Goal: Task Accomplishment & Management: Complete application form

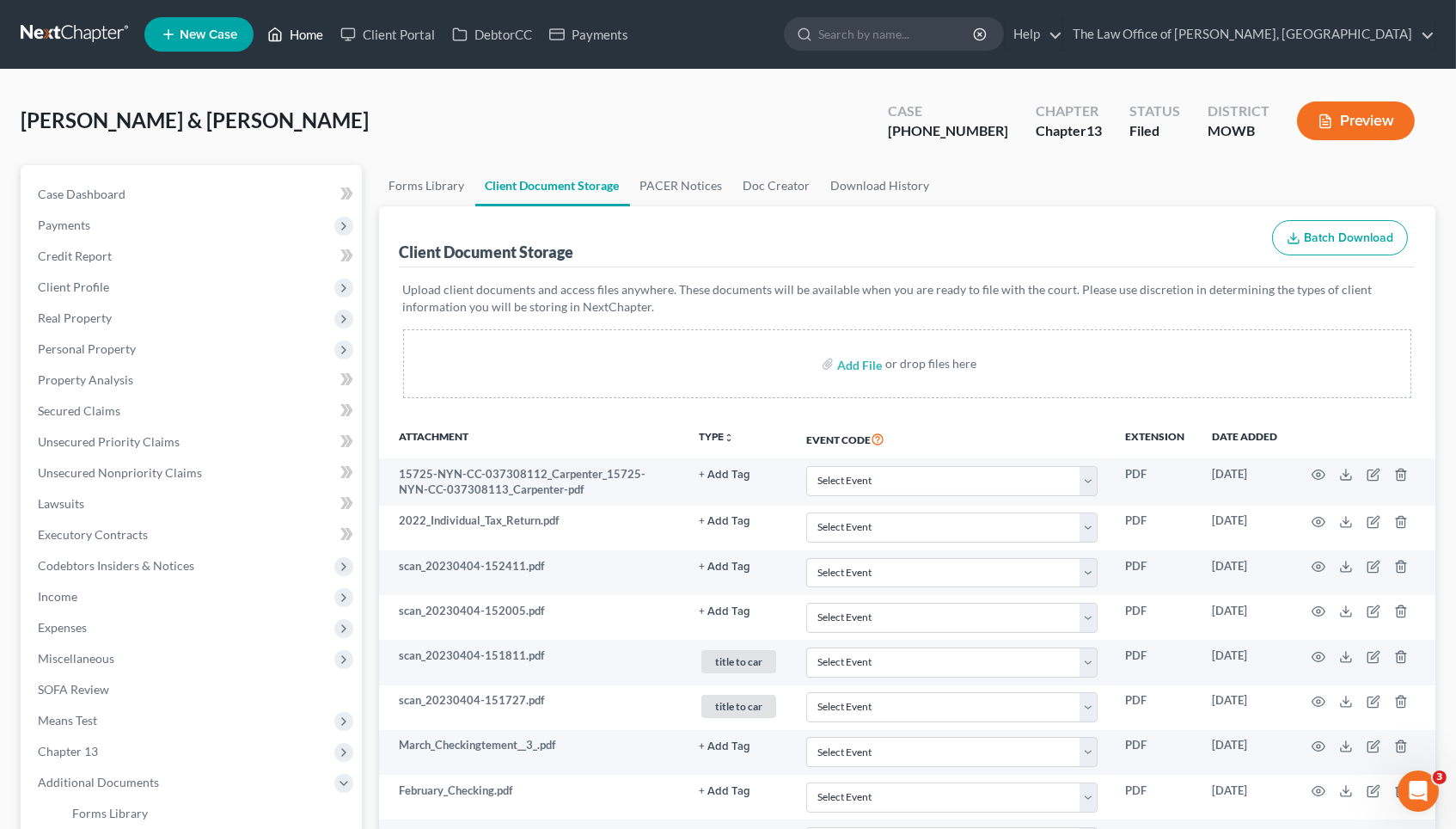
click at [311, 38] on link "Home" at bounding box center [294, 34] width 73 height 31
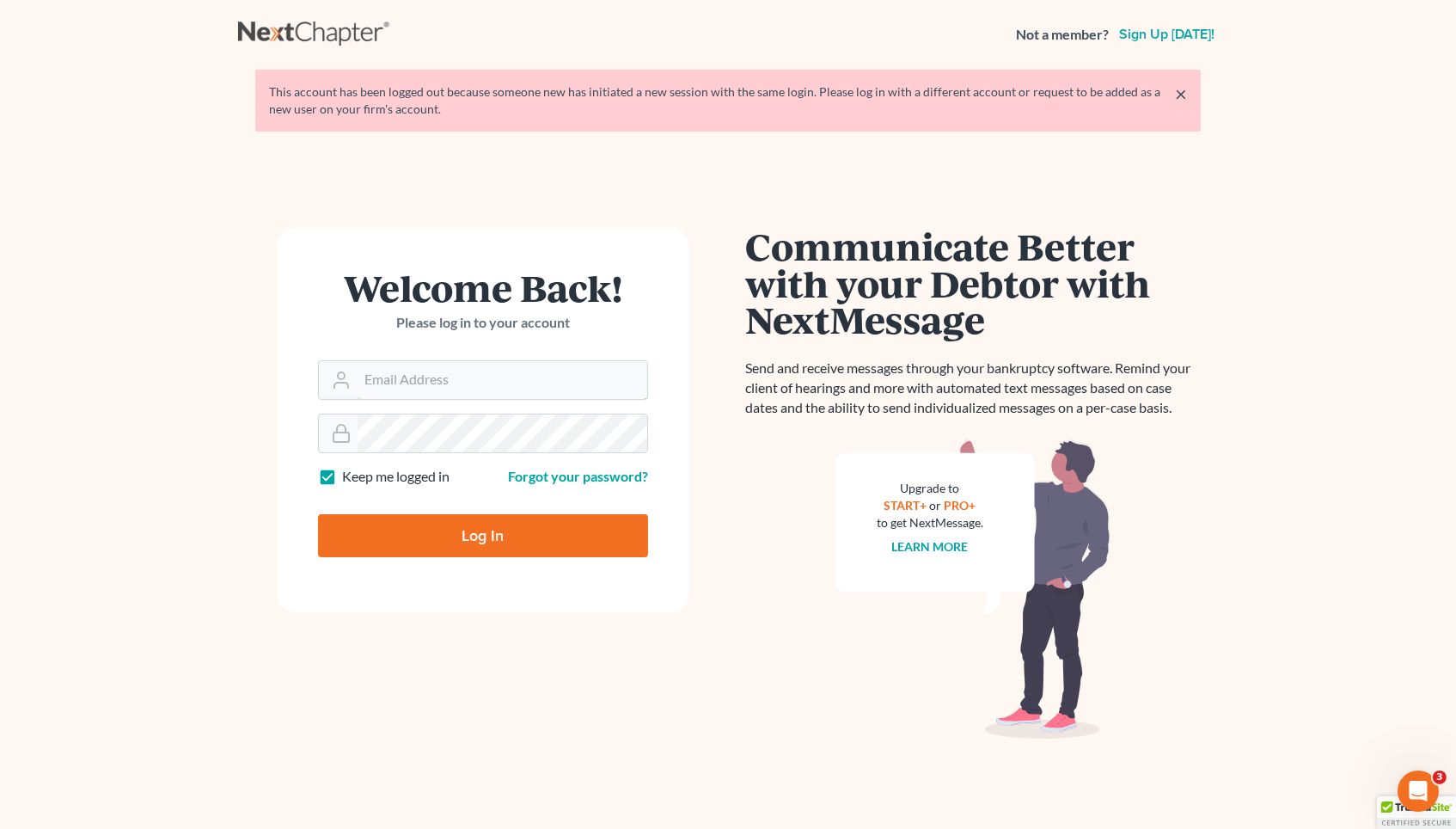
type input "[EMAIL_ADDRESS][DOMAIN_NAME]"
click at [475, 541] on input "Log In" at bounding box center [483, 536] width 330 height 43
type input "Thinking..."
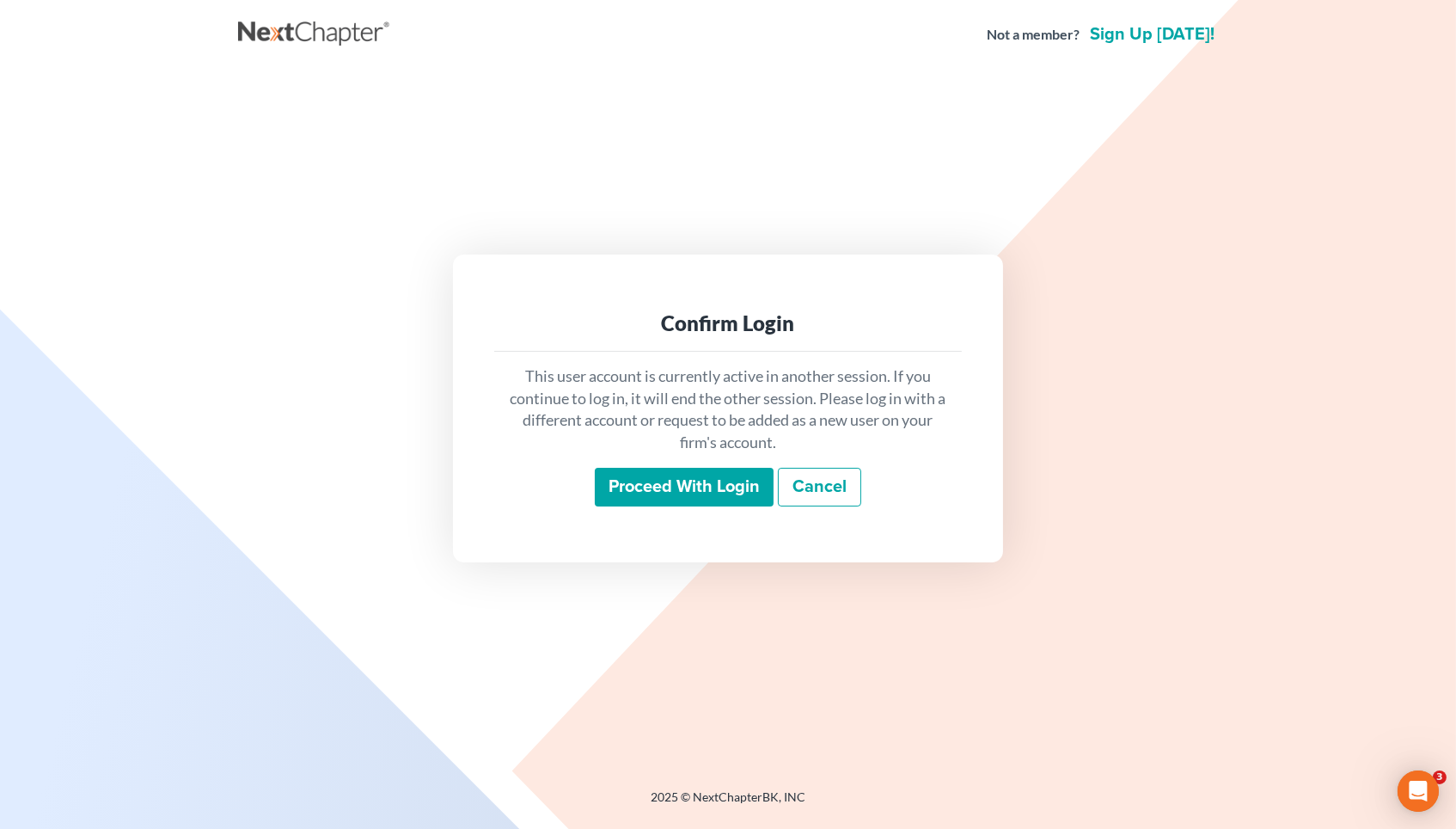
click at [638, 479] on input "Proceed with login" at bounding box center [684, 488] width 179 height 40
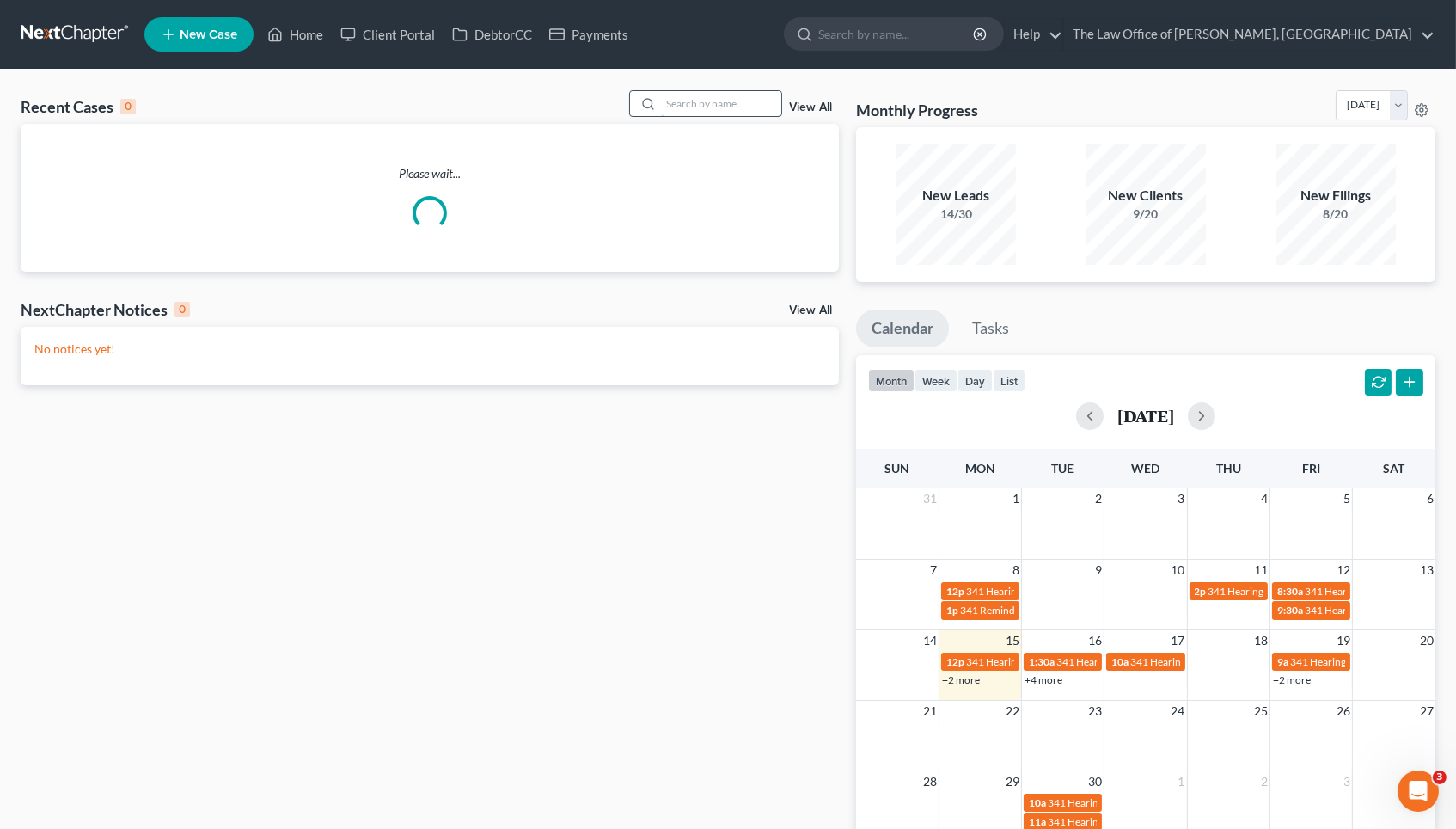
click at [690, 102] on input "search" at bounding box center [721, 103] width 121 height 25
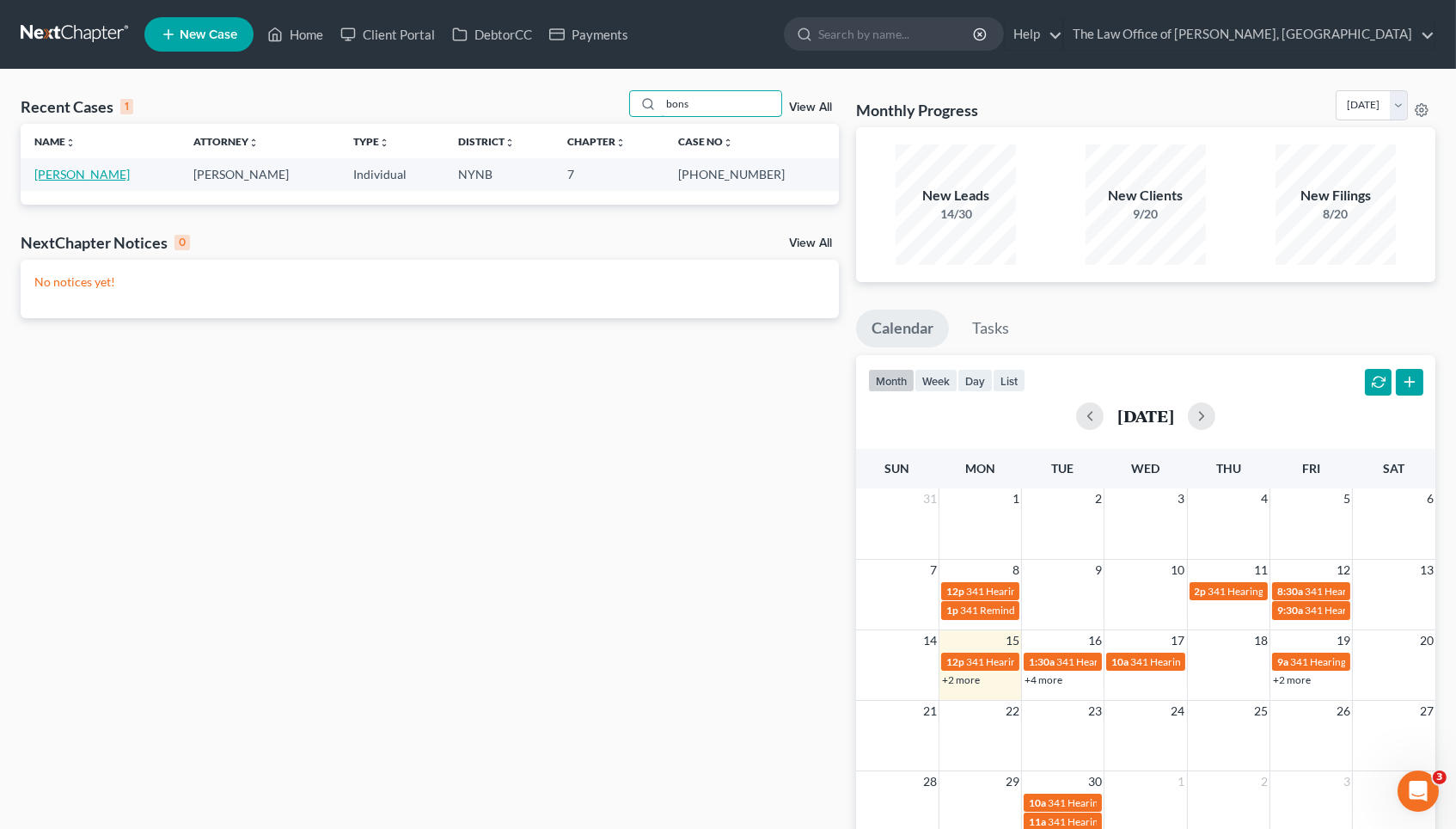
type input "bons"
click at [117, 179] on link "[PERSON_NAME]" at bounding box center [82, 174] width 96 height 15
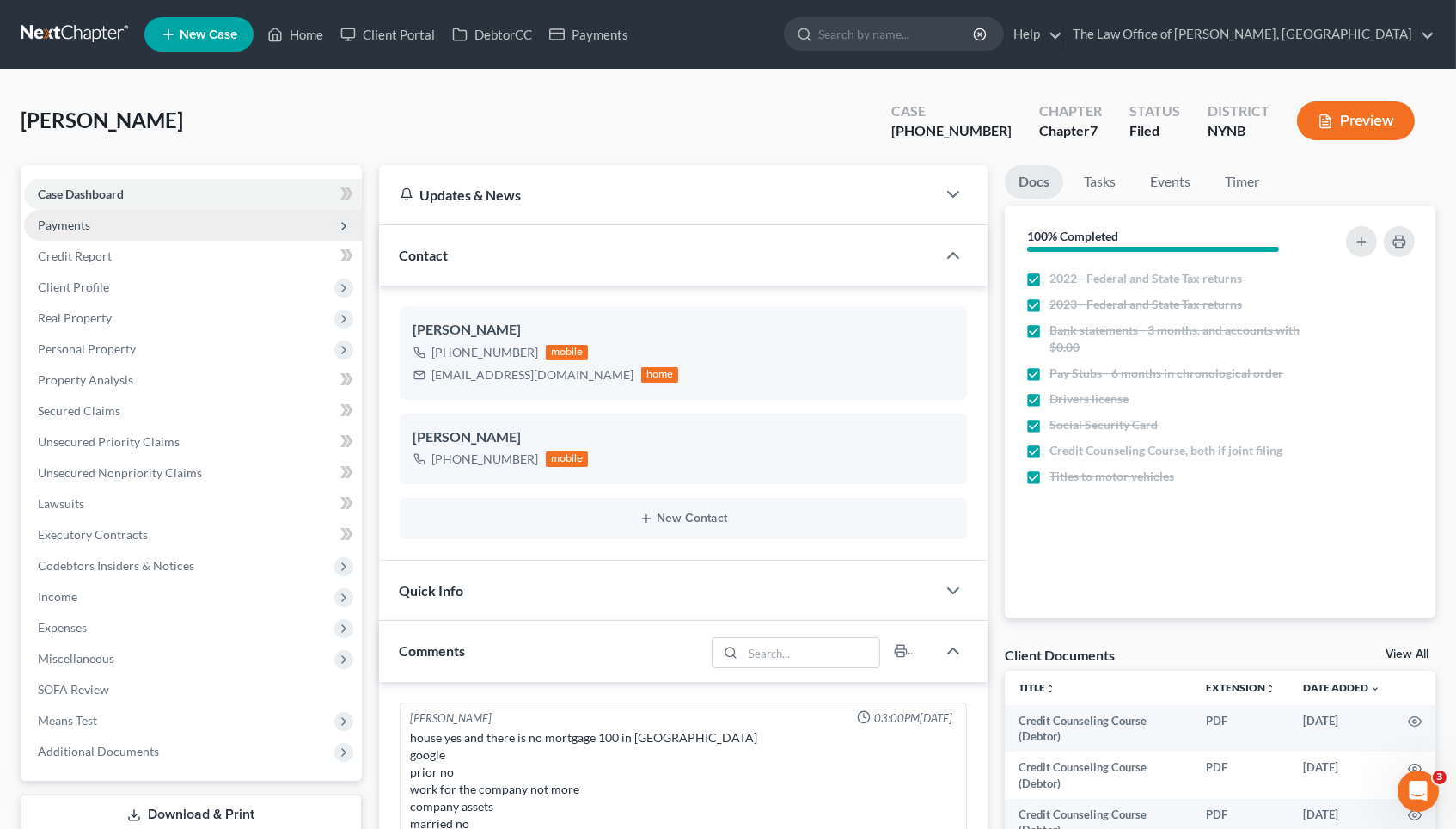
scroll to position [1360, 0]
click at [75, 225] on span "Payments" at bounding box center [64, 224] width 53 height 15
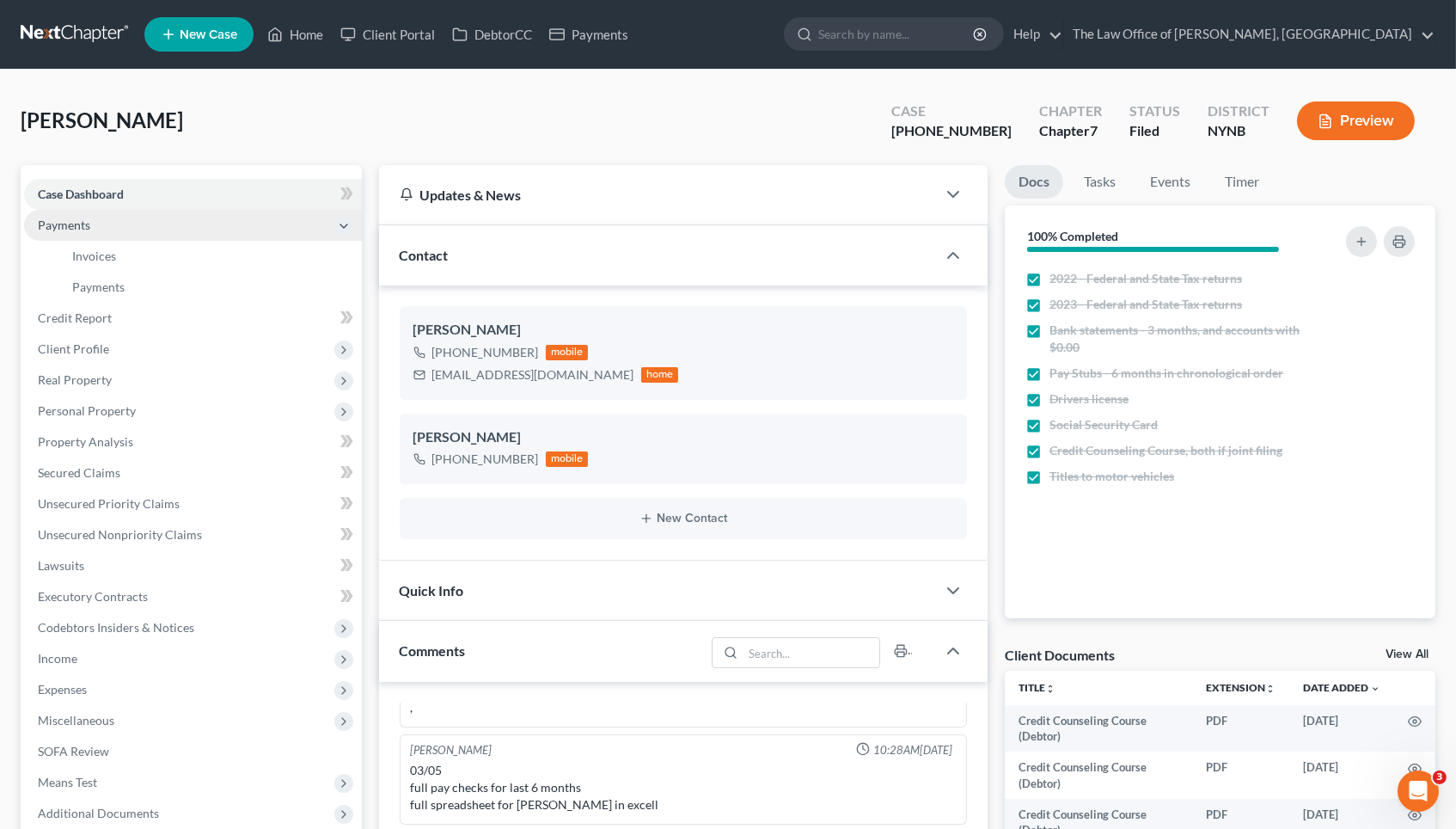
scroll to position [657, 0]
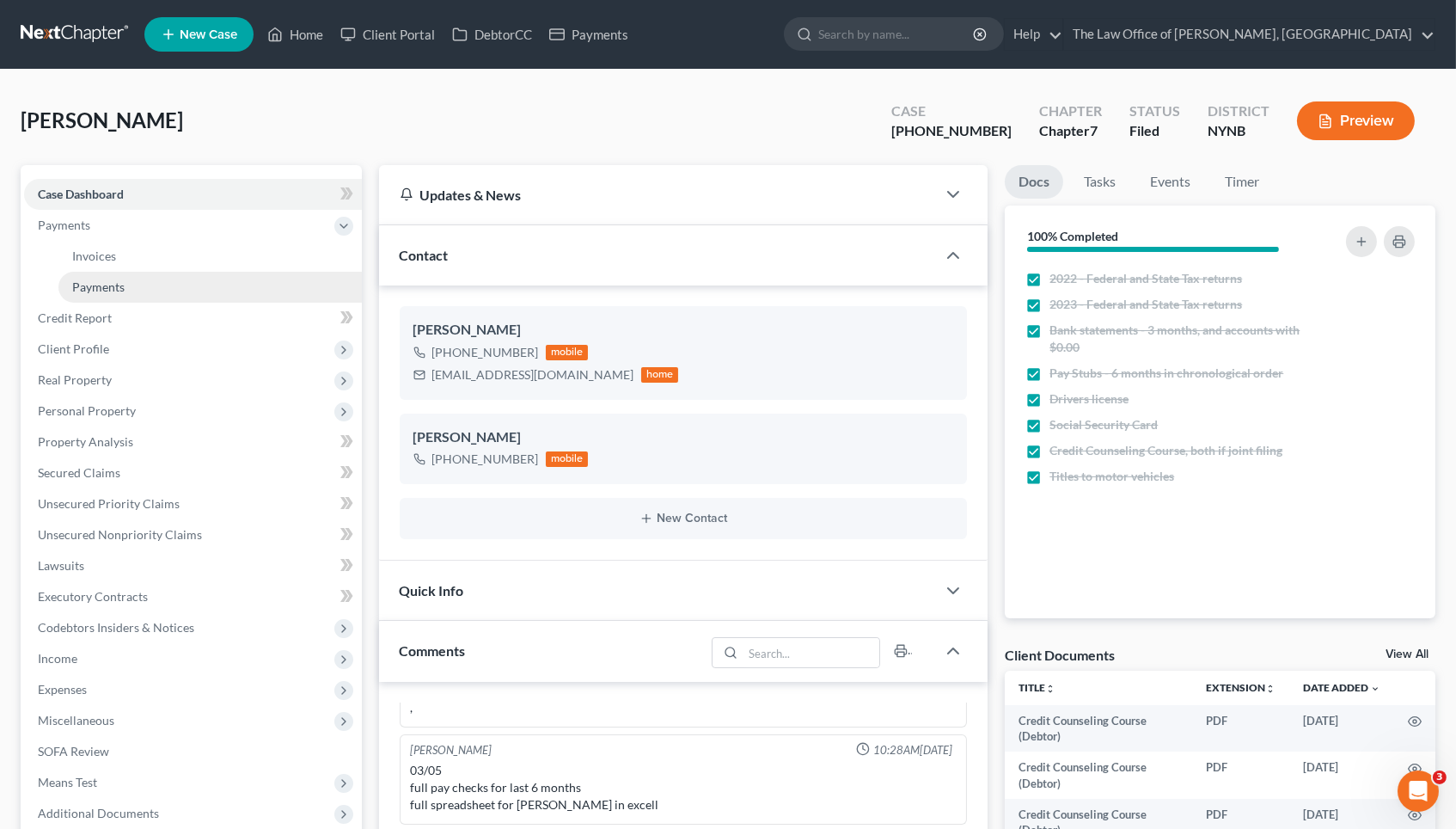
click at [102, 285] on span "Payments" at bounding box center [98, 286] width 53 height 15
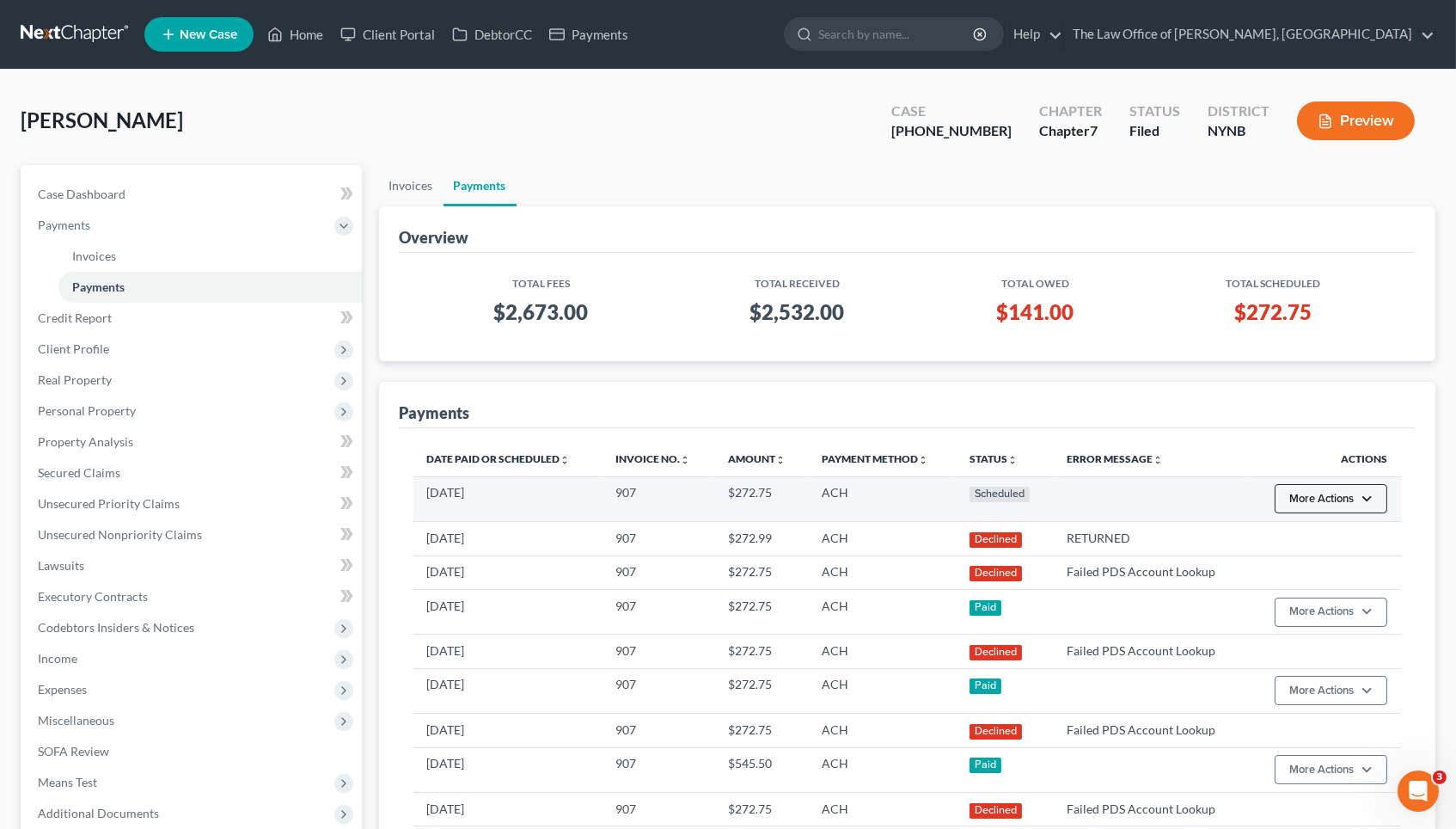
click at [1327, 502] on button "More Actions" at bounding box center [1330, 498] width 113 height 29
click at [1326, 536] on link "Cancel" at bounding box center [1356, 535] width 166 height 29
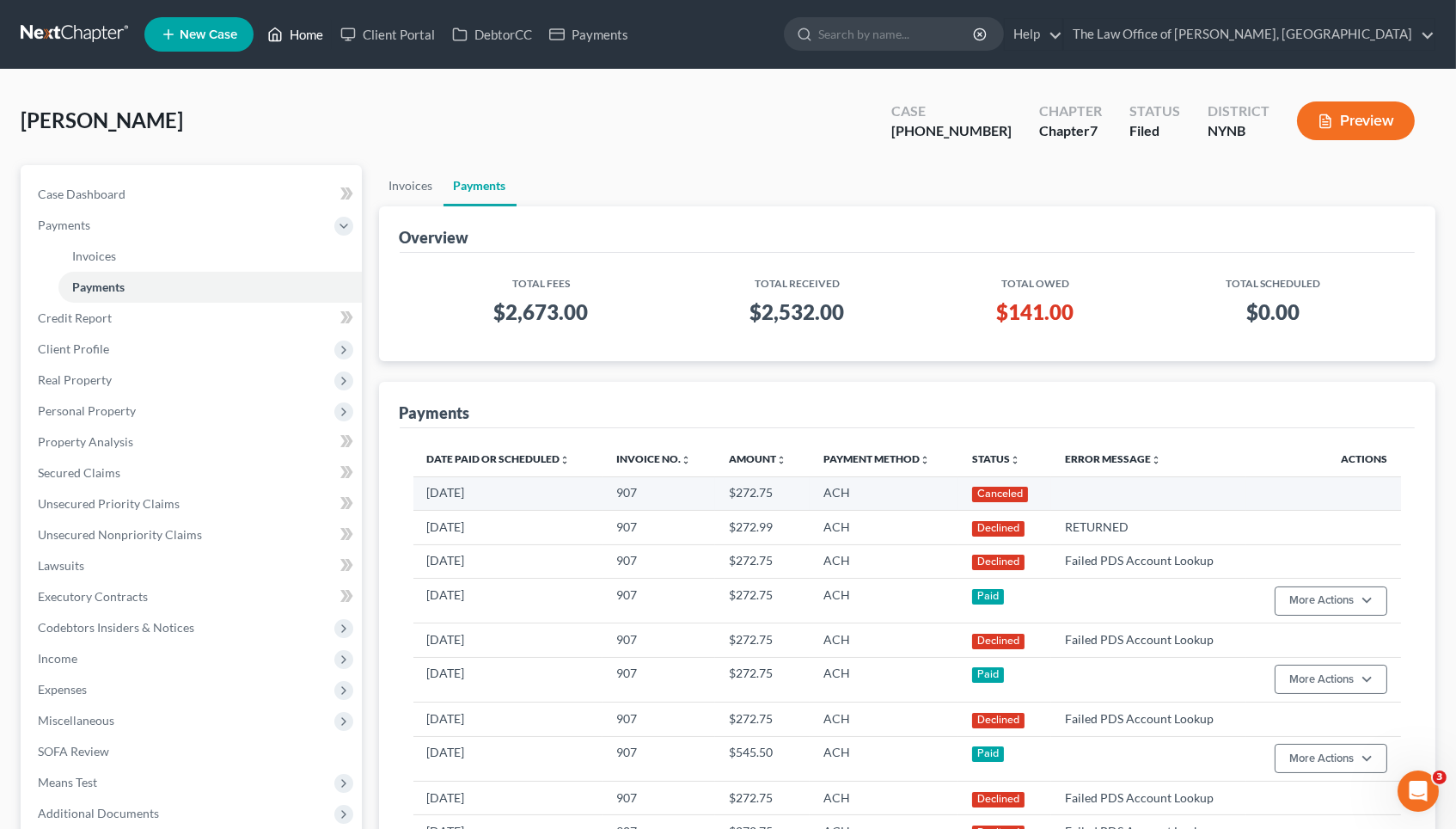
click at [300, 36] on link "Home" at bounding box center [294, 34] width 73 height 31
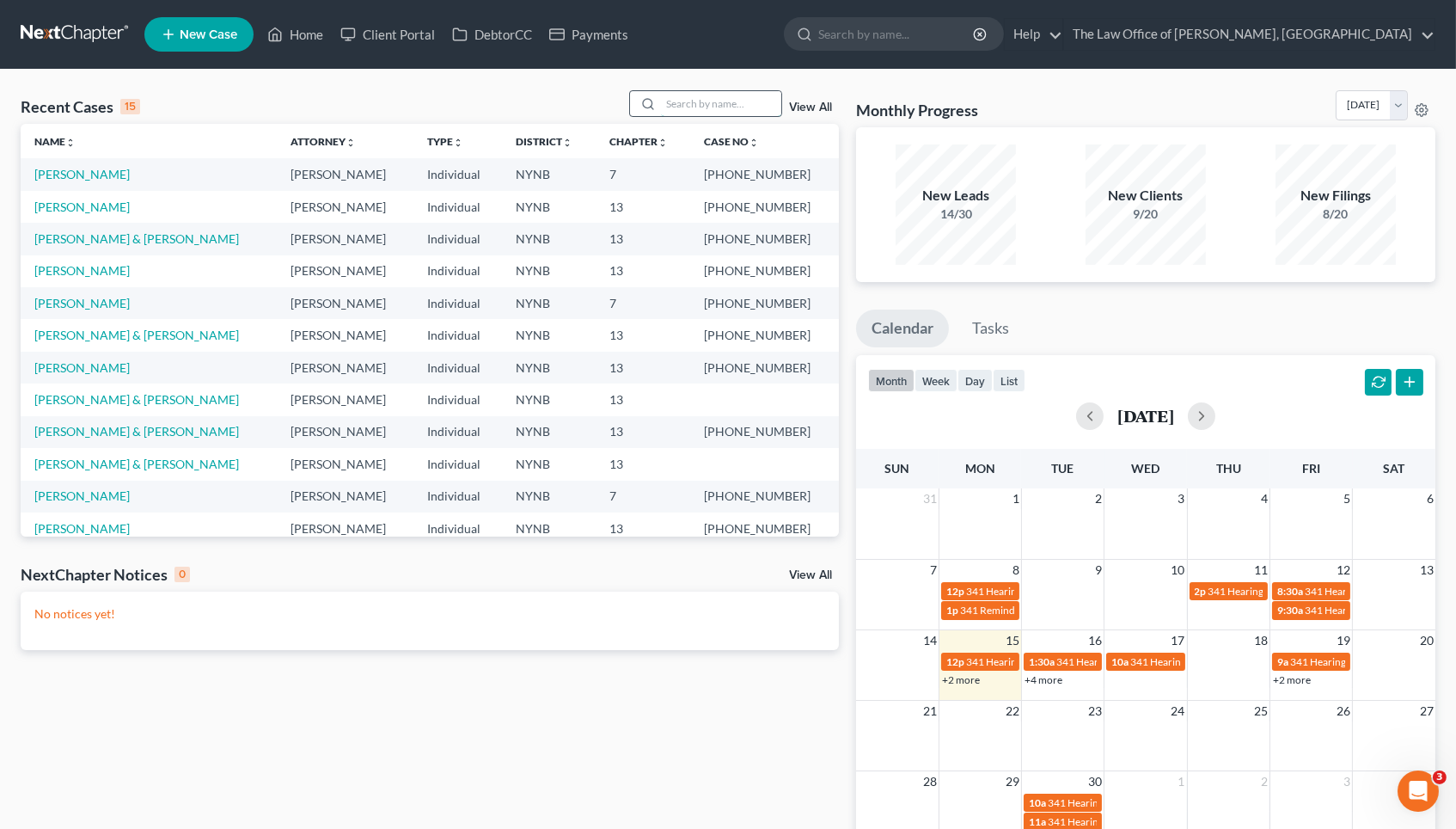
click at [704, 107] on input "search" at bounding box center [721, 103] width 121 height 25
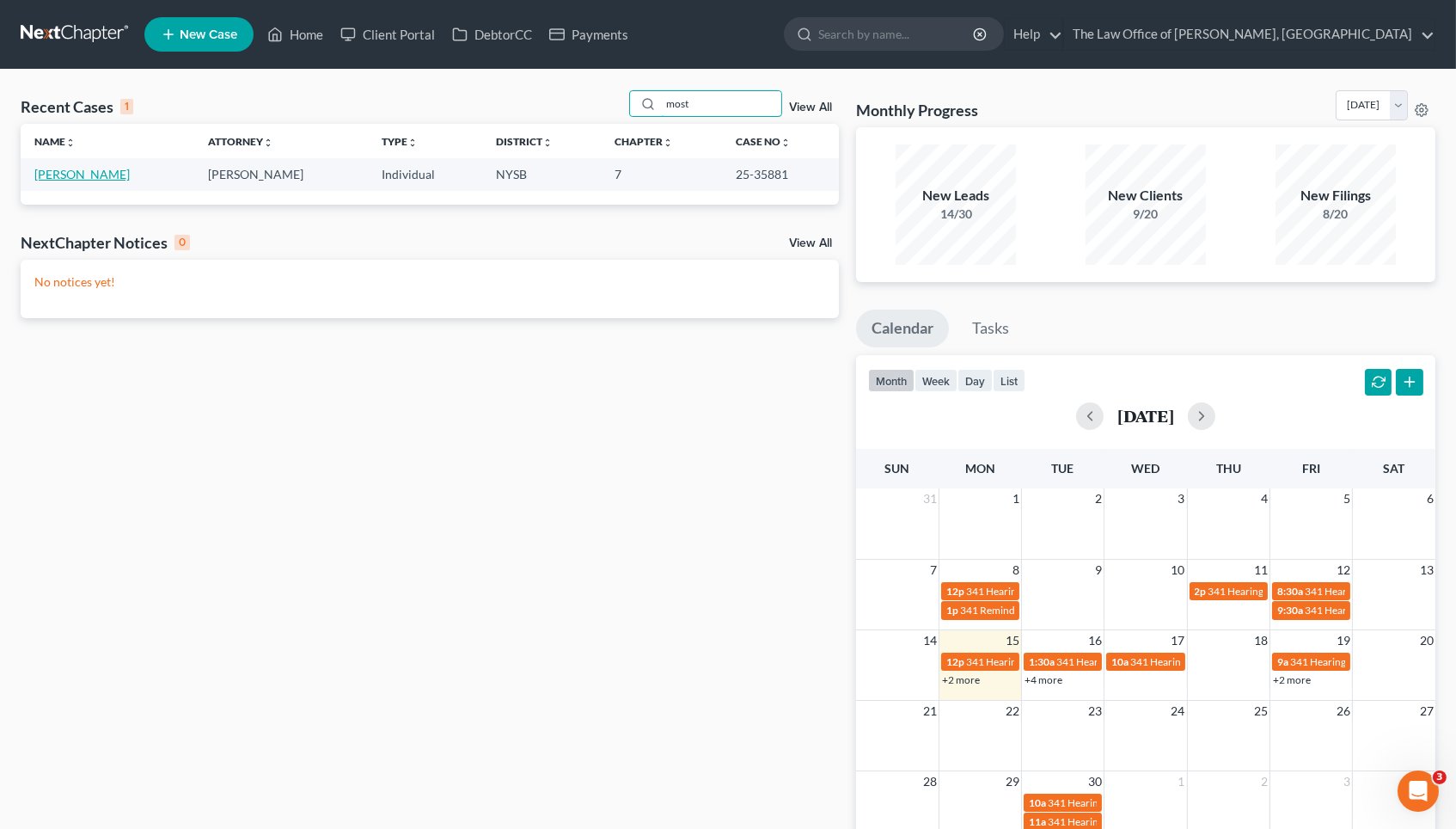
type input "most"
click at [120, 170] on link "Mostacero, Cristhian" at bounding box center [82, 174] width 96 height 15
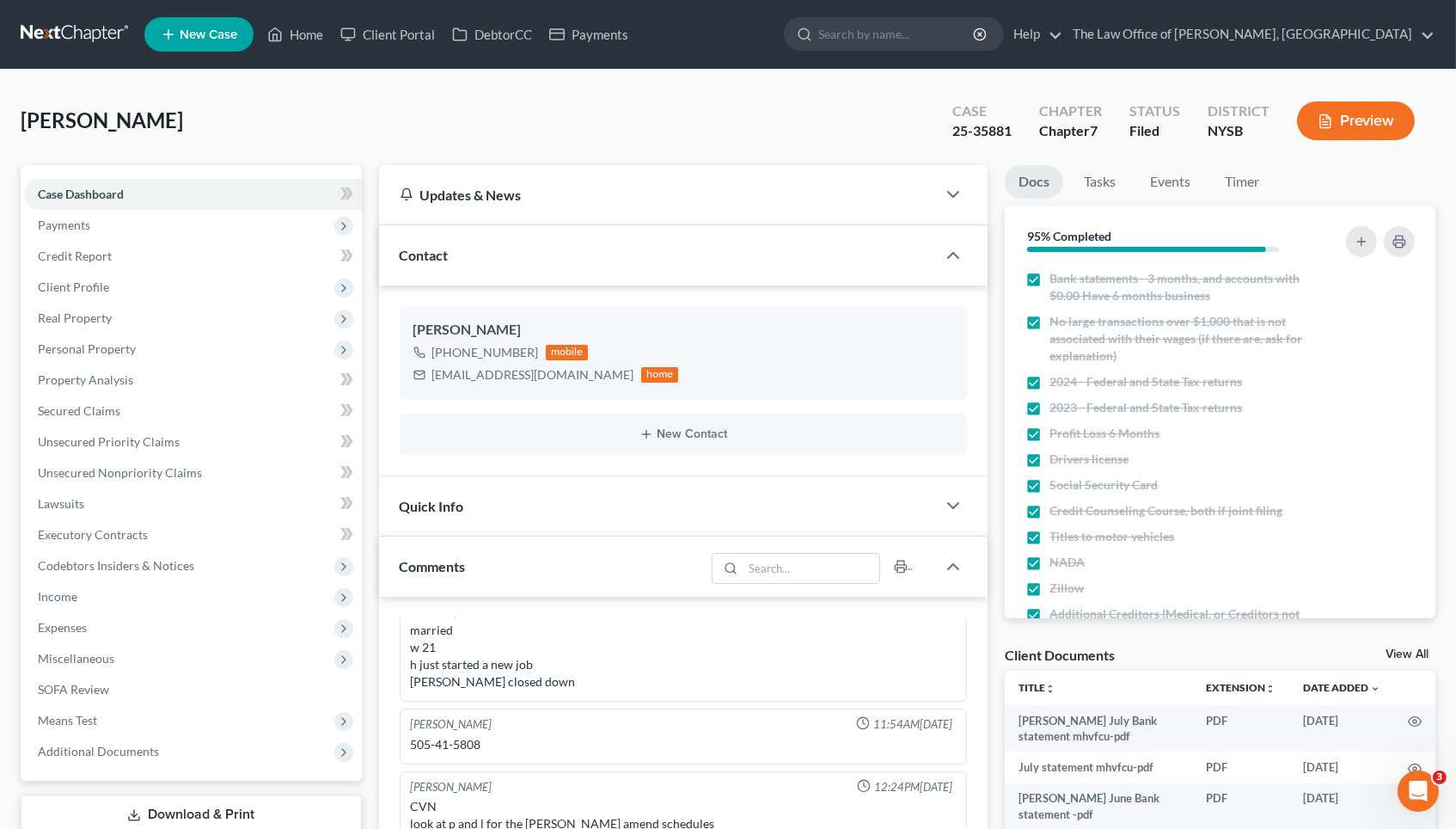
scroll to position [1519, 0]
click at [116, 458] on link "Unsecured Nonpriority Claims" at bounding box center [192, 473] width 338 height 31
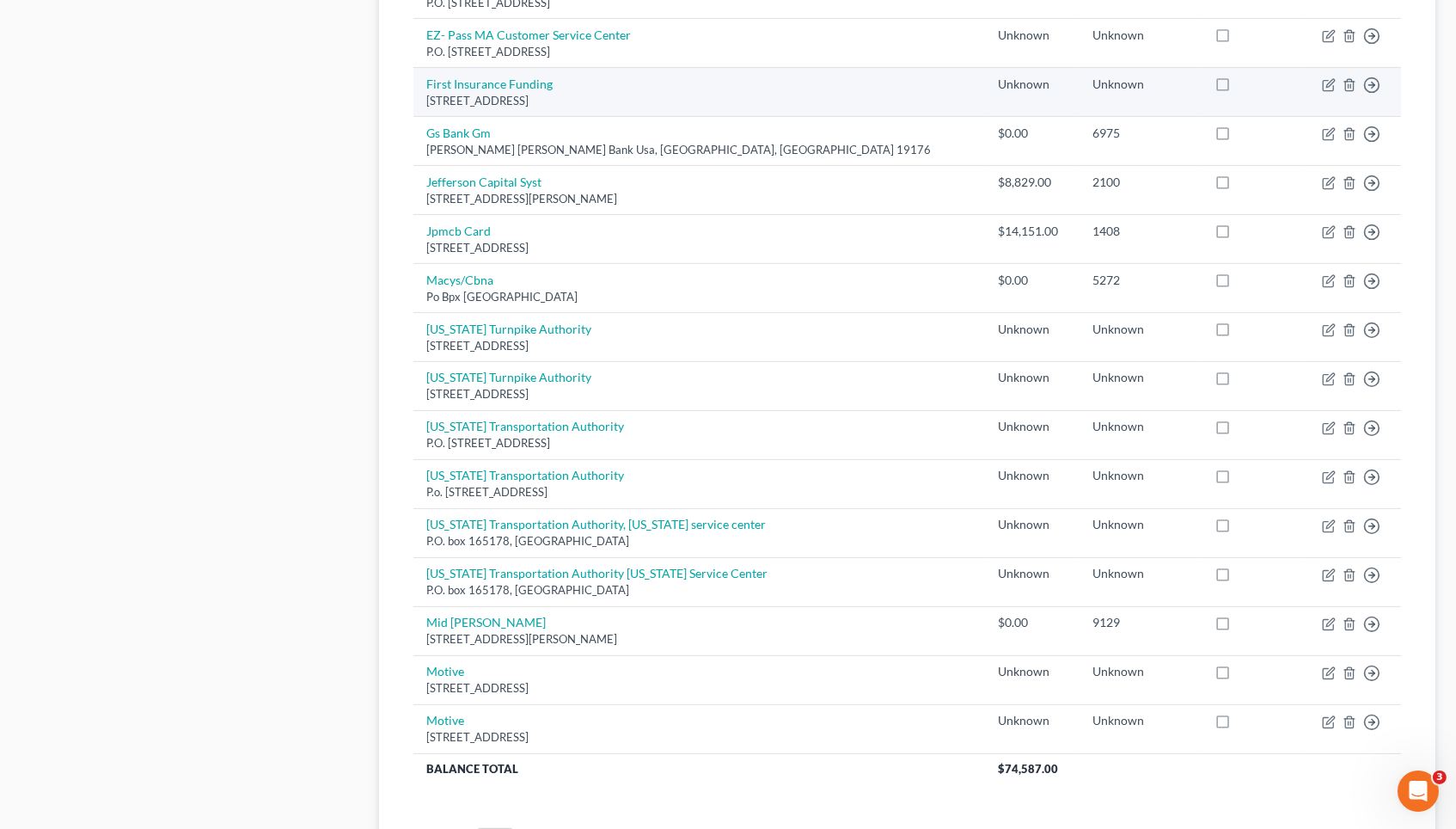
scroll to position [995, 0]
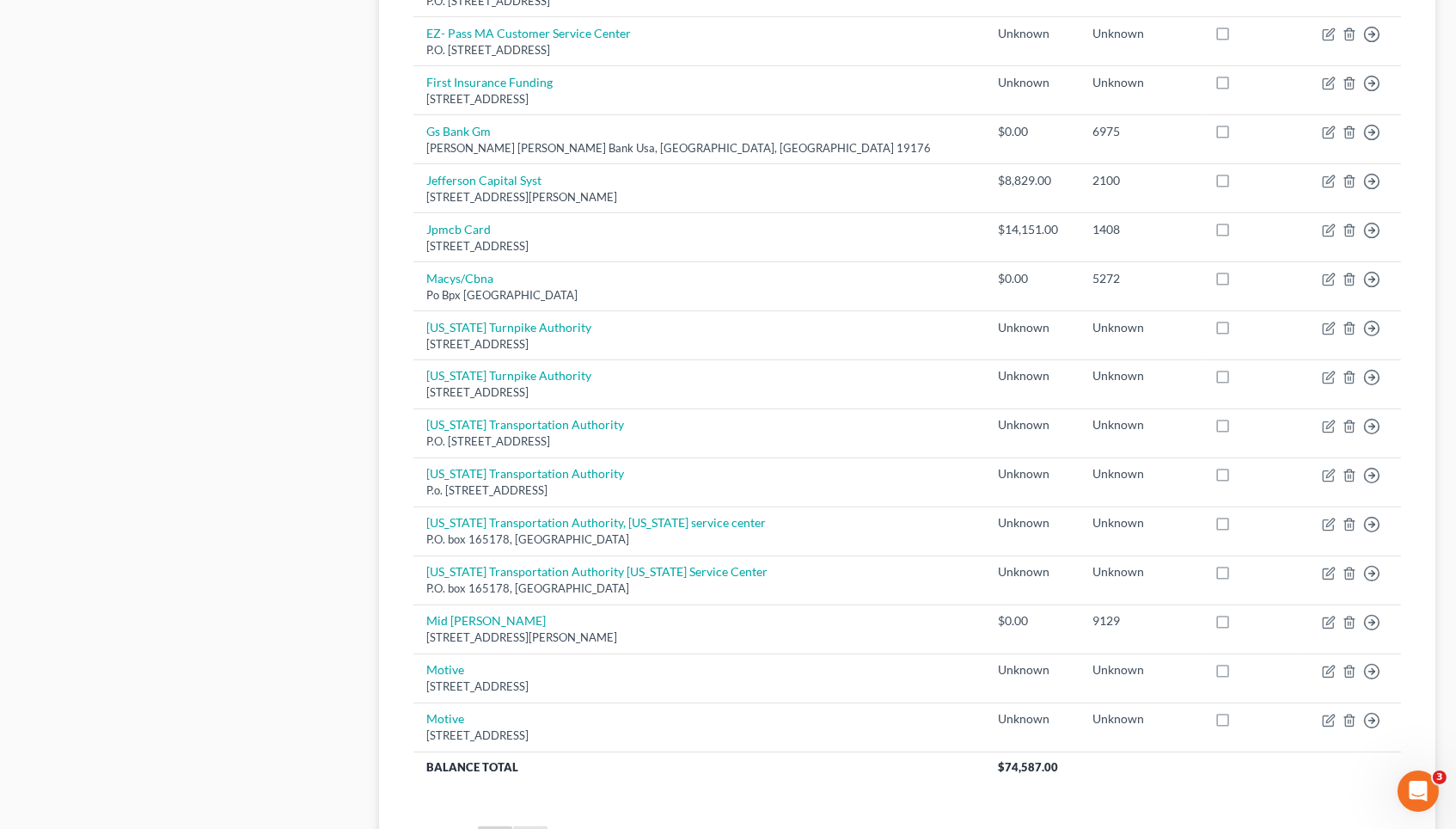
click at [522, 826] on link "2" at bounding box center [531, 840] width 34 height 28
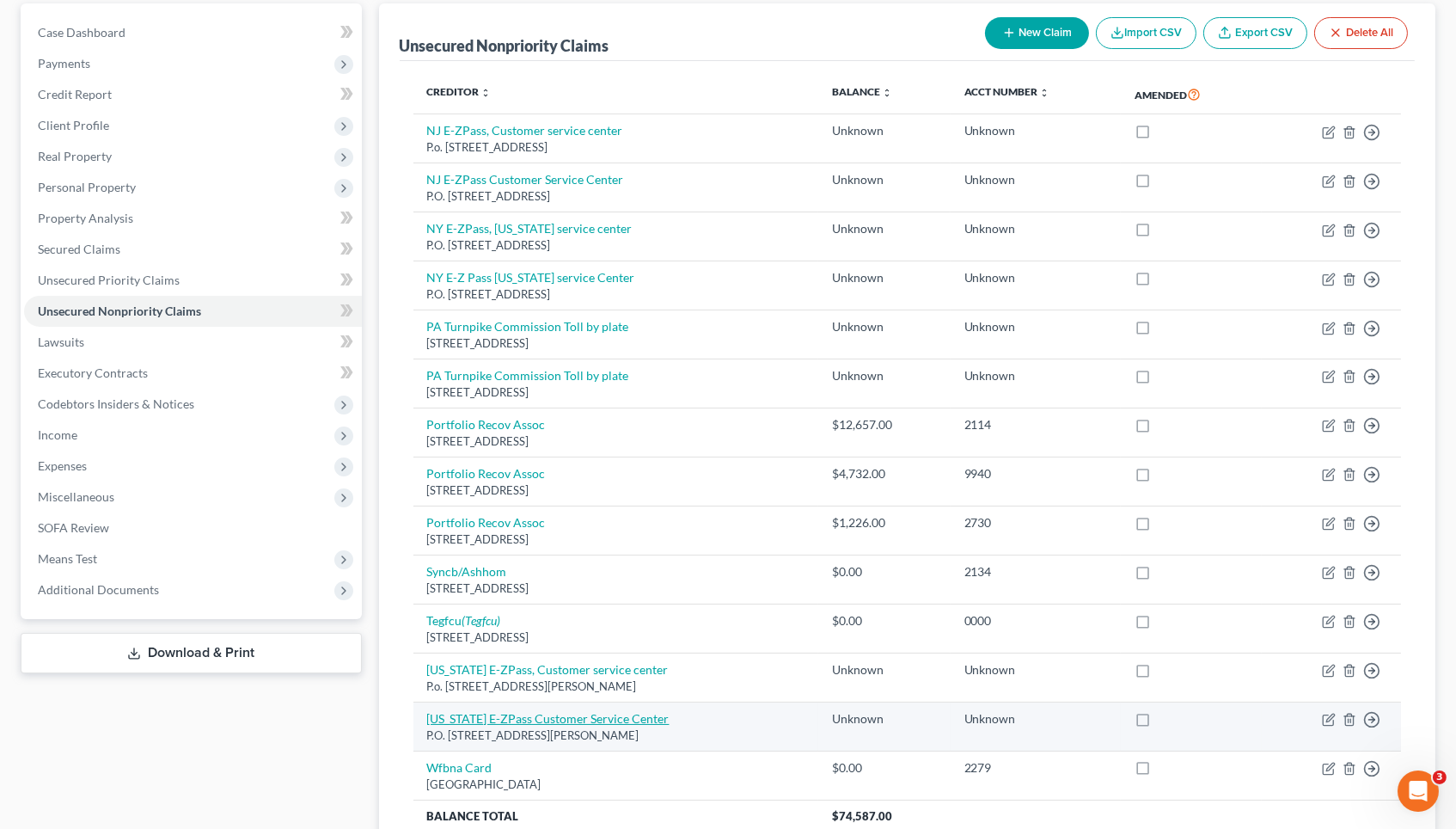
scroll to position [153, 0]
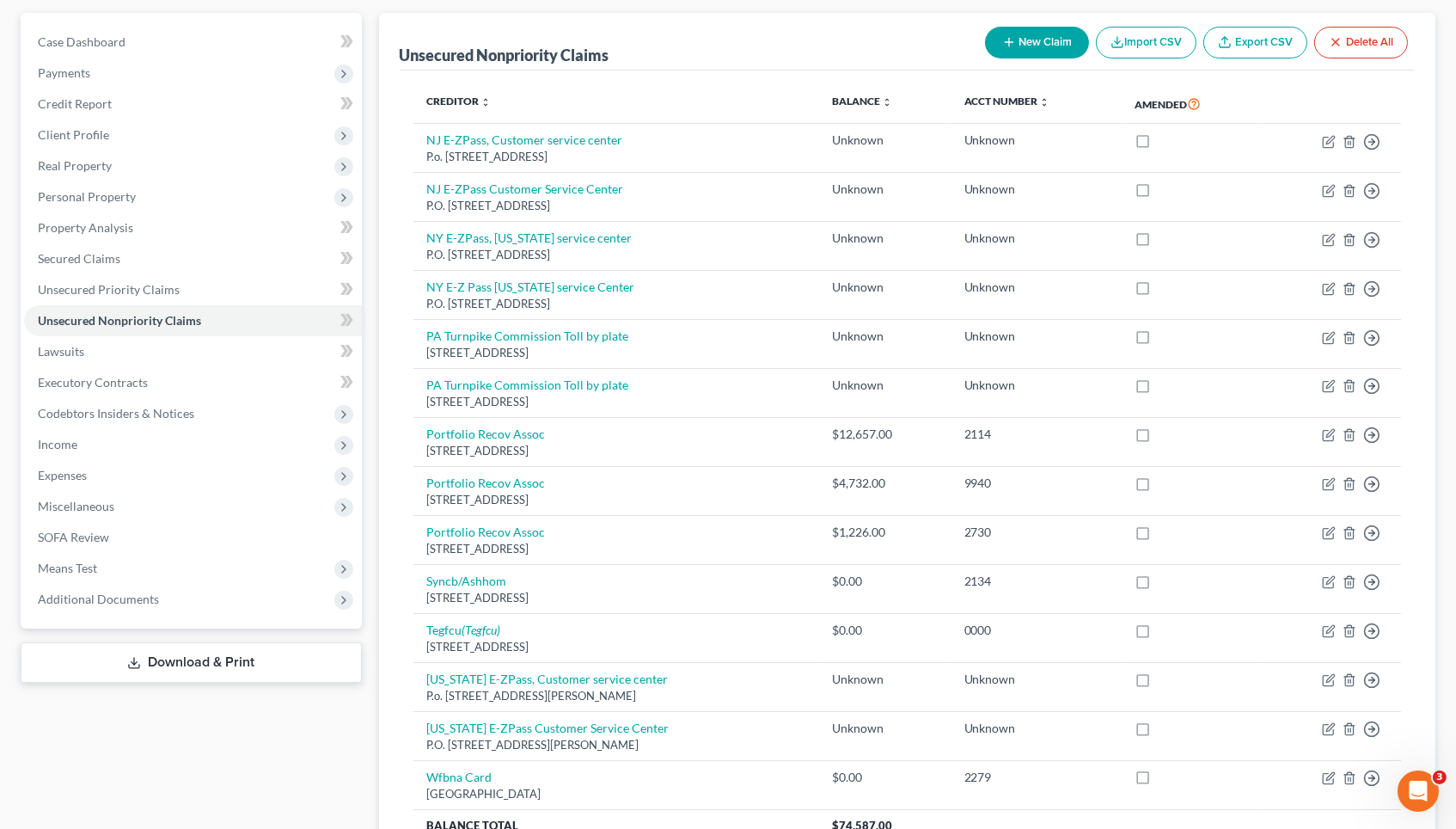
click at [1026, 44] on button "New Claim" at bounding box center [1037, 43] width 104 height 32
select select "0"
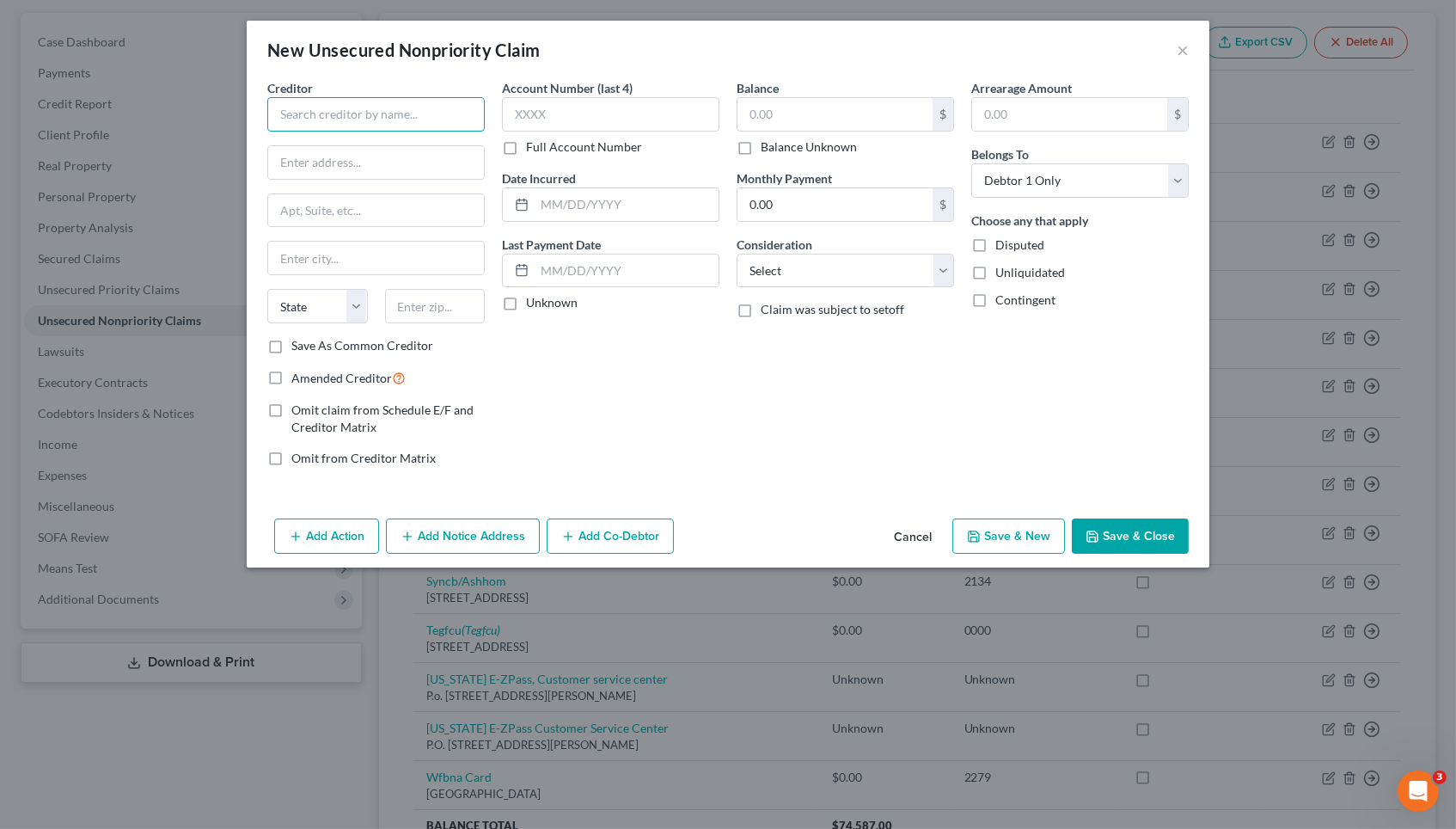
click at [449, 103] on input "text" at bounding box center [376, 114] width 217 height 34
click at [283, 113] on input "spectrum" at bounding box center [376, 114] width 217 height 34
click at [346, 153] on div "60 Columbus Circle, New York, NY 10023" at bounding box center [370, 160] width 179 height 15
type input "Spectrum"
type input "60 Columbus Circle"
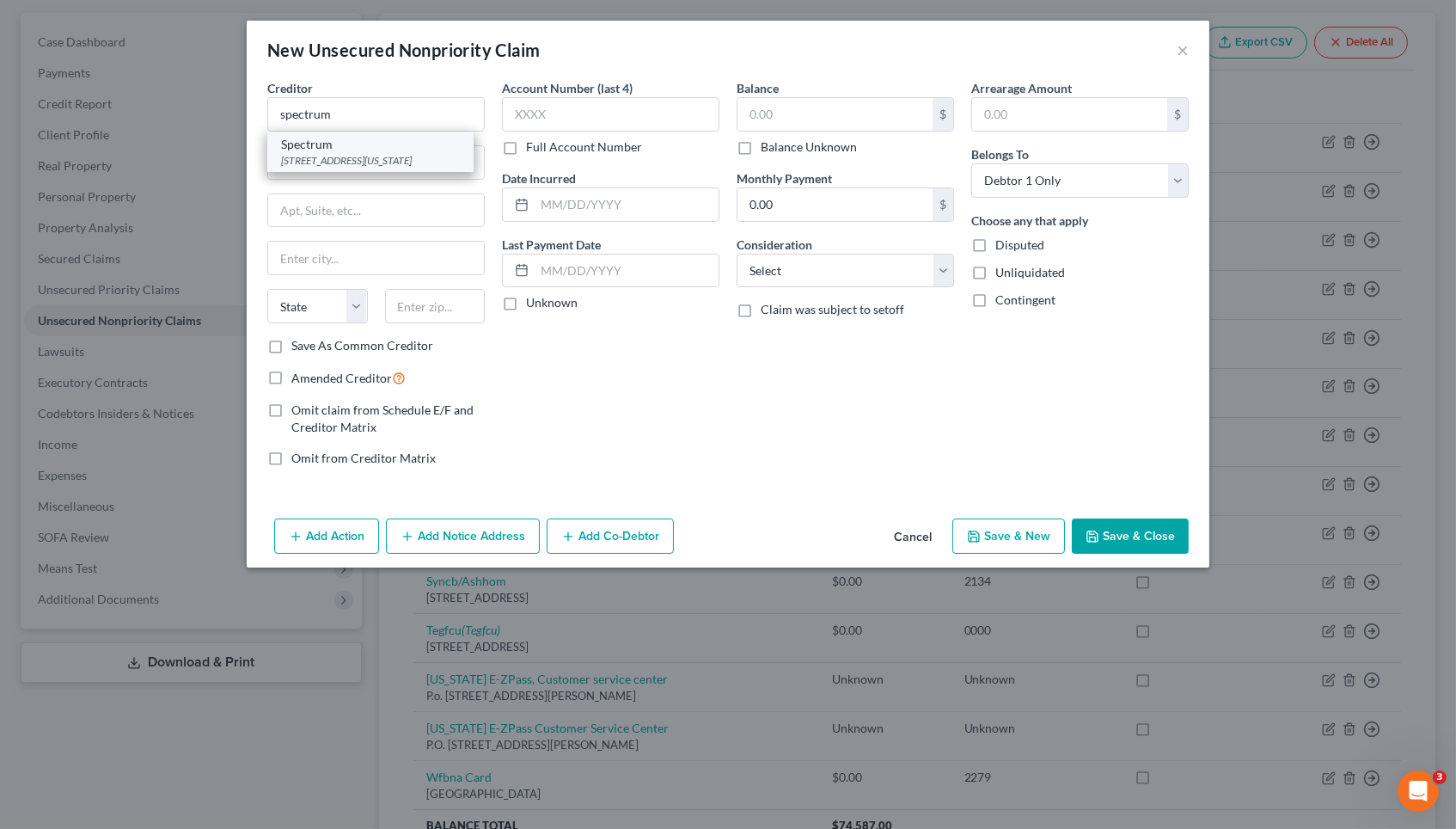
type input "New York"
select select "35"
type input "10023"
click at [601, 146] on label "Full Account Number" at bounding box center [584, 147] width 116 height 17
click at [545, 146] on input "Full Account Number" at bounding box center [538, 144] width 11 height 11
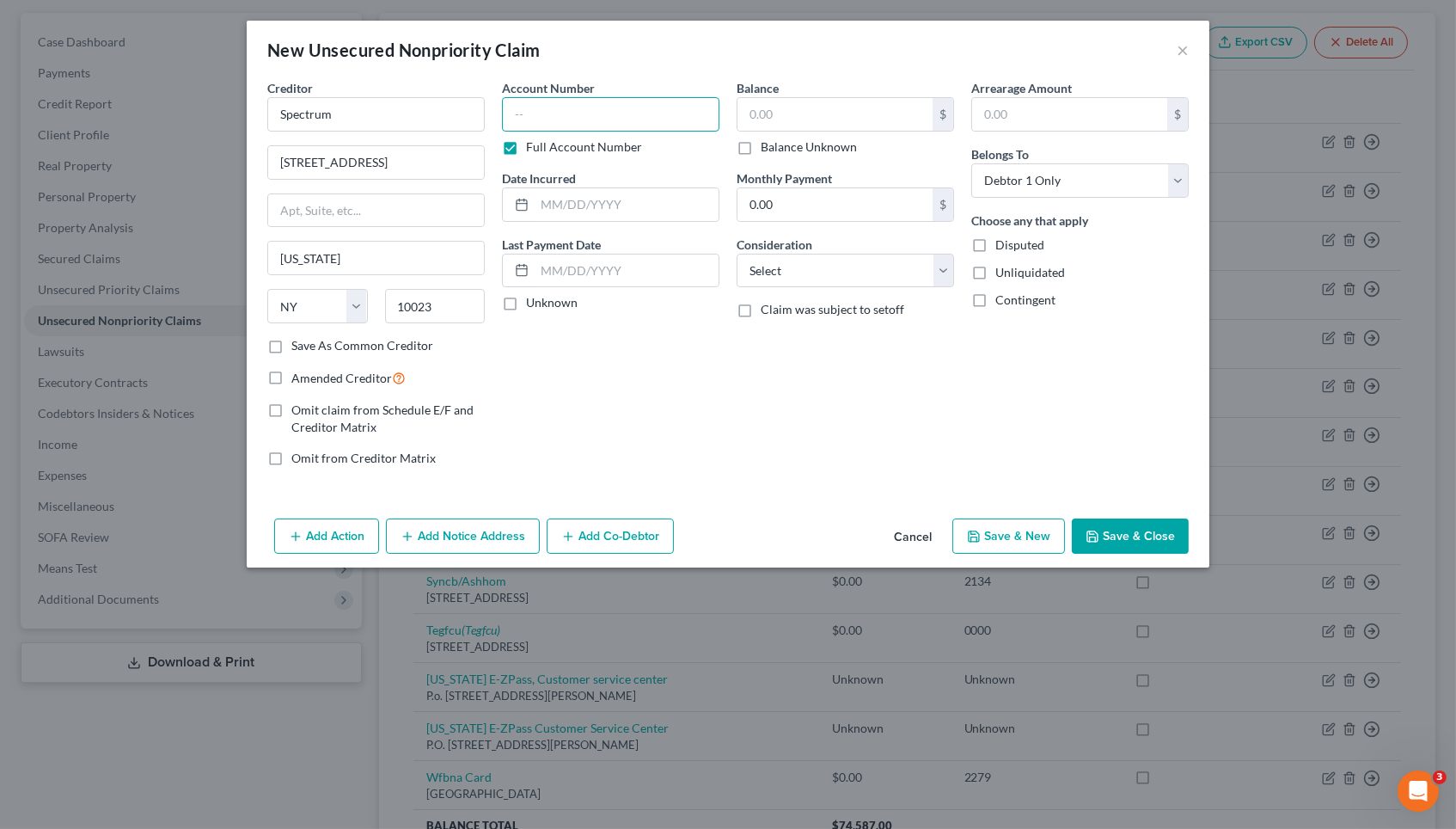
click at [607, 119] on input "text" at bounding box center [610, 114] width 217 height 34
type input "unknown"
drag, startPoint x: 607, startPoint y: 119, endPoint x: 689, endPoint y: 161, distance: 92.1
click at [689, 161] on div "Account Number unknown Full Account Number Date Incurred Last Payment Date Unkn…" at bounding box center [610, 279] width 234 height 402
click at [801, 116] on input "text" at bounding box center [836, 114] width 195 height 33
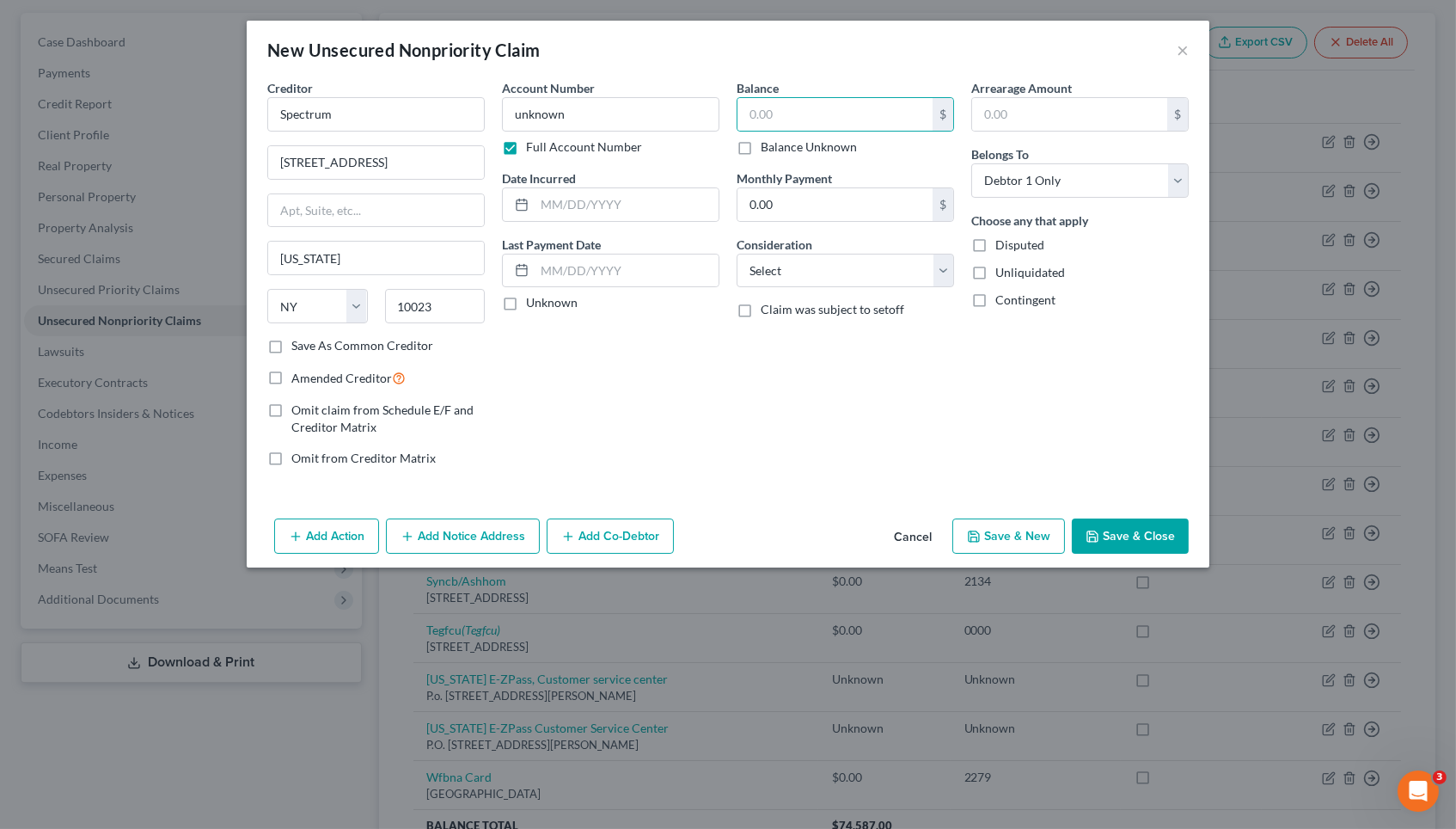
click at [801, 140] on label "Balance Unknown" at bounding box center [809, 147] width 97 height 17
click at [779, 140] on input "Balance Unknown" at bounding box center [773, 144] width 11 height 11
checkbox input "true"
type input "0.00"
click at [1117, 525] on button "Save & Close" at bounding box center [1130, 537] width 117 height 36
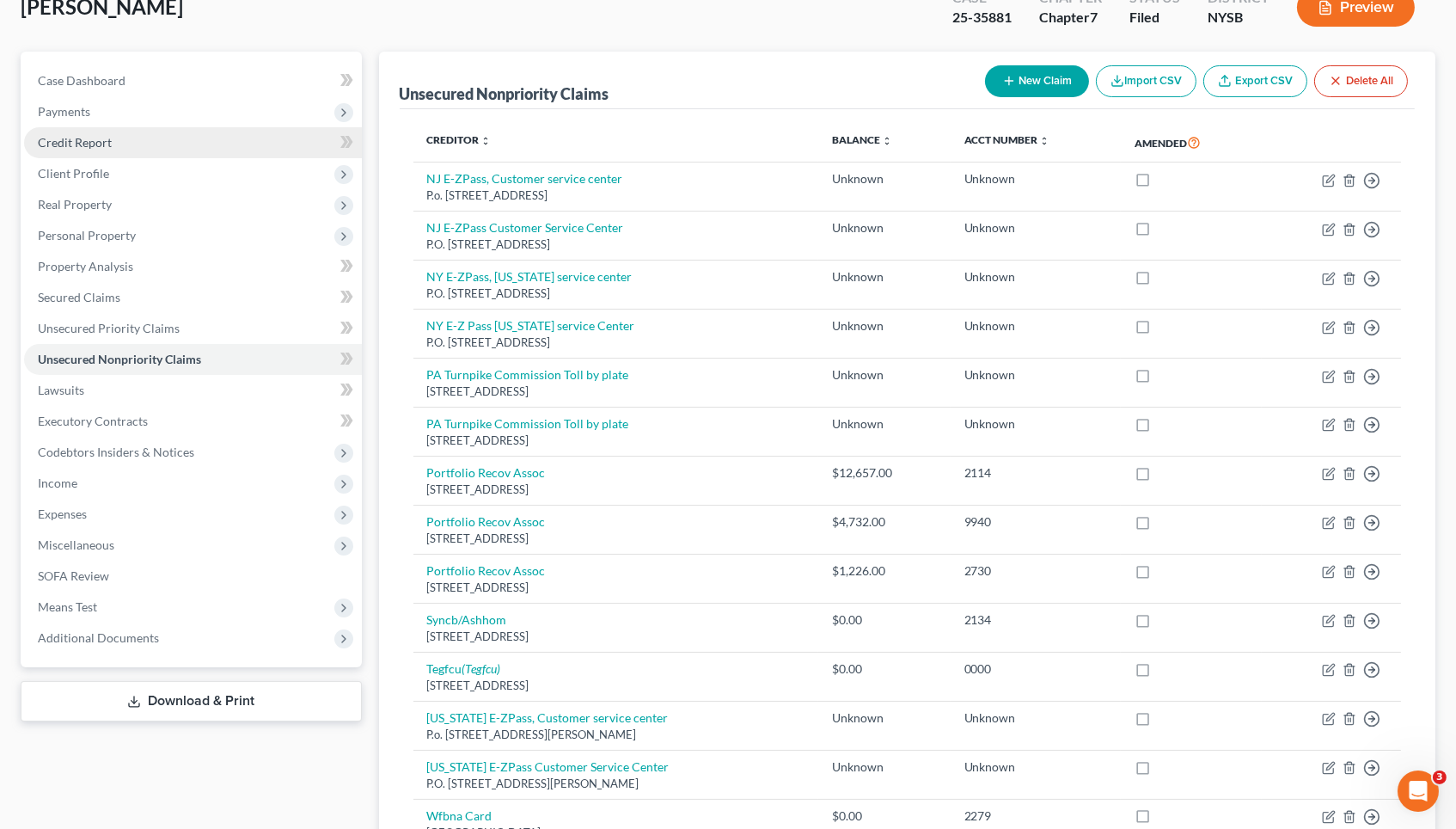
scroll to position [109, 0]
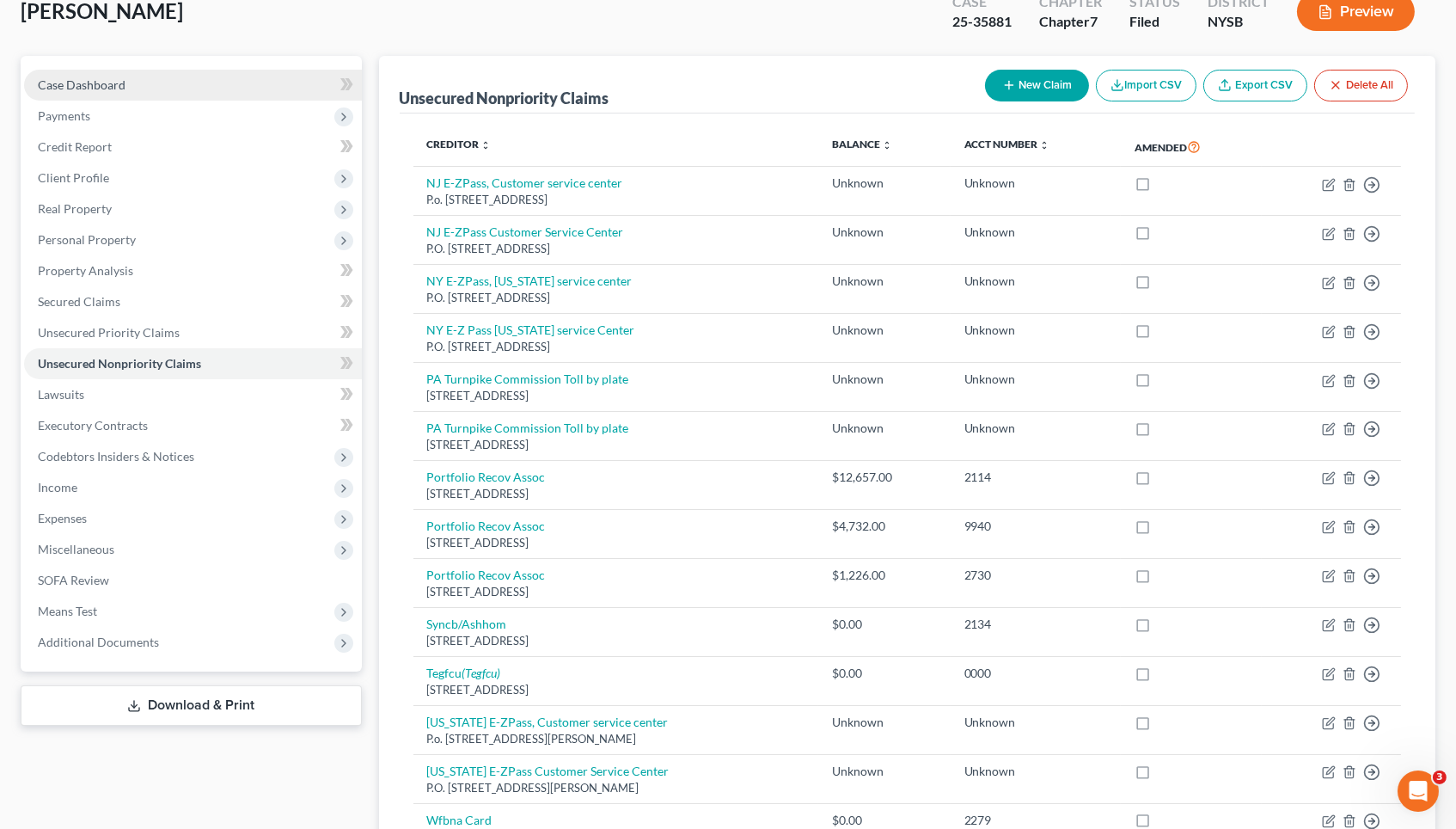
click at [178, 93] on link "Case Dashboard" at bounding box center [192, 85] width 338 height 31
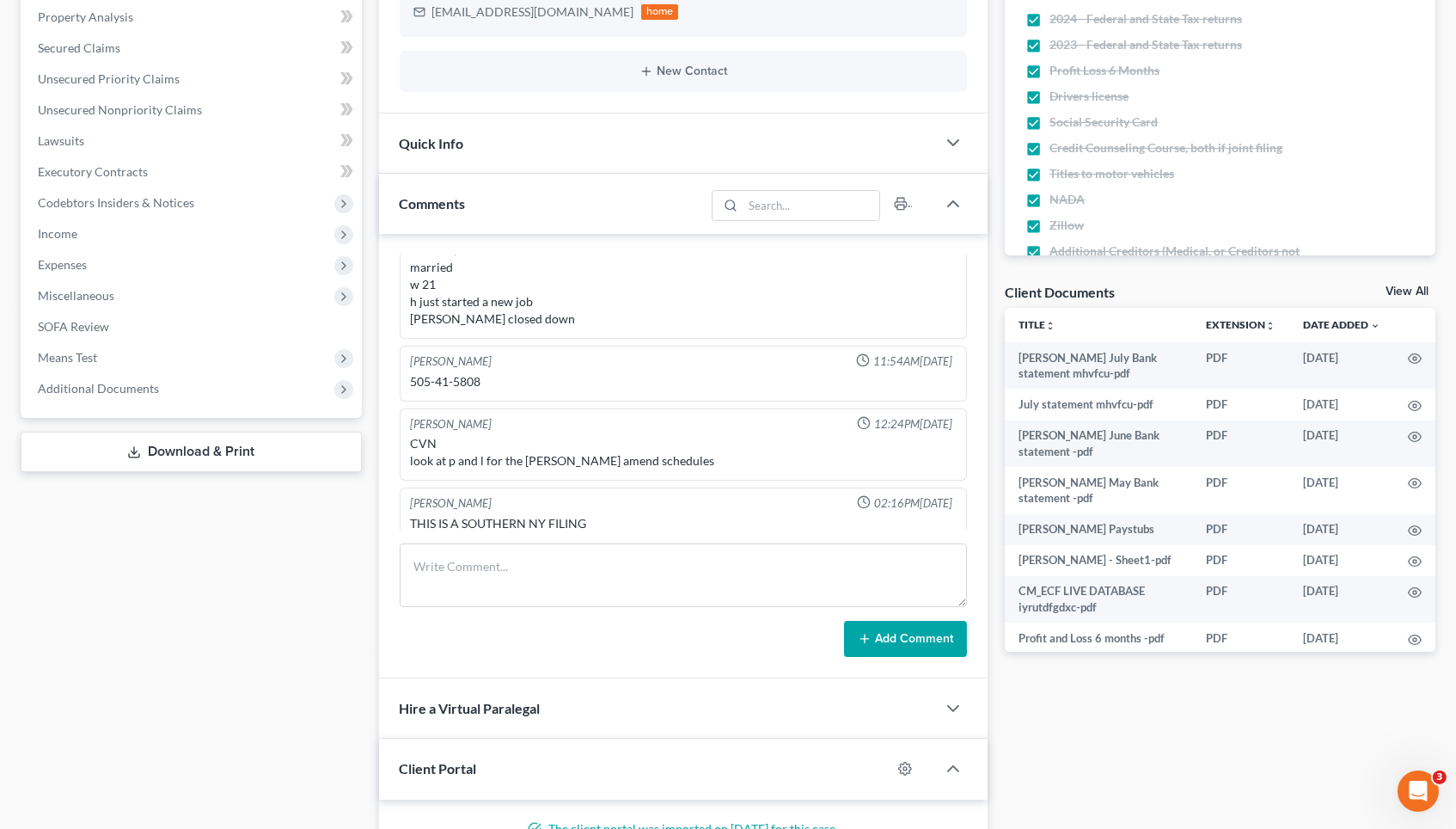
scroll to position [1519, 0]
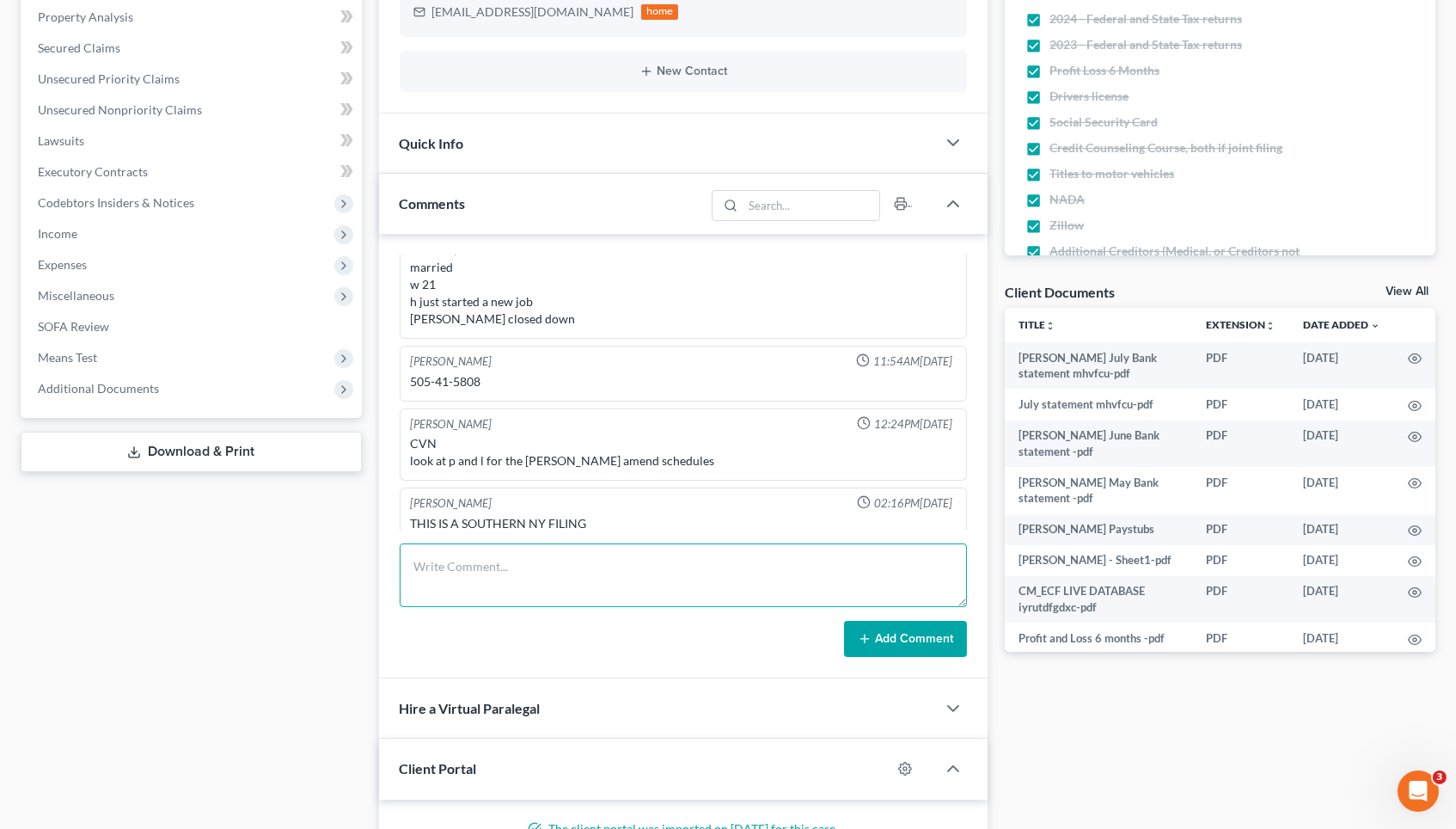
click at [549, 583] on textarea at bounding box center [684, 576] width 568 height 64
type textarea "4168440005988397 11/25 130 first payment 200$"
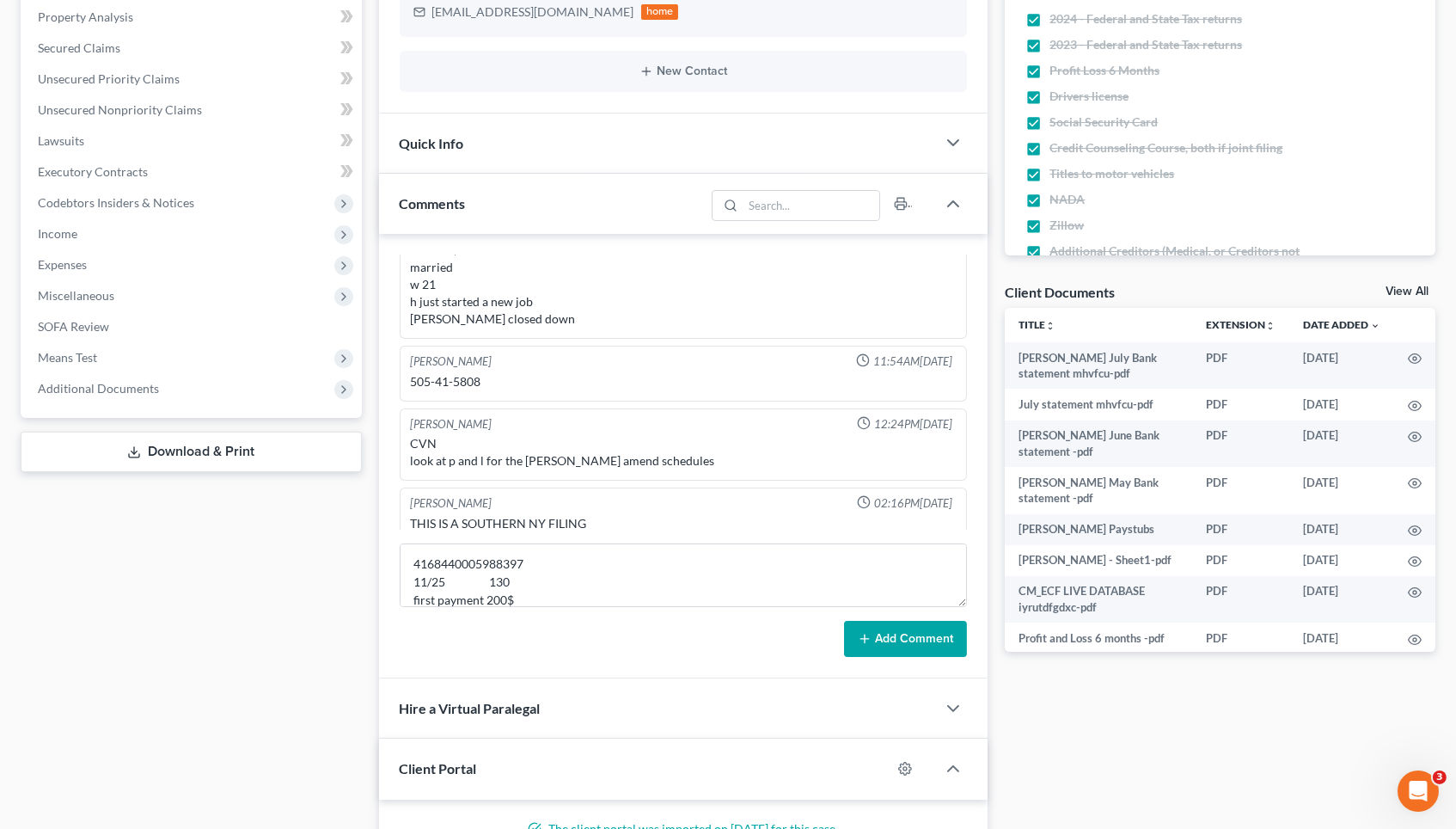
click at [893, 621] on button "Add Comment" at bounding box center [906, 638] width 123 height 36
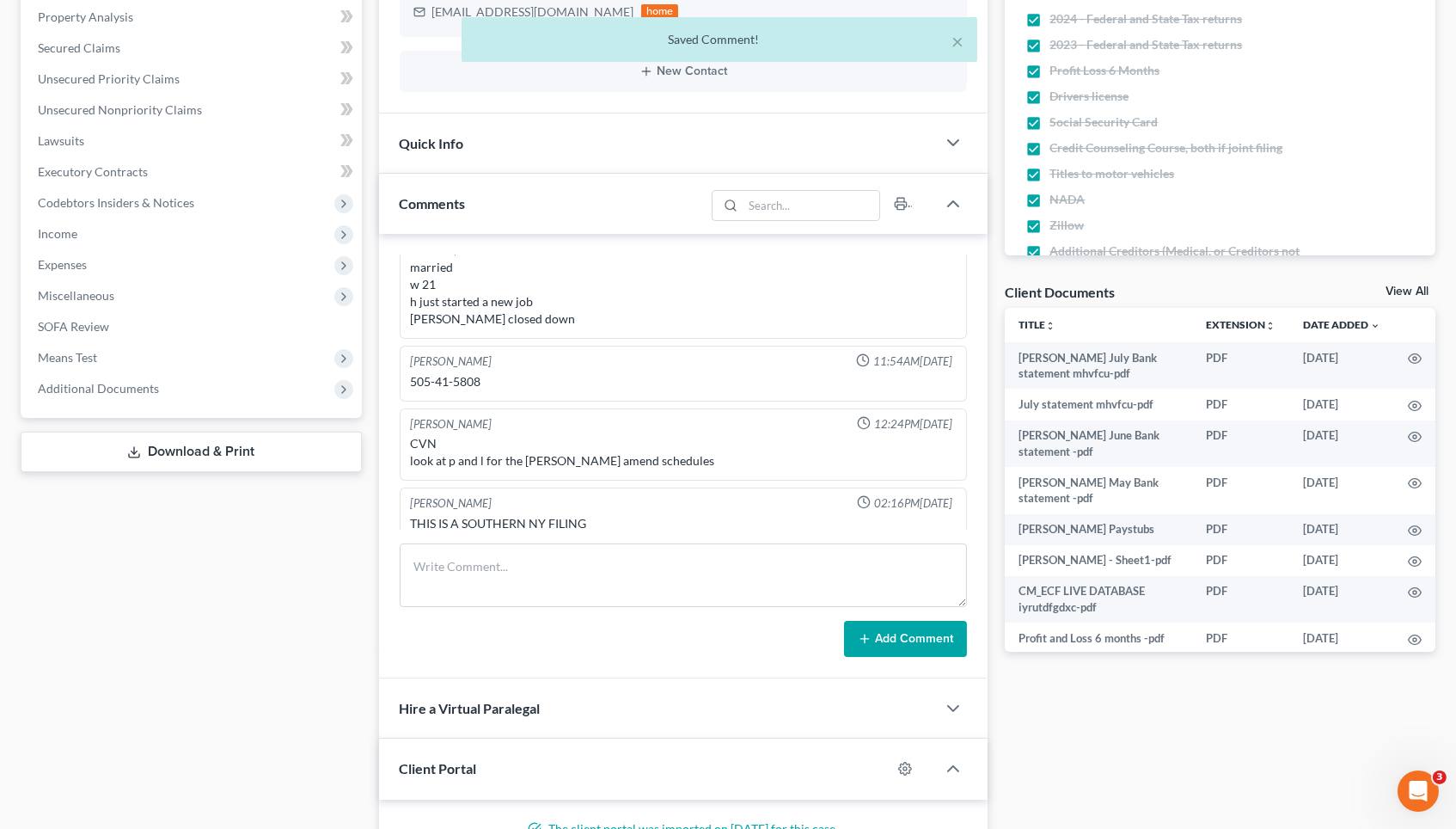
scroll to position [170, 0]
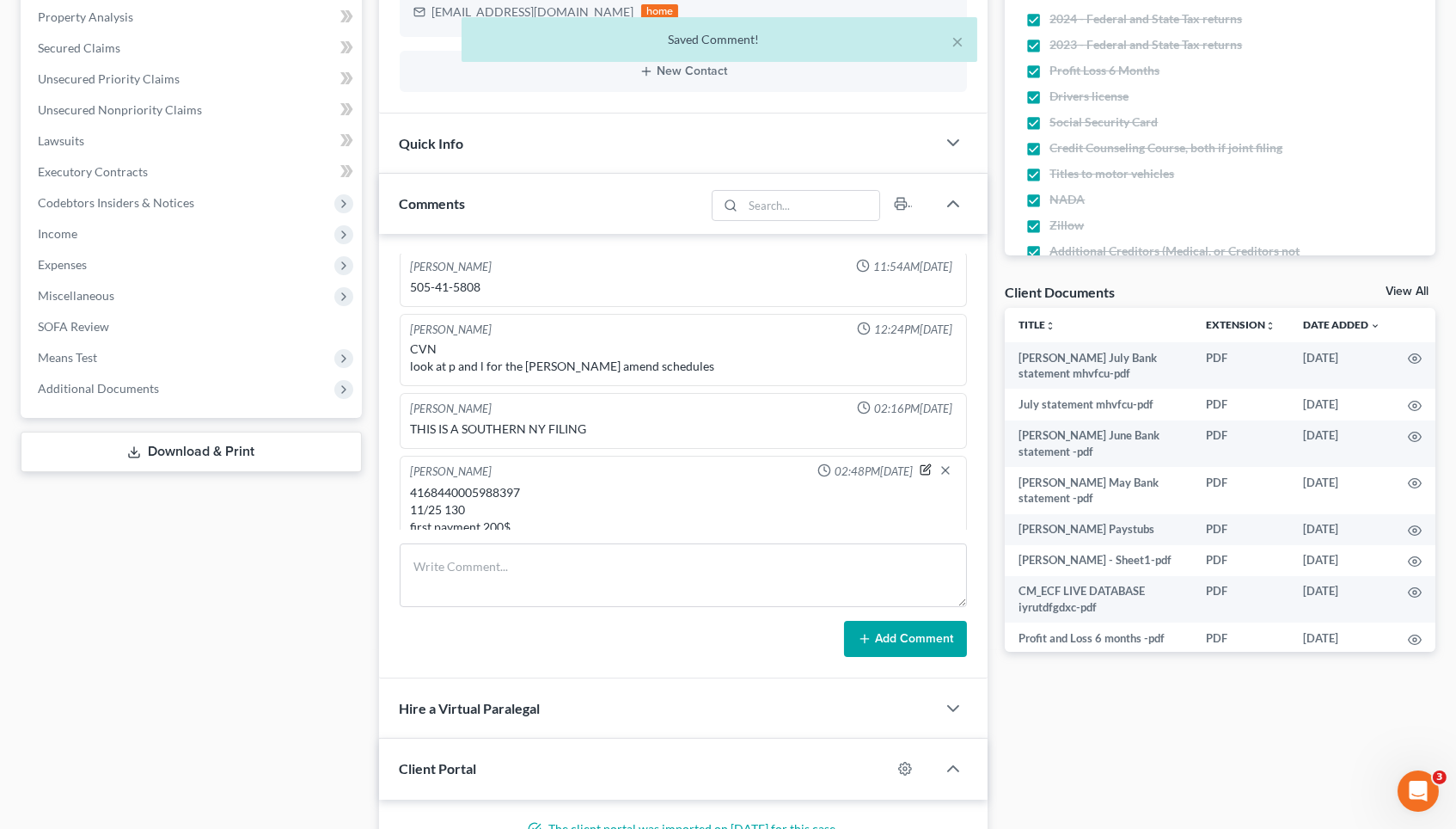
click at [926, 465] on icon "button" at bounding box center [927, 468] width 7 height 7
click at [720, 509] on textarea "4168440005988397 11/25 130 first payment 200$" at bounding box center [683, 516] width 546 height 64
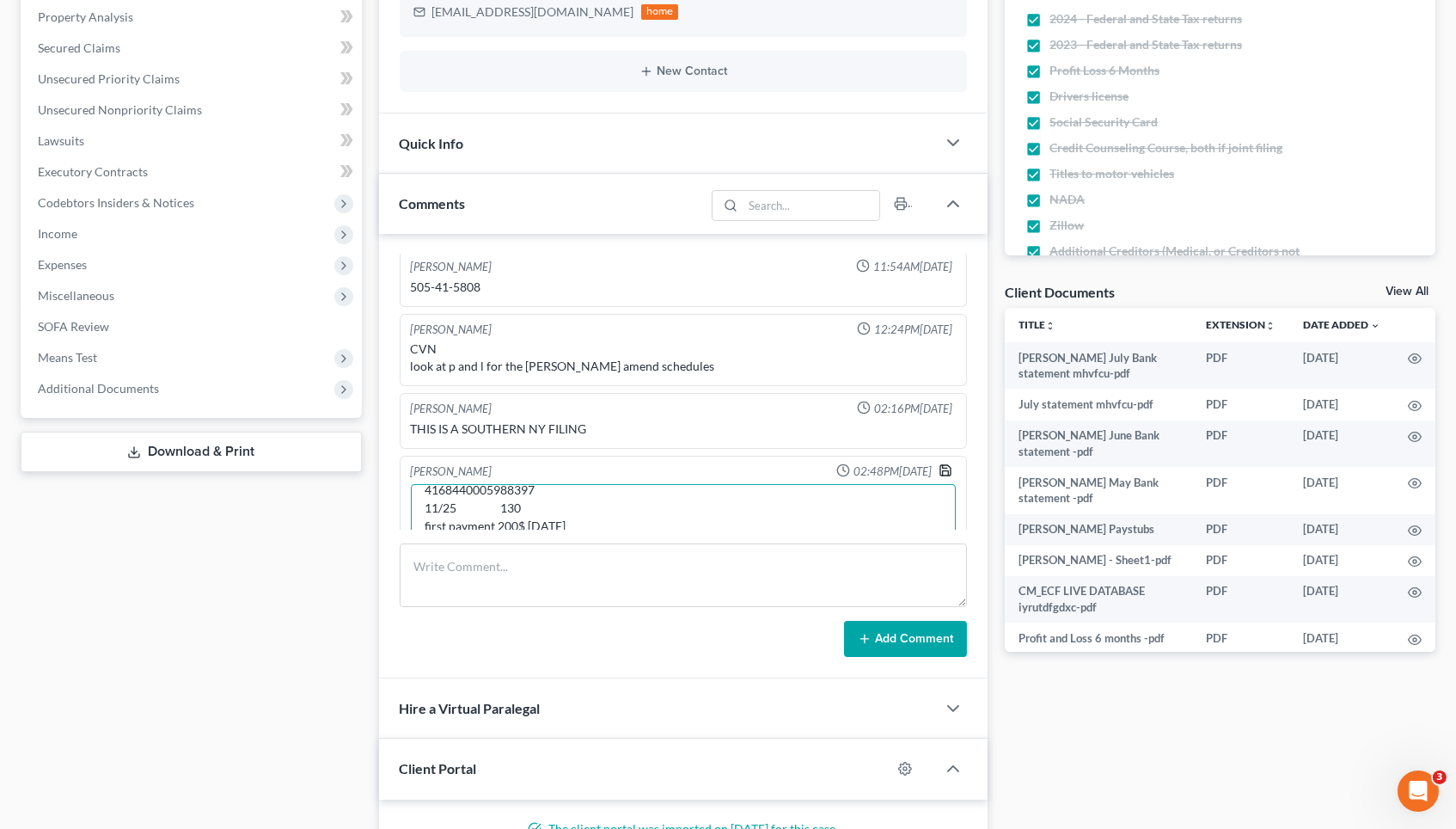
type textarea "4168440005988397 11/25 130 first payment 200$ 9/15/25"
click at [940, 465] on icon "button" at bounding box center [945, 470] width 10 height 10
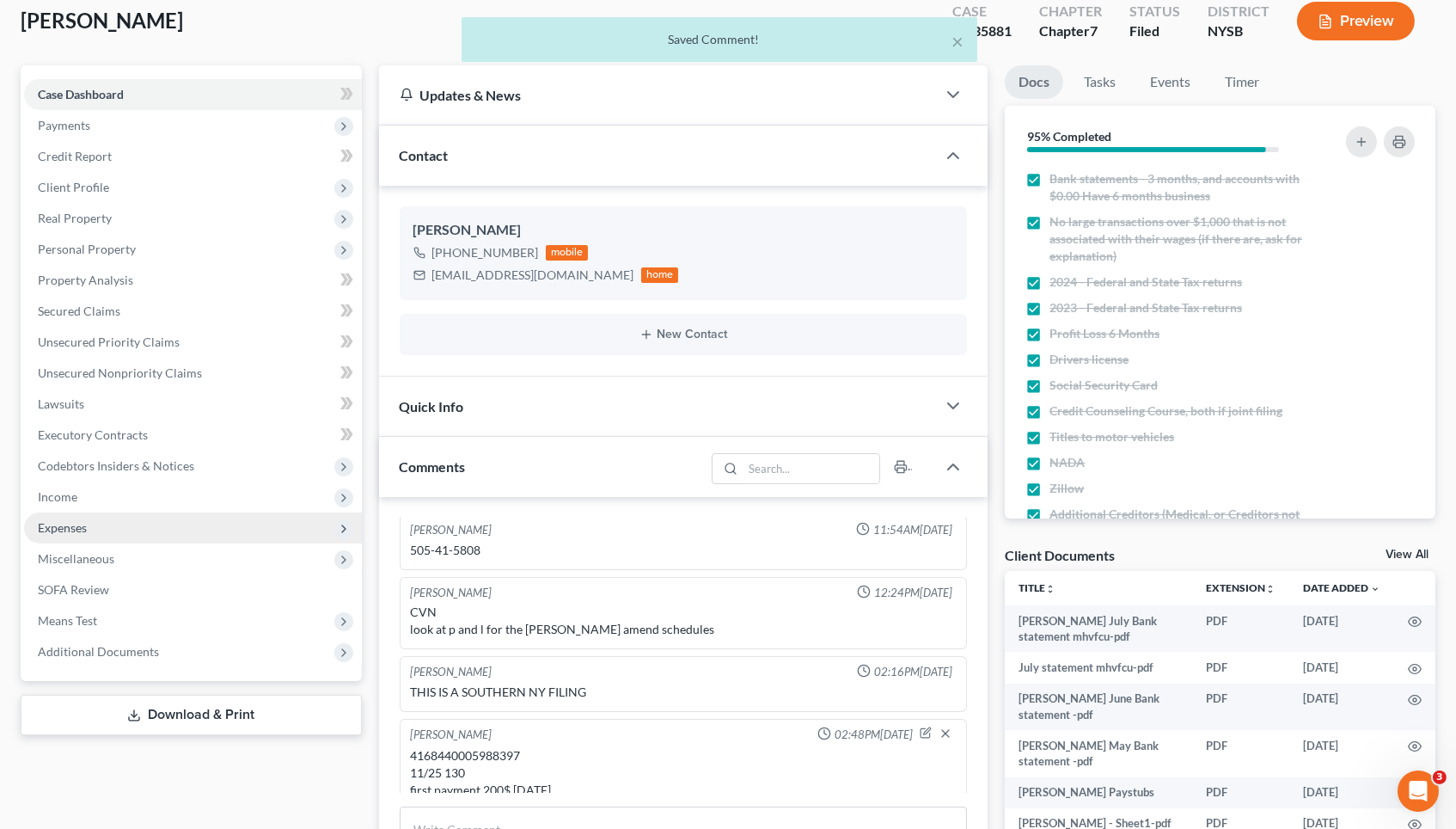
scroll to position [72, 0]
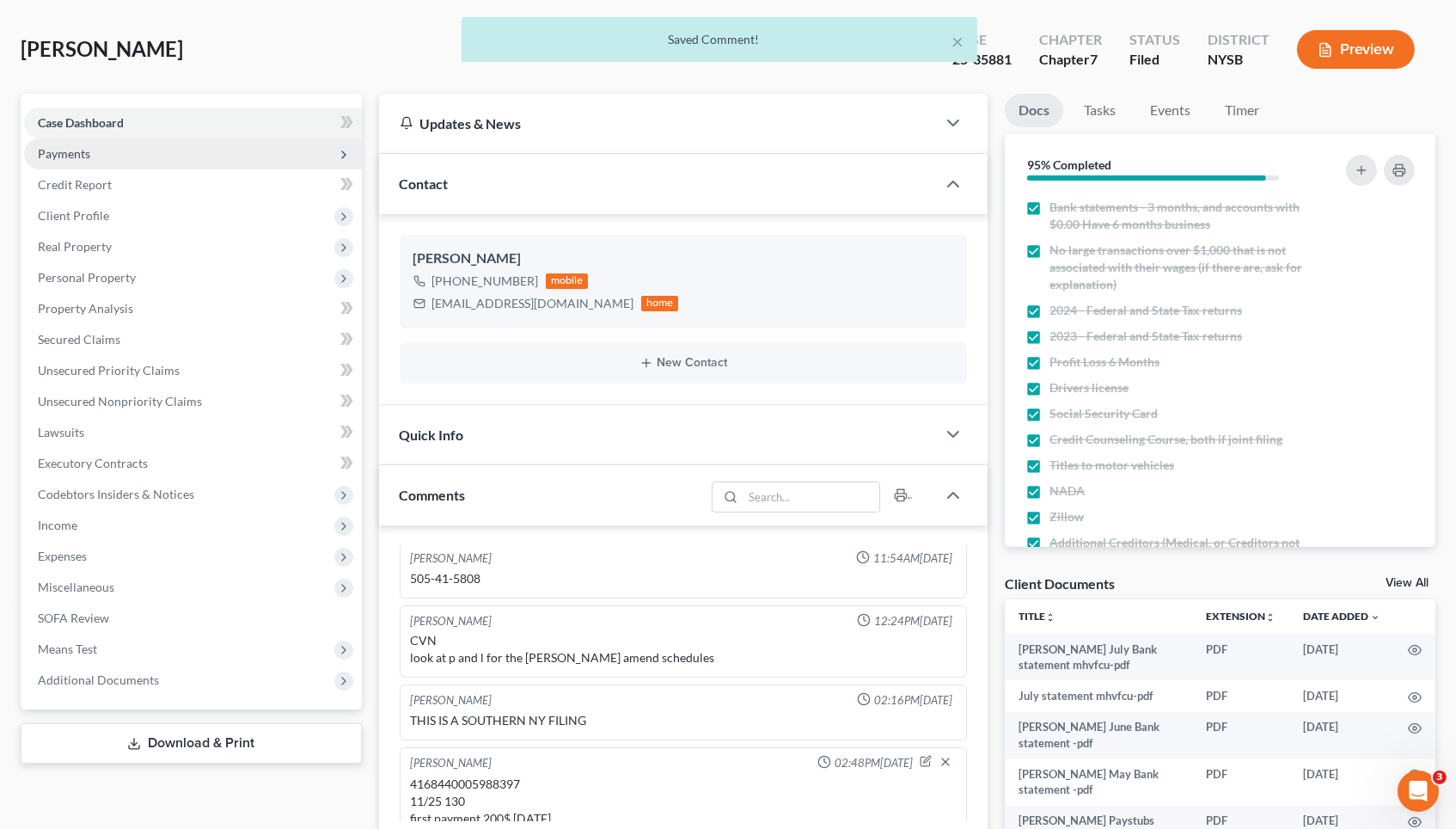
click at [162, 159] on span "Payments" at bounding box center [192, 154] width 338 height 31
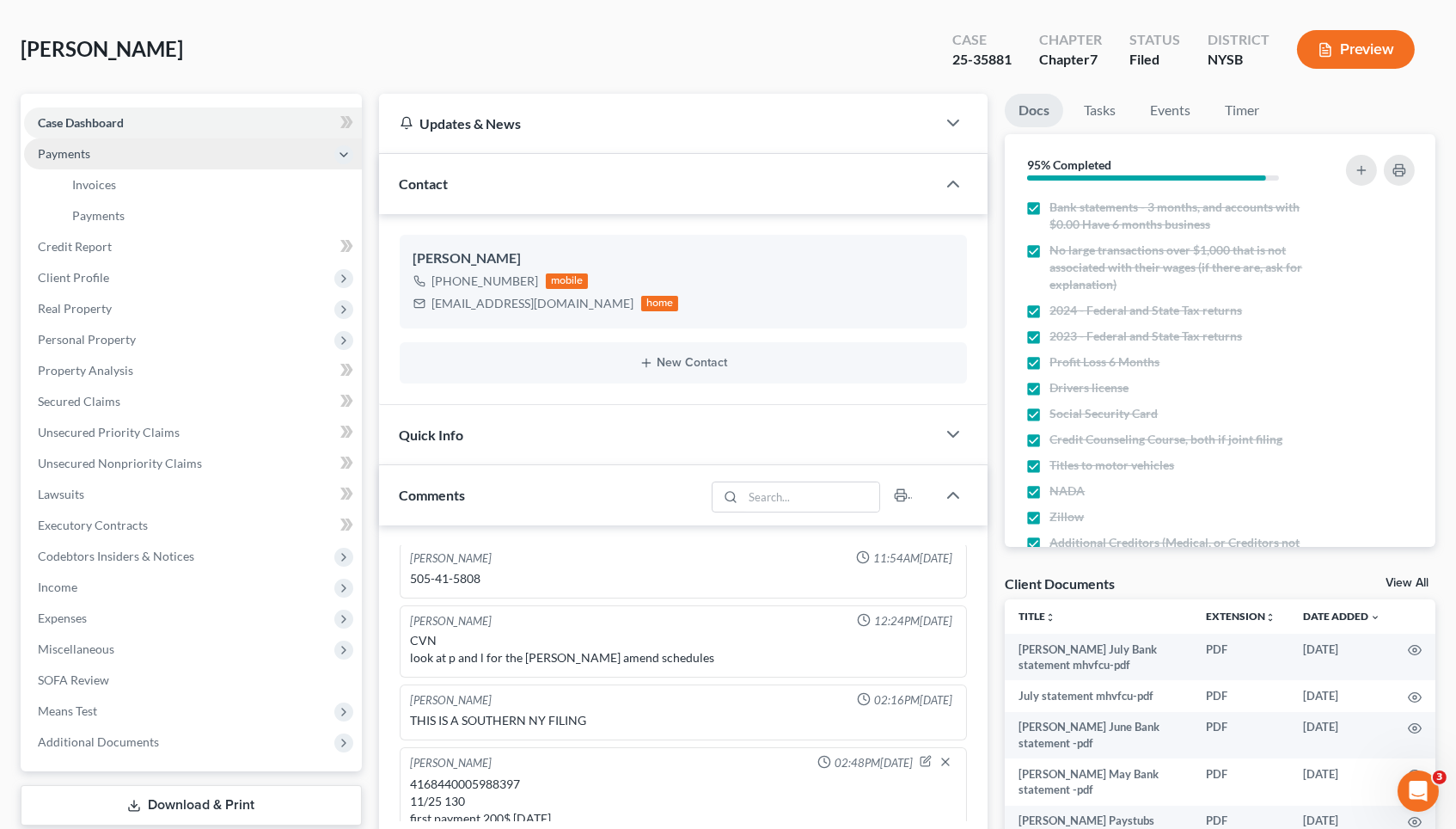
click at [171, 203] on link "Payments" at bounding box center [210, 215] width 303 height 31
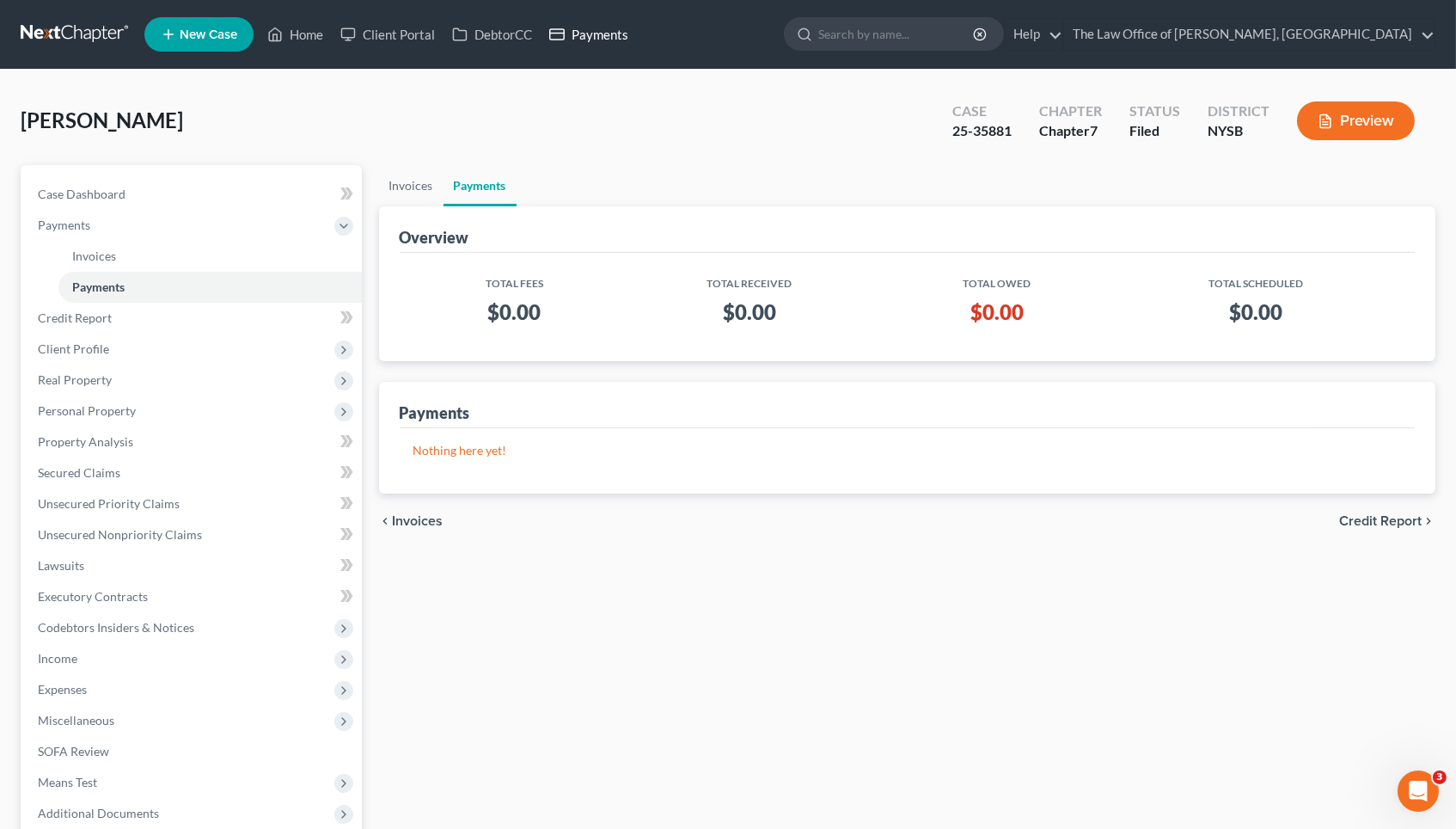
click at [587, 36] on link "Payments" at bounding box center [588, 34] width 97 height 31
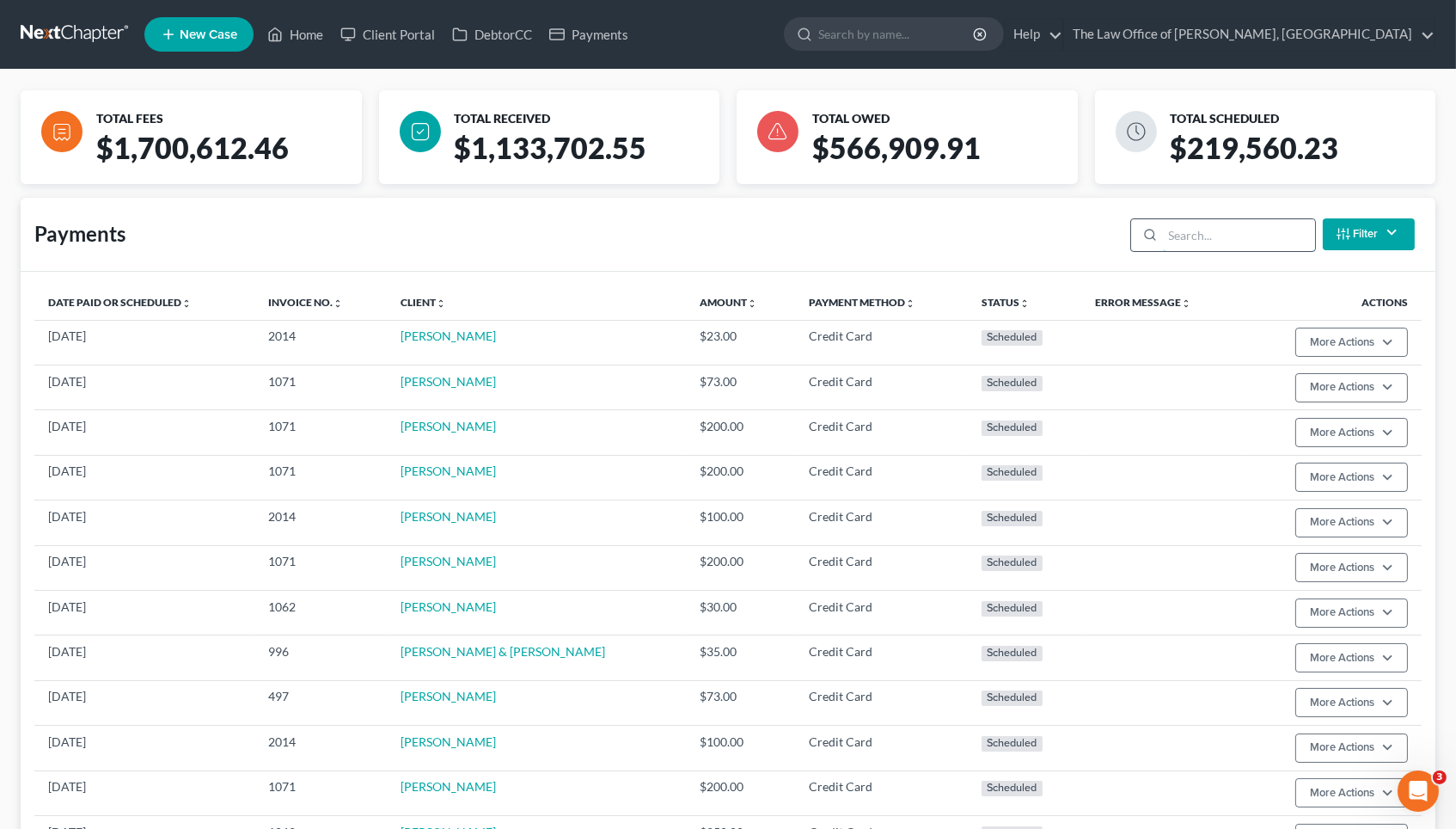
click at [1258, 240] on input "search" at bounding box center [1239, 235] width 153 height 33
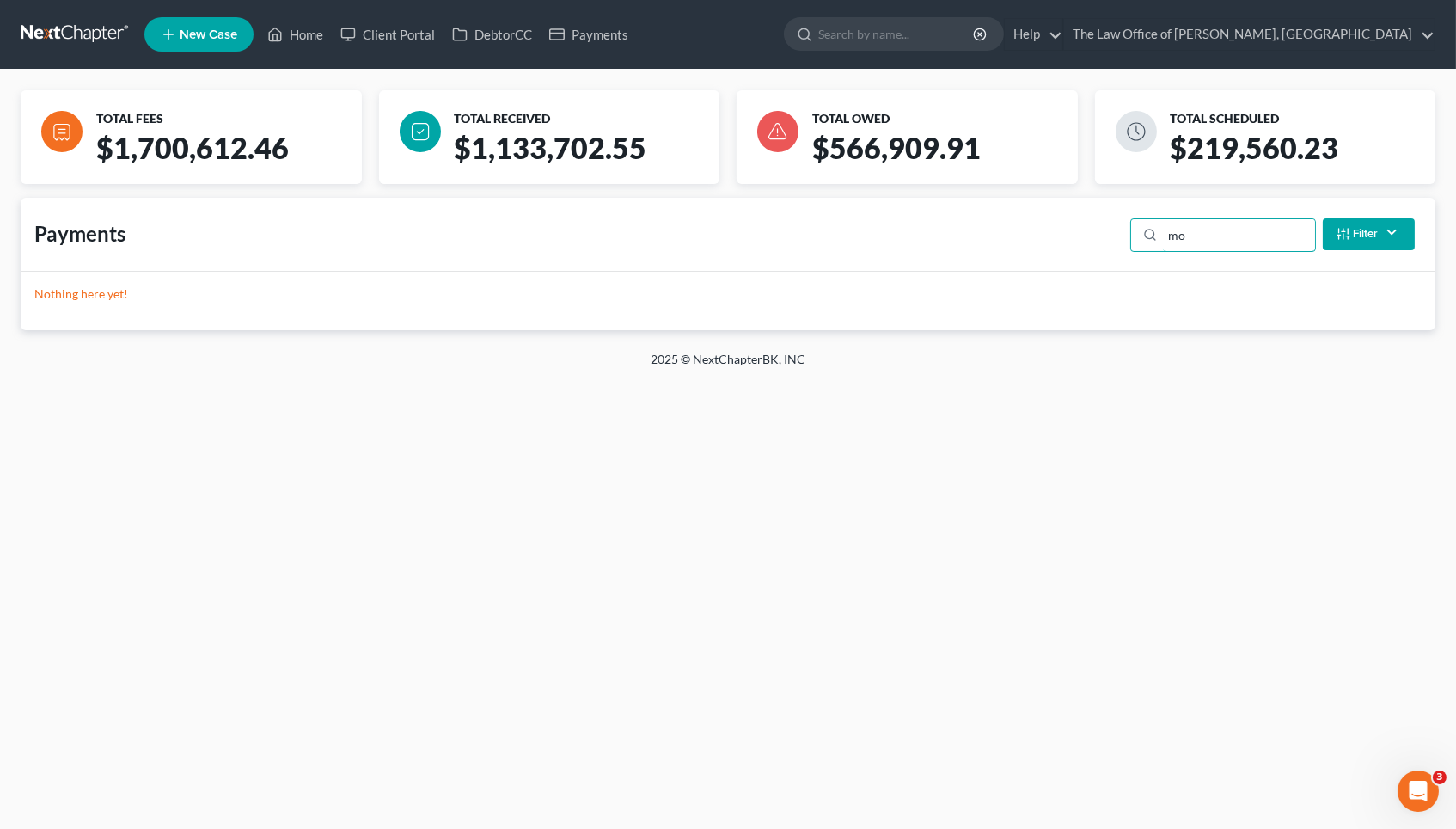
type input "m"
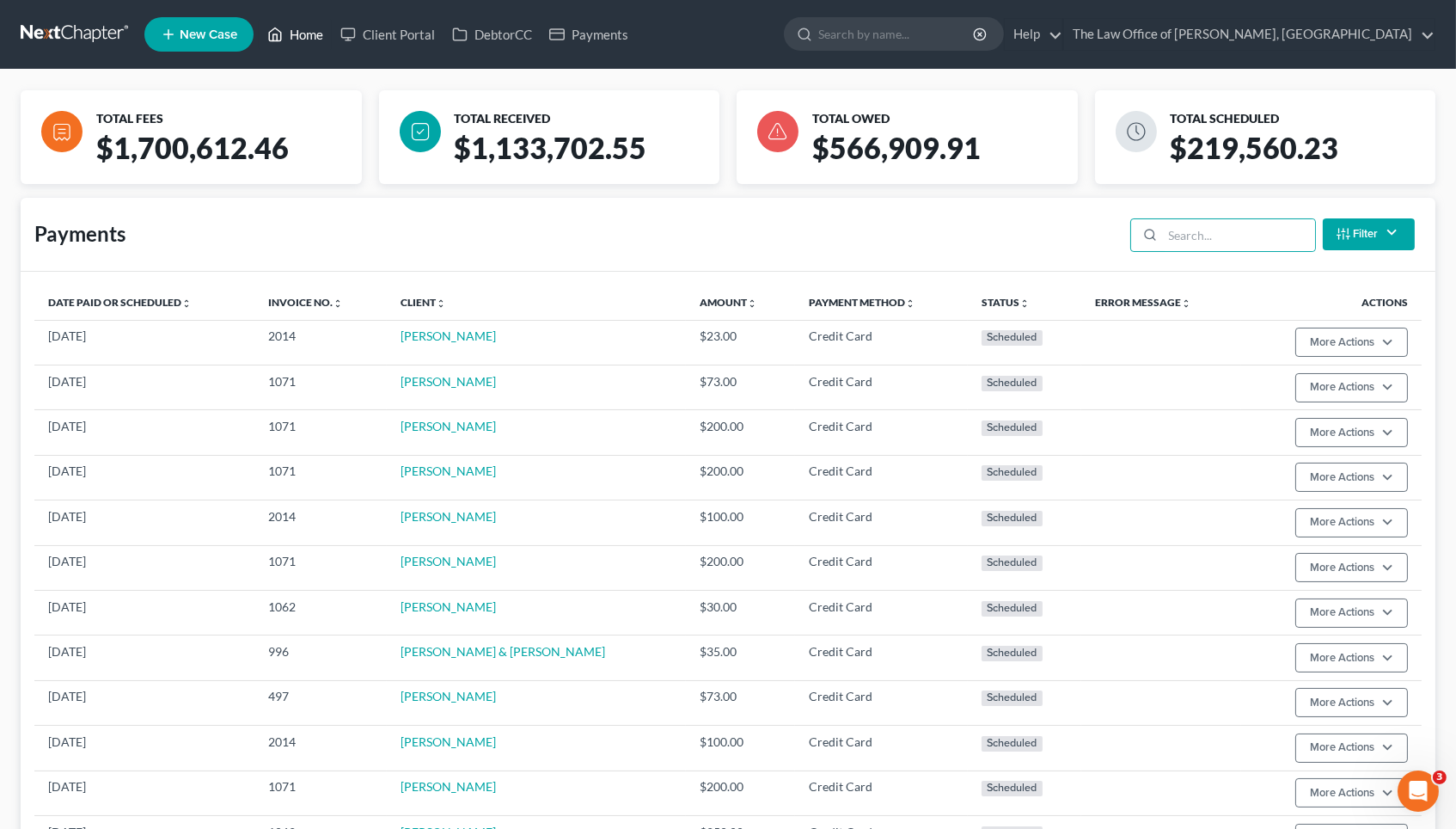
click at [313, 34] on link "Home" at bounding box center [294, 34] width 73 height 31
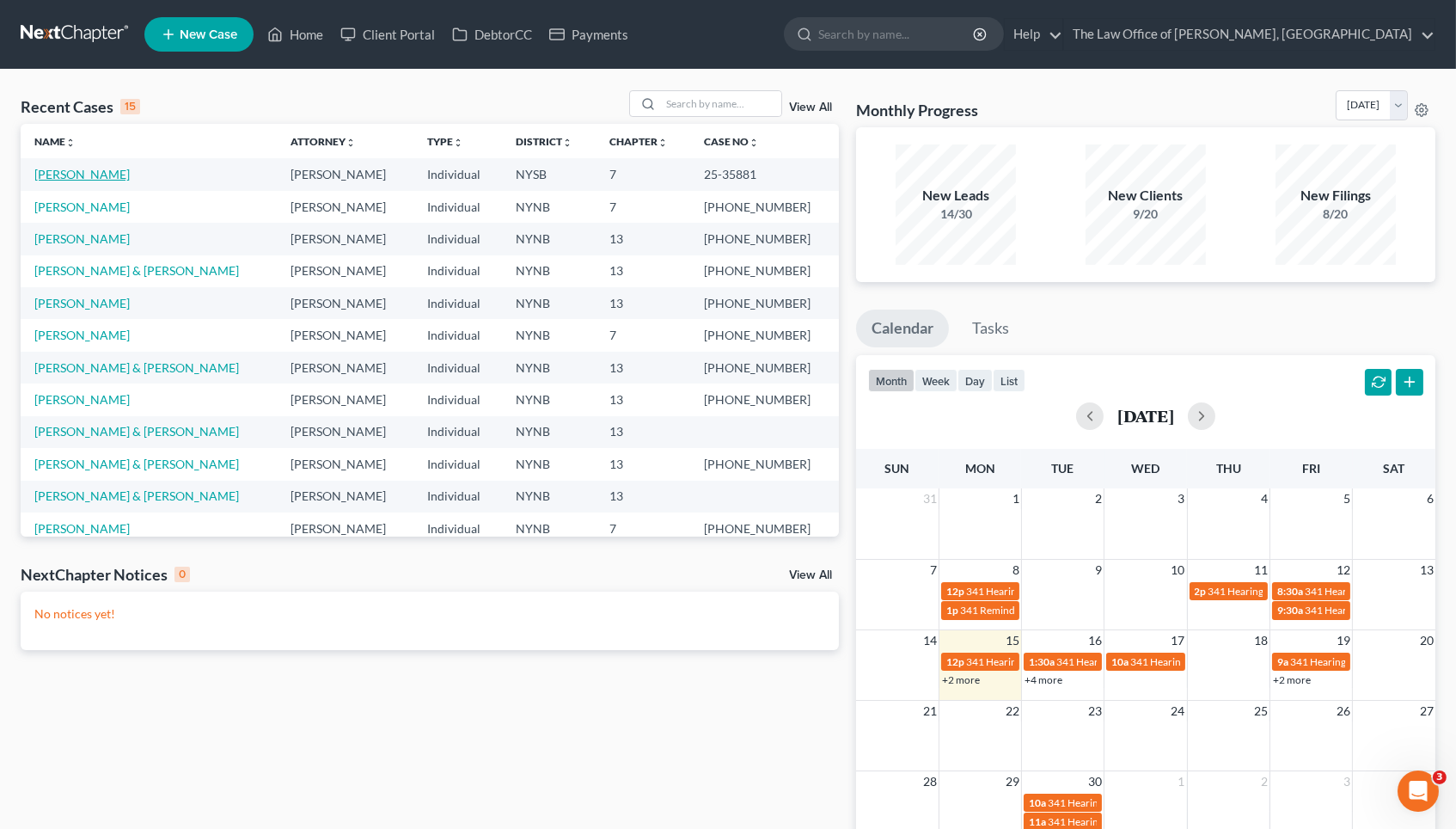
click at [129, 170] on link "Mostacero, Cristhian" at bounding box center [82, 174] width 96 height 15
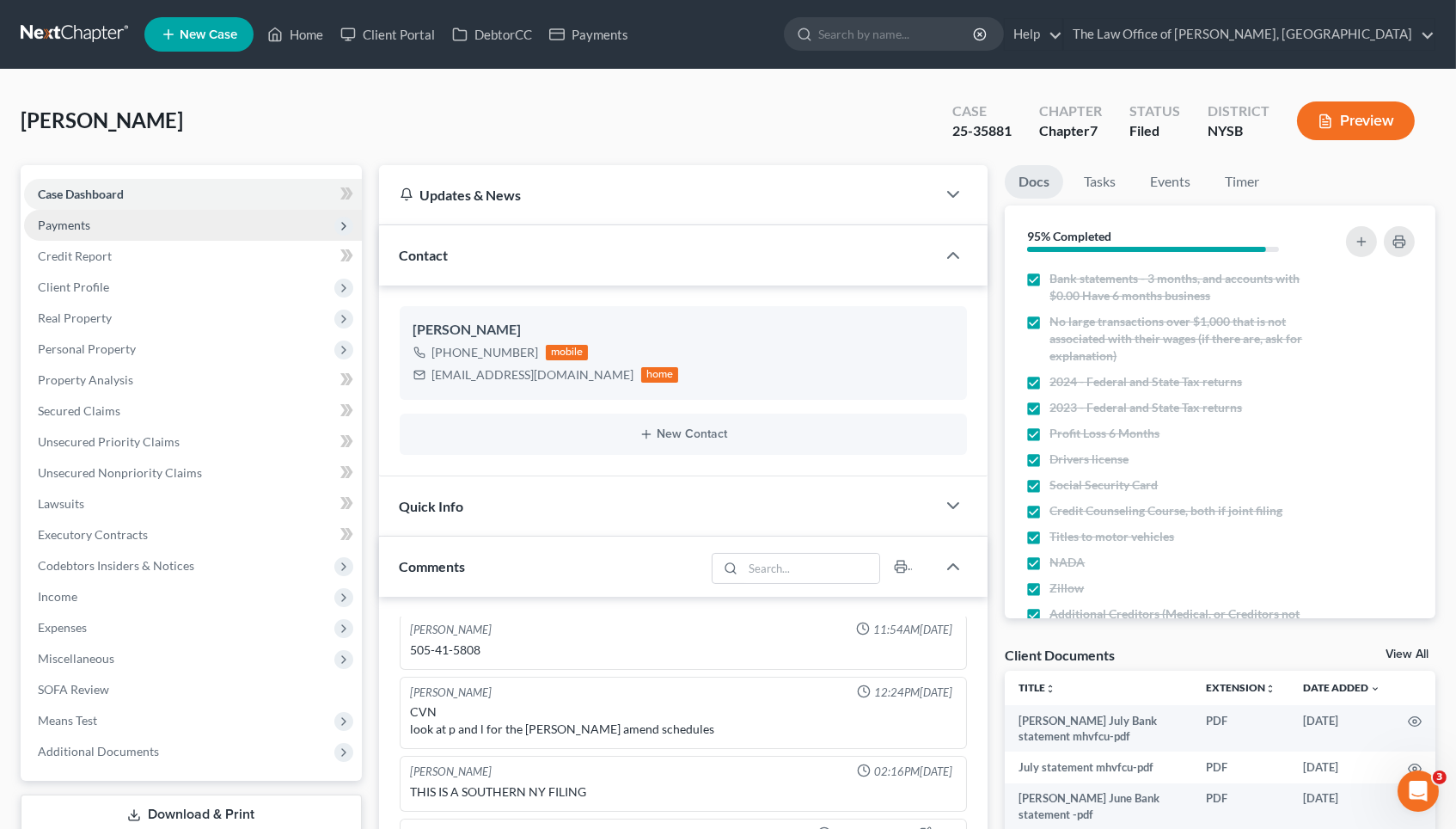
click at [204, 209] on span "Payments" at bounding box center [192, 224] width 338 height 31
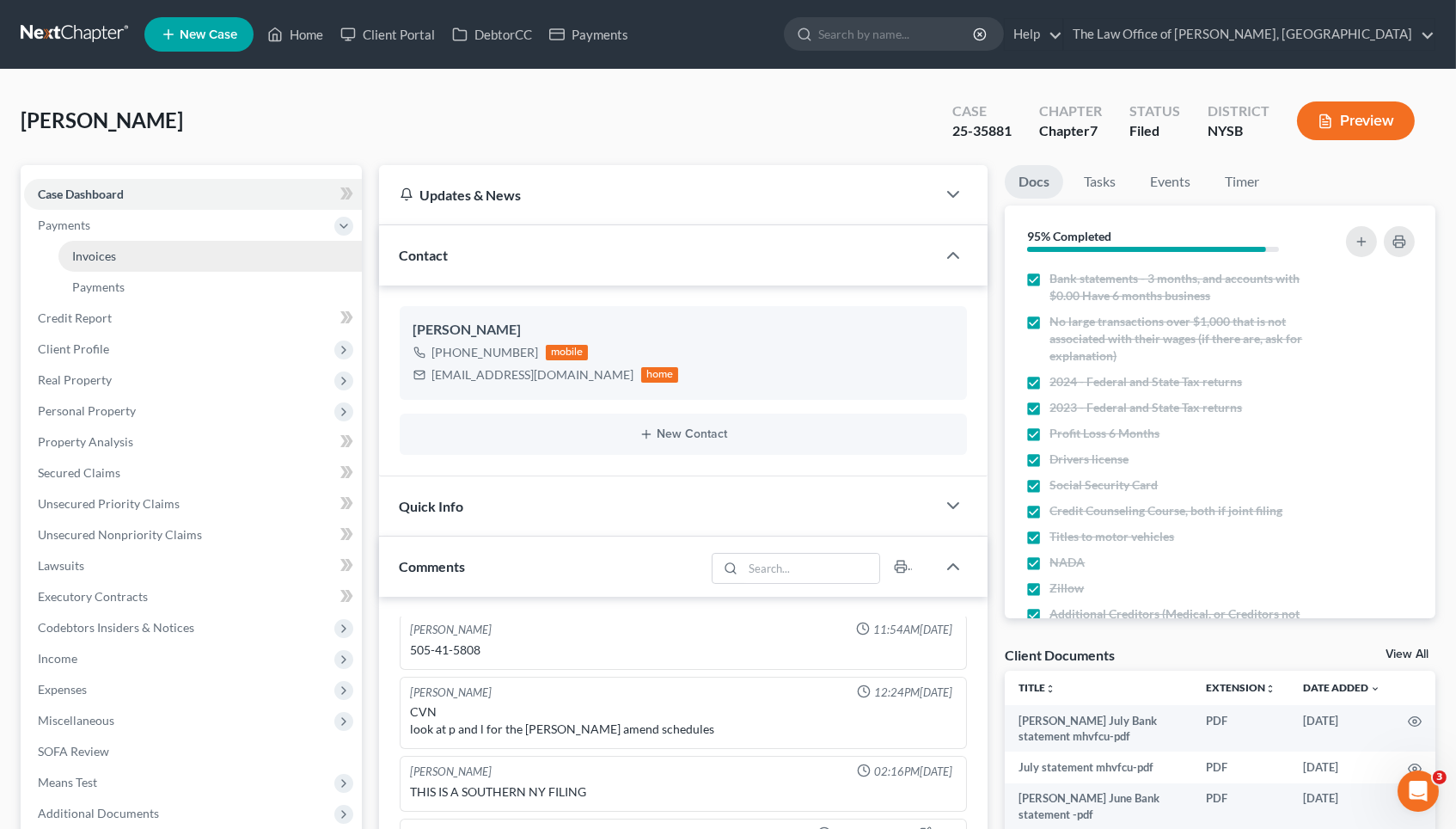
click at [185, 254] on link "Invoices" at bounding box center [210, 255] width 303 height 31
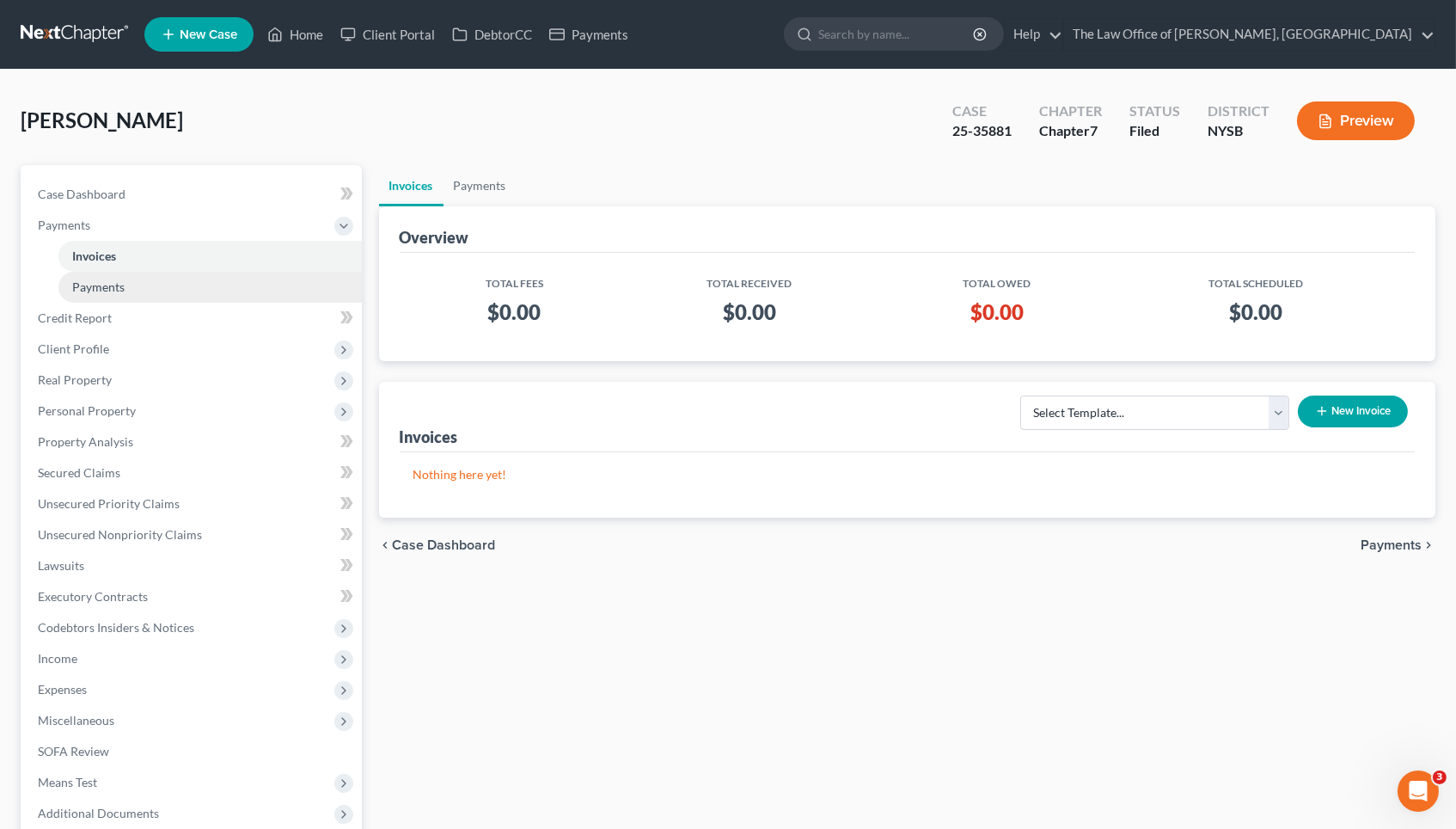
click at [229, 282] on link "Payments" at bounding box center [210, 286] width 303 height 31
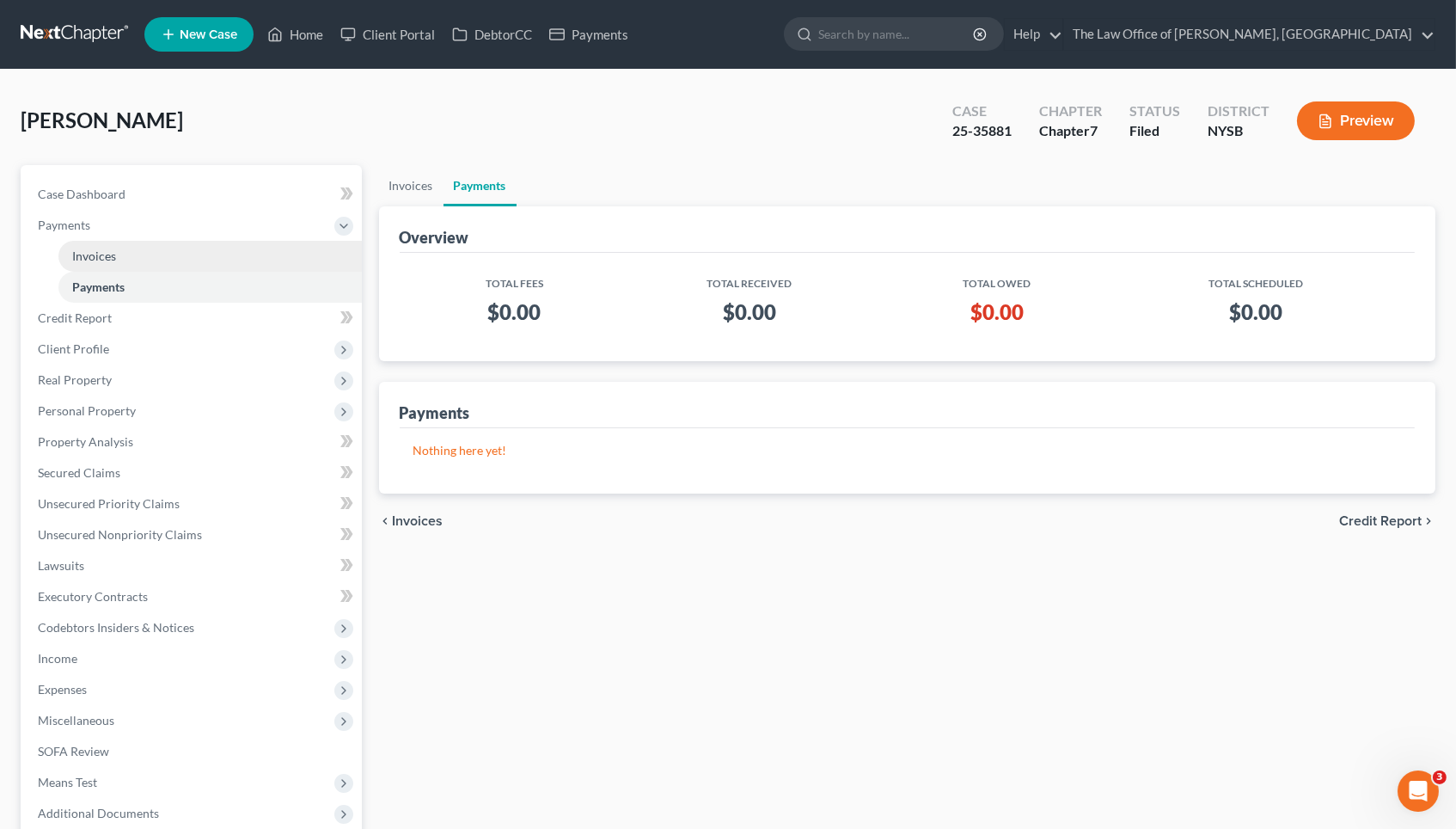
click at [225, 255] on link "Invoices" at bounding box center [210, 255] width 303 height 31
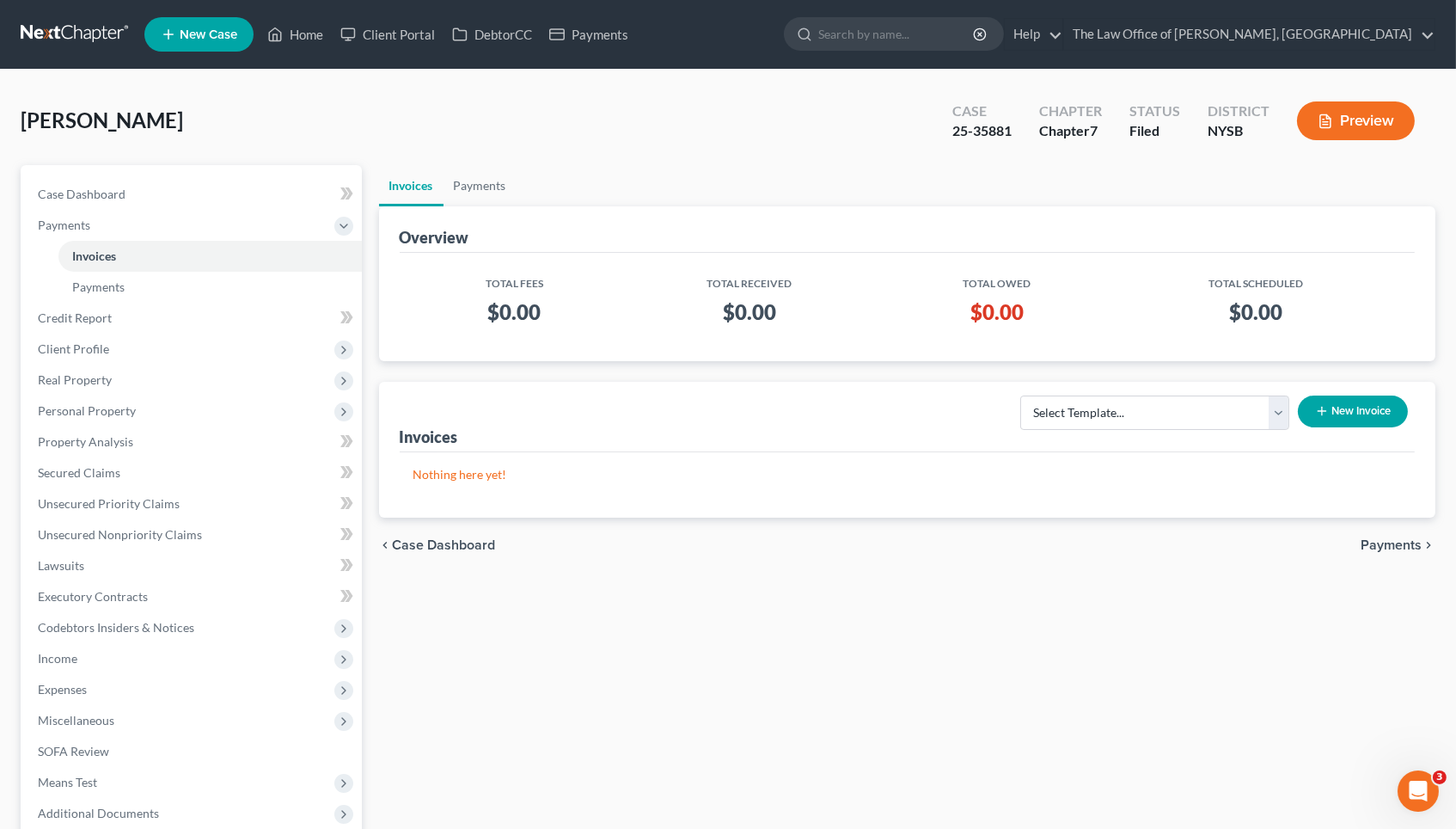
click at [1349, 408] on button "New Invoice" at bounding box center [1353, 412] width 110 height 32
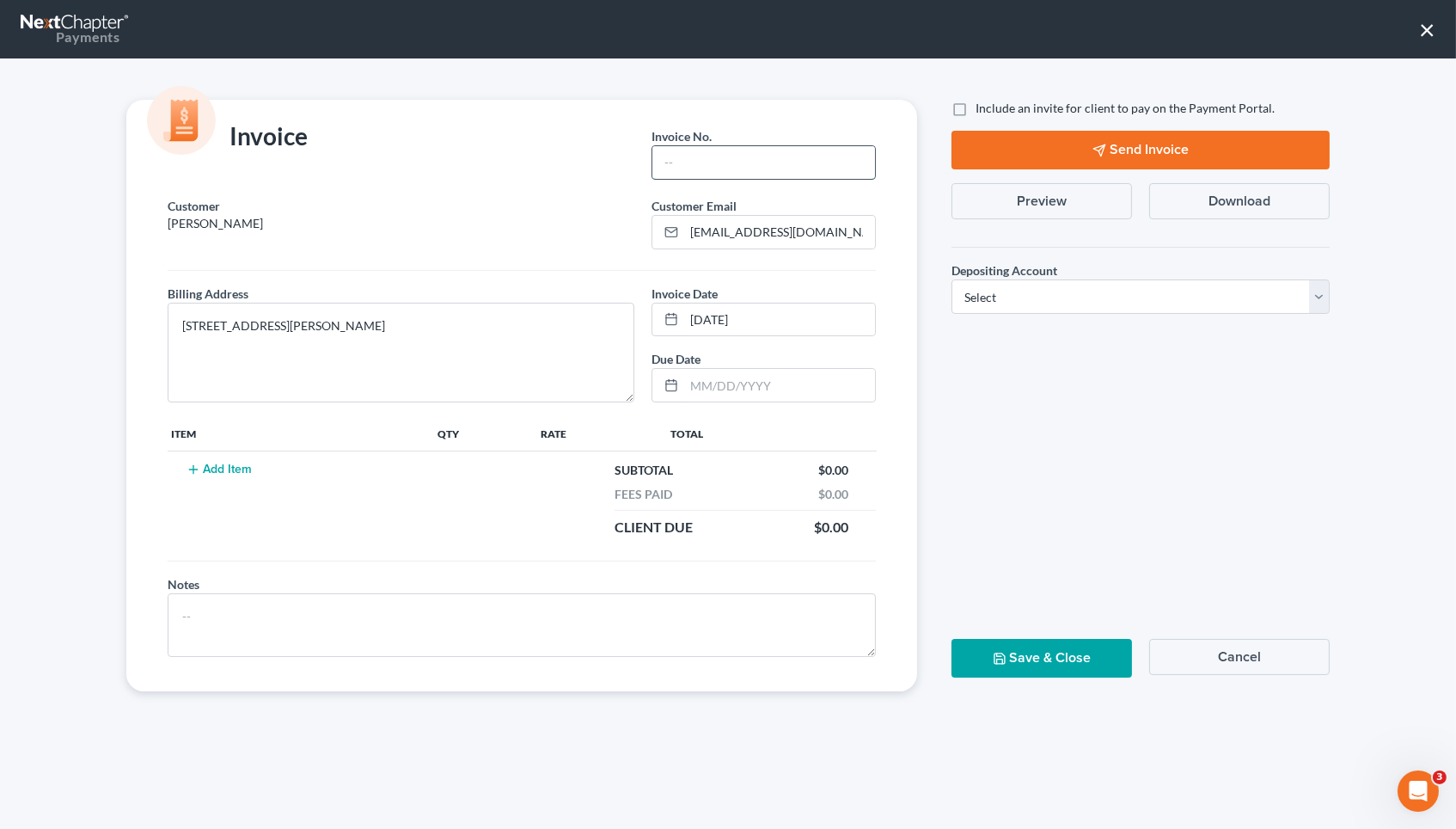
click at [737, 163] on input "text" at bounding box center [763, 163] width 222 height 33
type input "1"
click at [737, 377] on input "text" at bounding box center [779, 385] width 190 height 33
type input "0915"
click at [1279, 639] on button "Cancel" at bounding box center [1240, 657] width 181 height 36
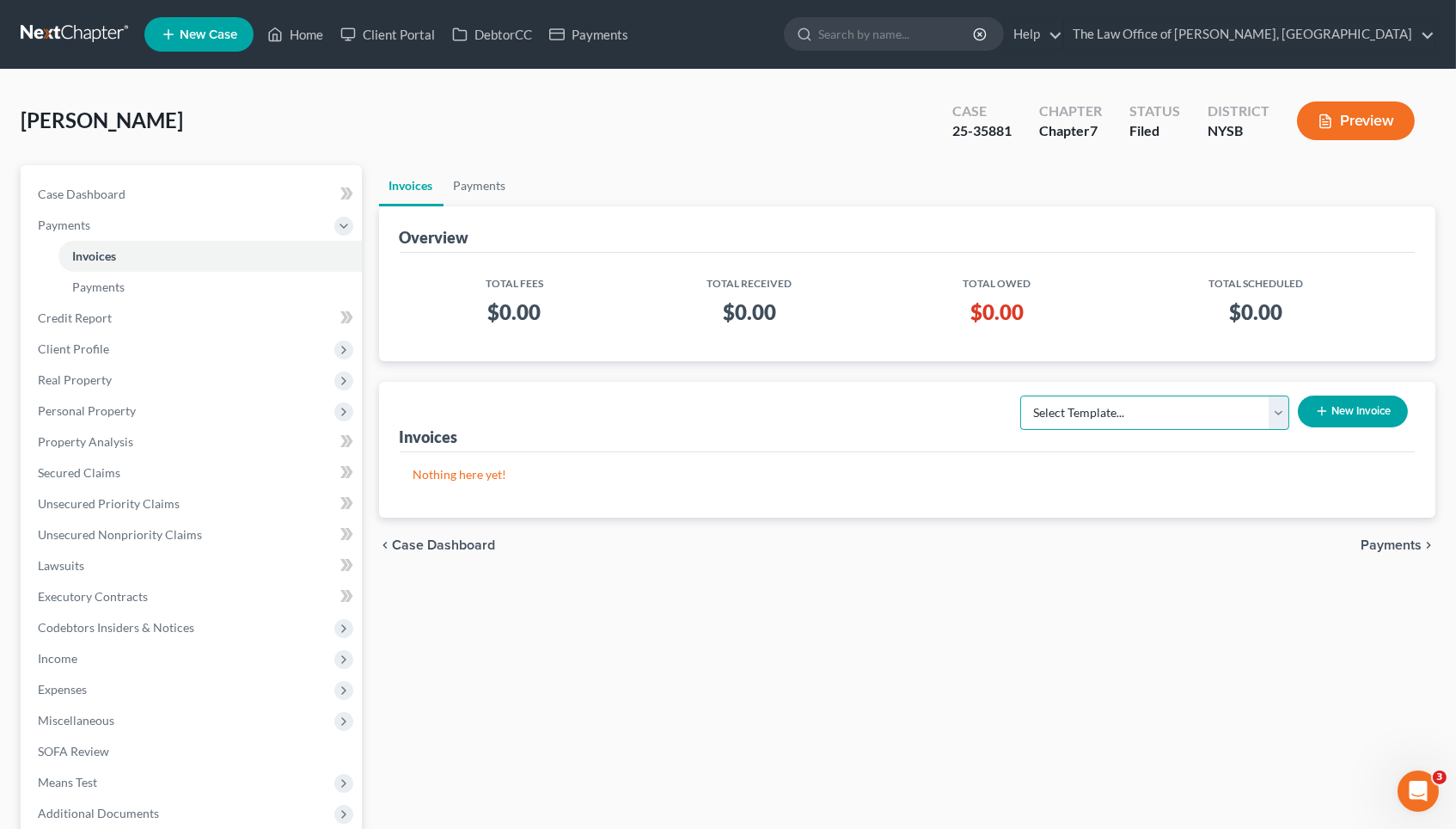
select select "0"
click at [1347, 421] on button "New Invoice" at bounding box center [1353, 412] width 110 height 32
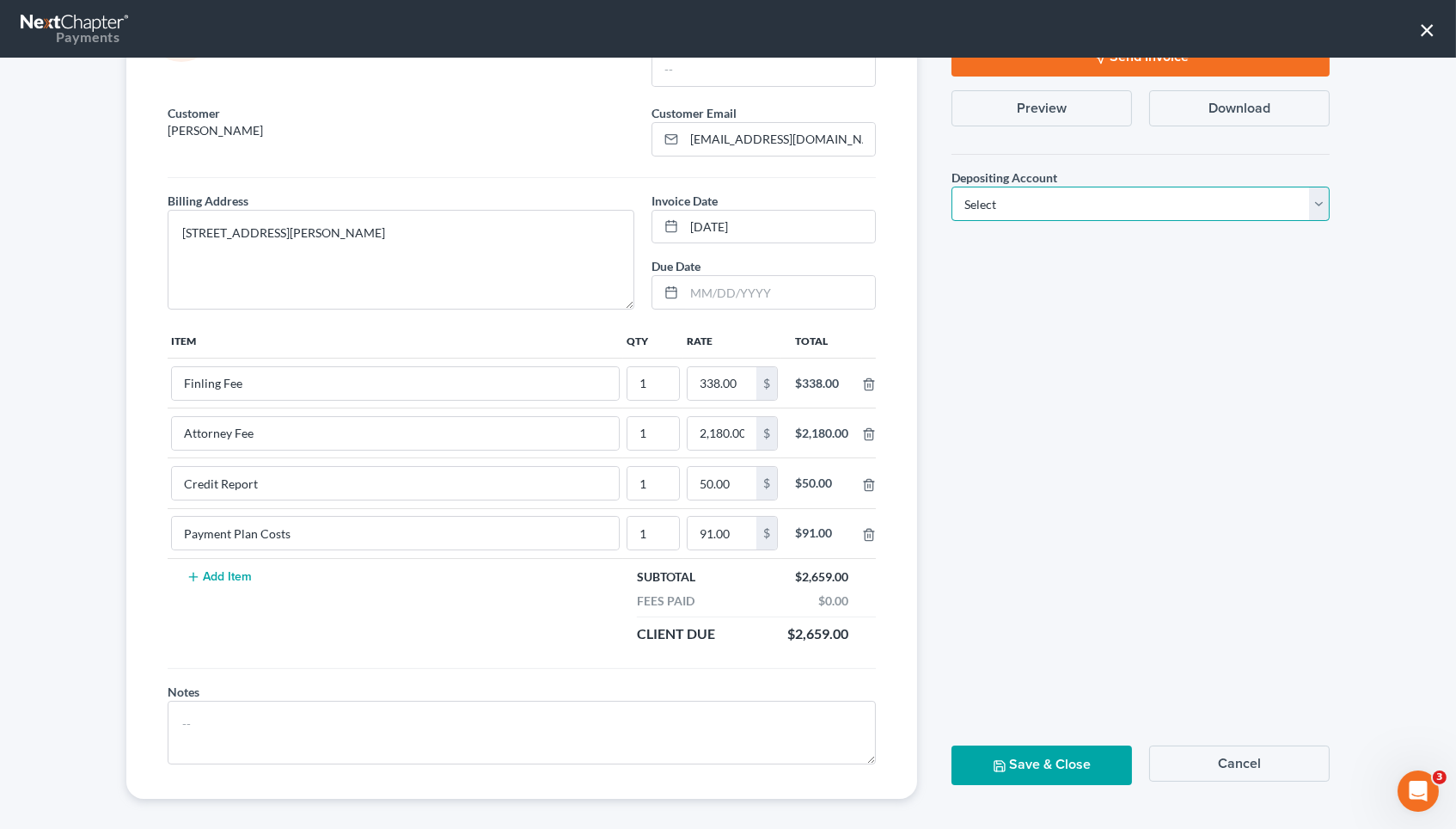
scroll to position [91, 0]
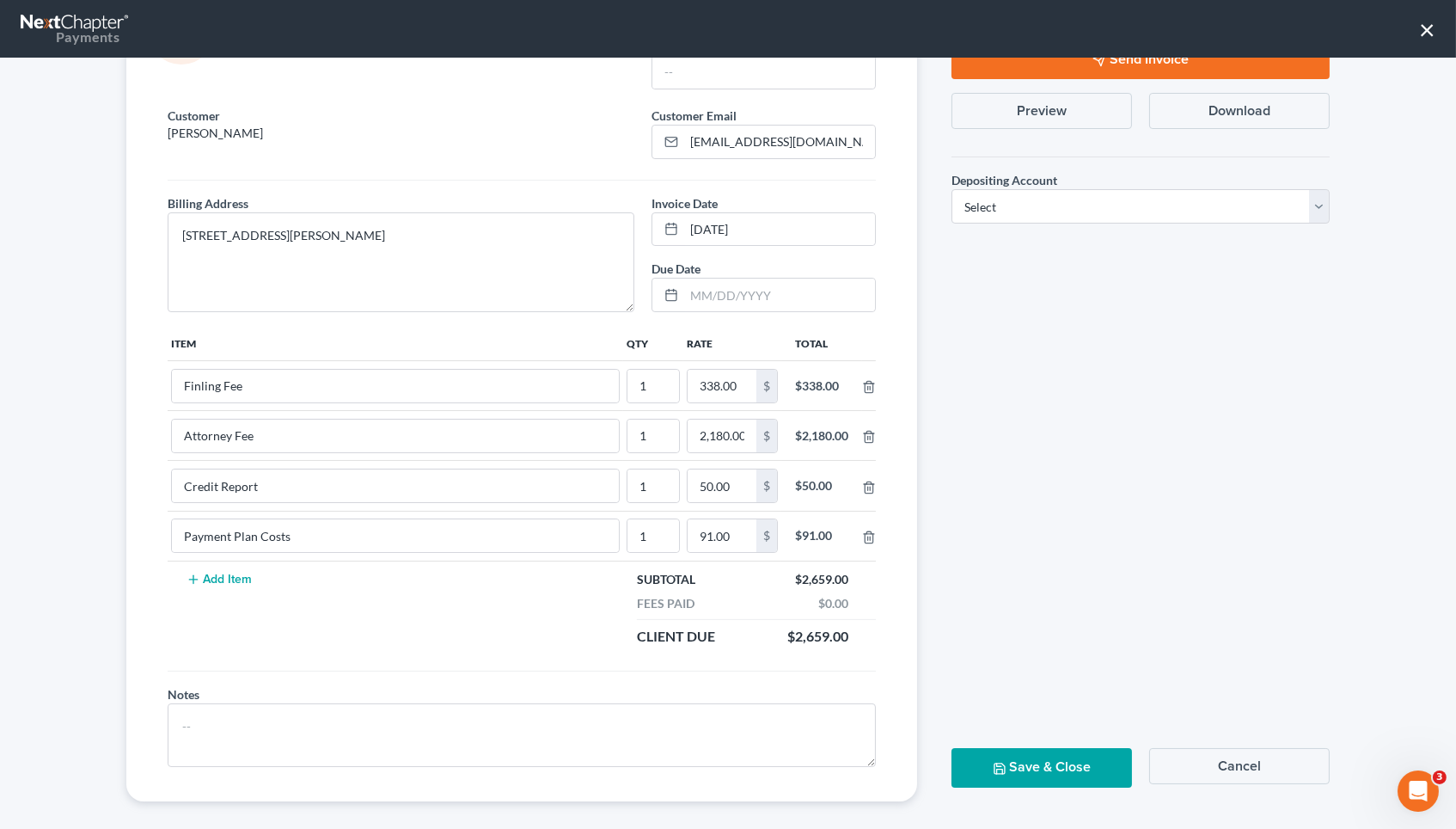
click at [1233, 748] on button "Cancel" at bounding box center [1240, 766] width 181 height 36
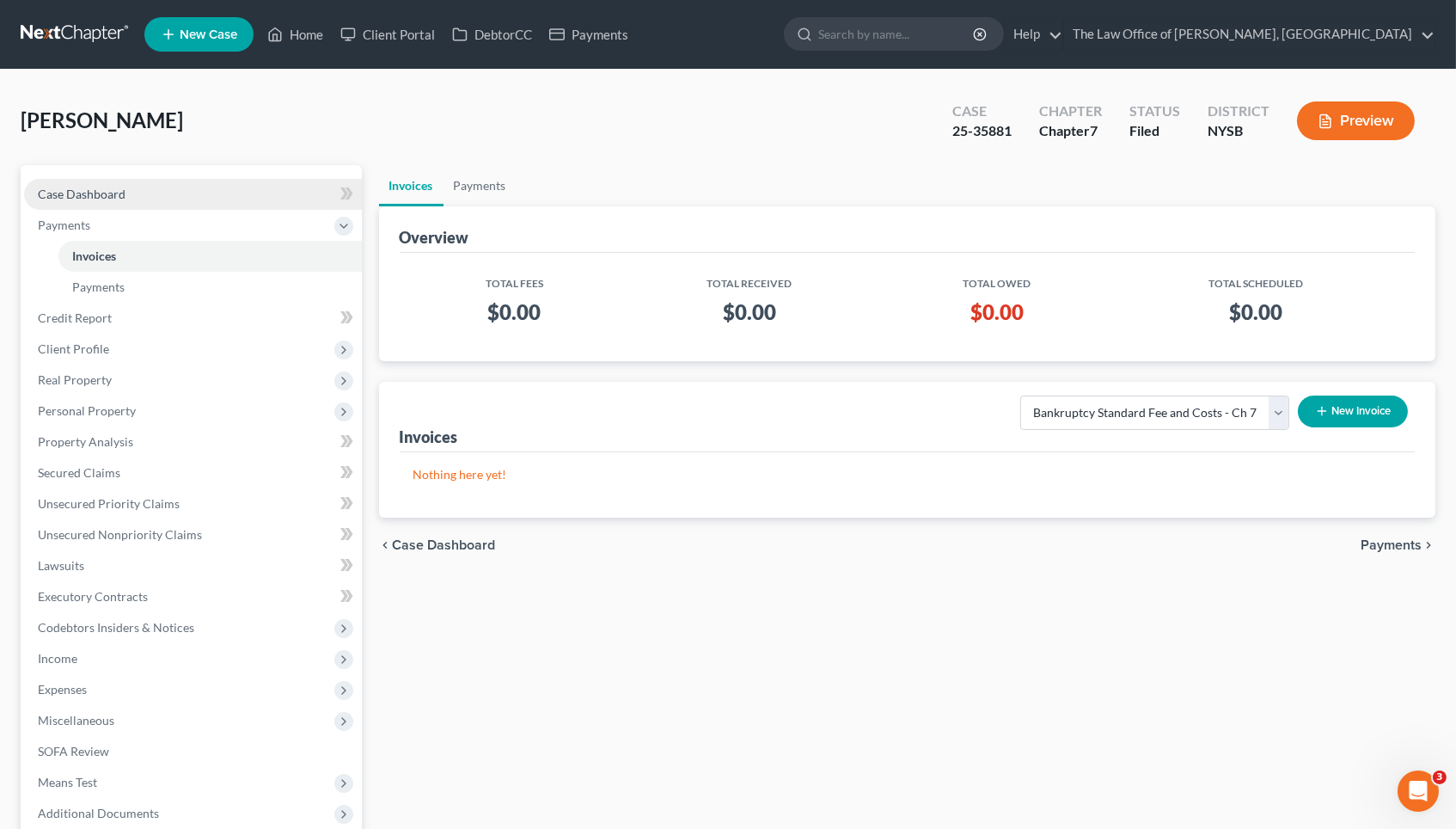
click at [124, 186] on link "Case Dashboard" at bounding box center [192, 194] width 338 height 31
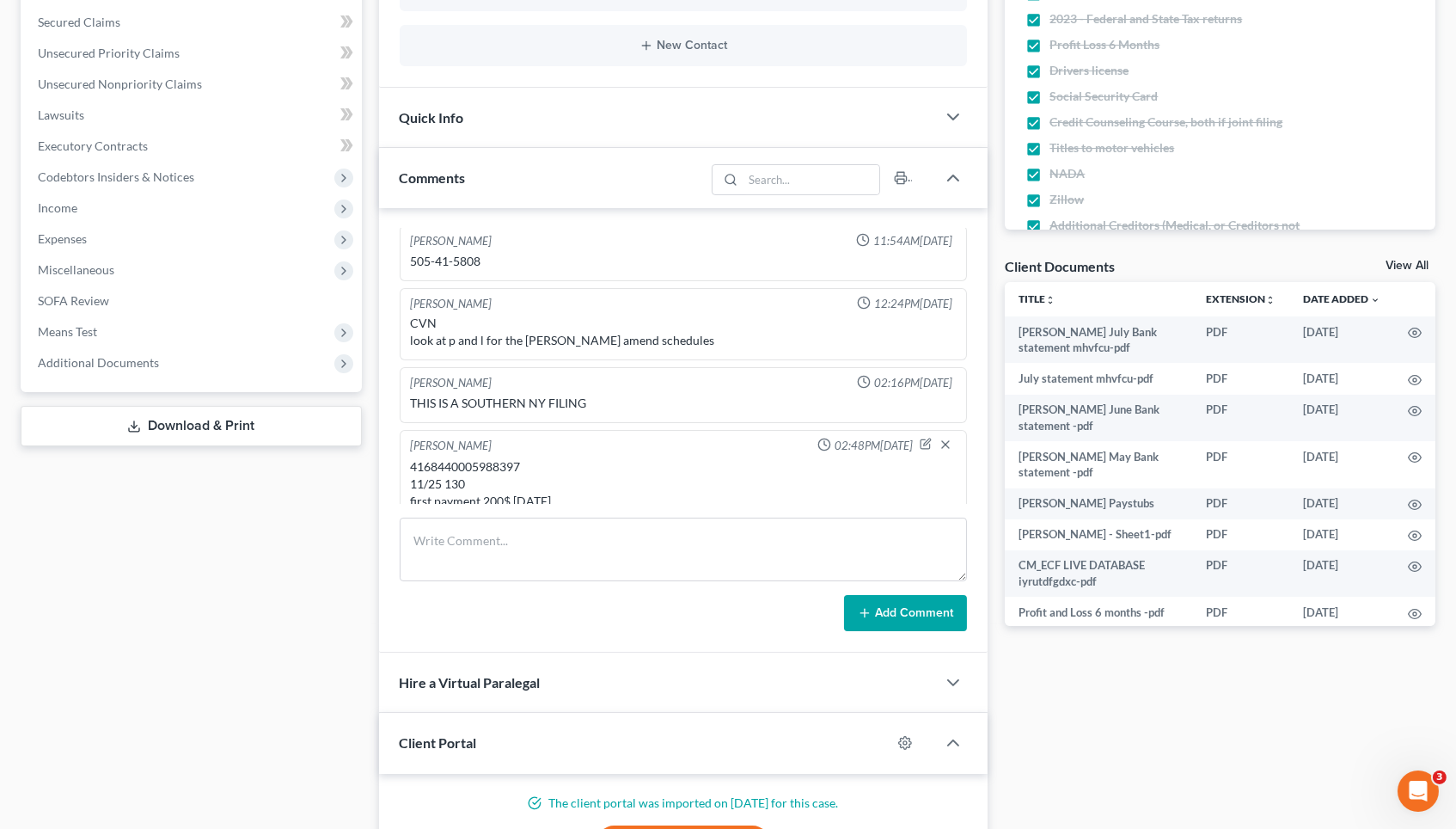
scroll to position [1519, 0]
click at [919, 438] on icon "button" at bounding box center [925, 444] width 12 height 12
drag, startPoint x: 585, startPoint y: 480, endPoint x: 391, endPoint y: 490, distance: 194.3
click at [391, 490] on div "Christiaan VanNiekerk 08:32PM, 07/11/2025 google no h' truck 16/10 married w 21…" at bounding box center [683, 431] width 609 height 445
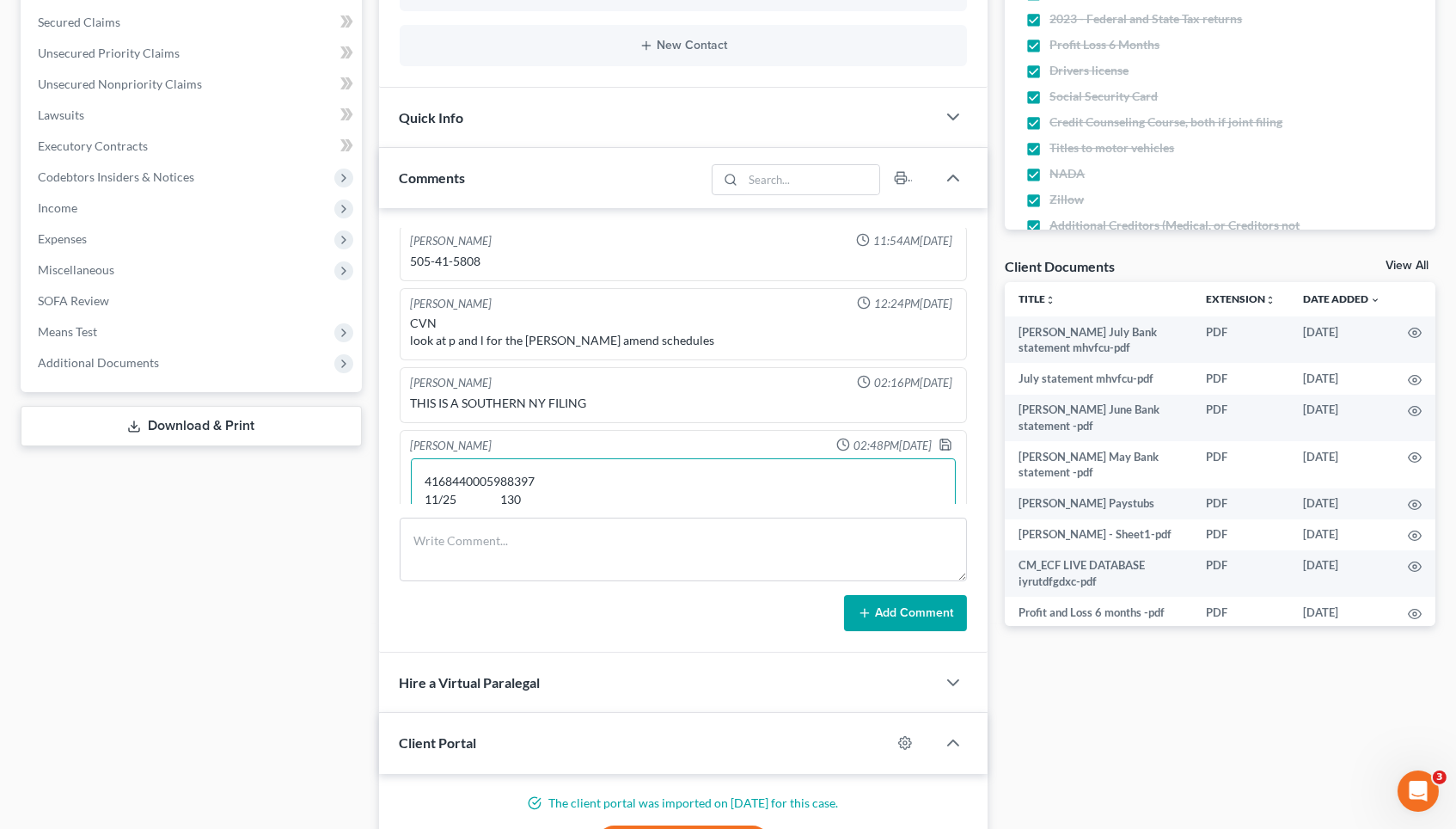
scroll to position [0, 0]
type textarea "4168440005988397 11/25 130"
click at [938, 438] on icon "button" at bounding box center [945, 445] width 14 height 14
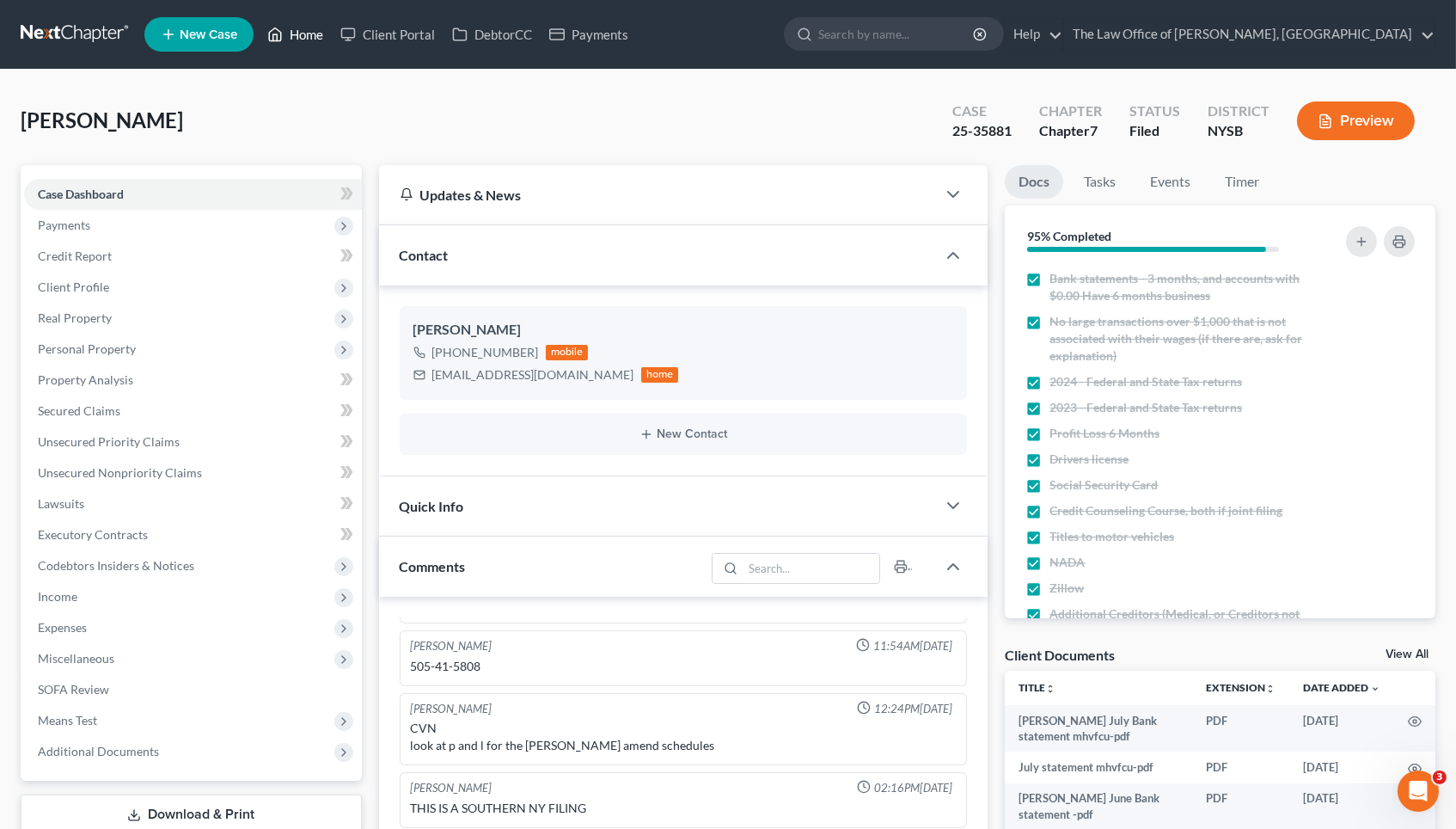
click at [302, 36] on link "Home" at bounding box center [294, 34] width 73 height 31
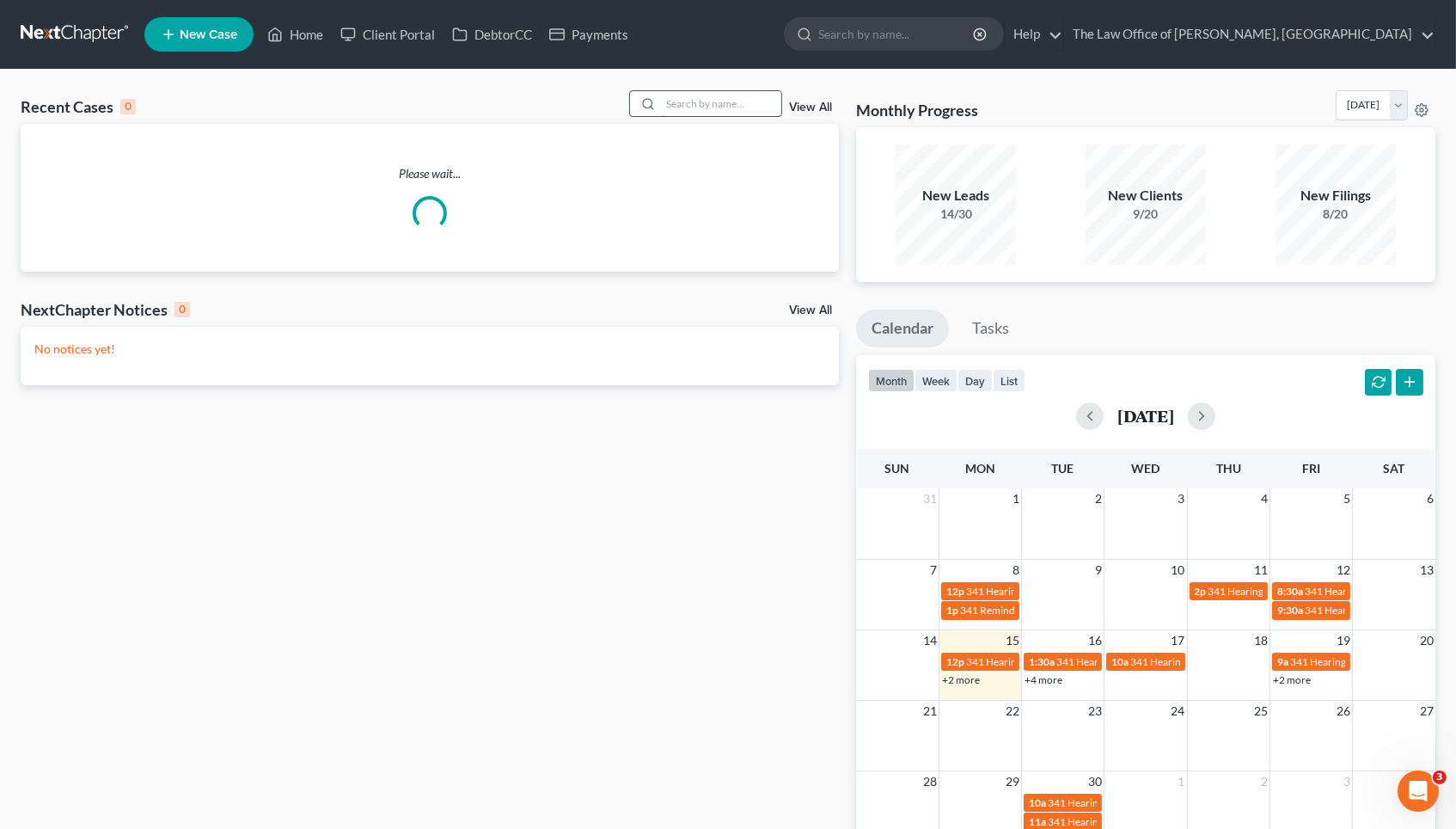
click at [708, 103] on input "search" at bounding box center [721, 103] width 121 height 25
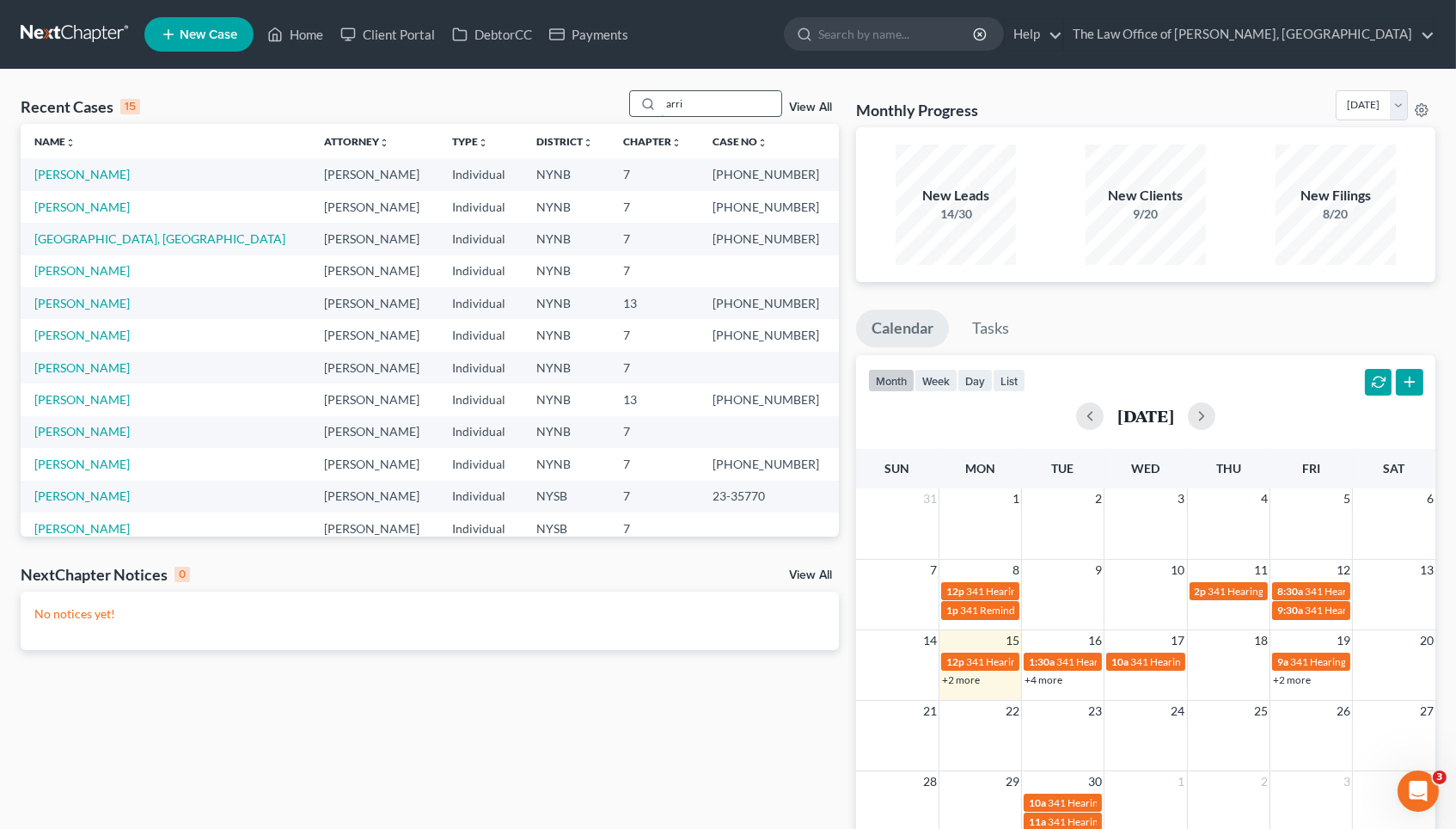
type input "arrived"
drag, startPoint x: 708, startPoint y: 103, endPoint x: 98, endPoint y: 243, distance: 625.9
click at [98, 243] on td "Arrington, India" at bounding box center [166, 238] width 290 height 32
click at [100, 233] on link "Arrington, India" at bounding box center [160, 238] width 251 height 15
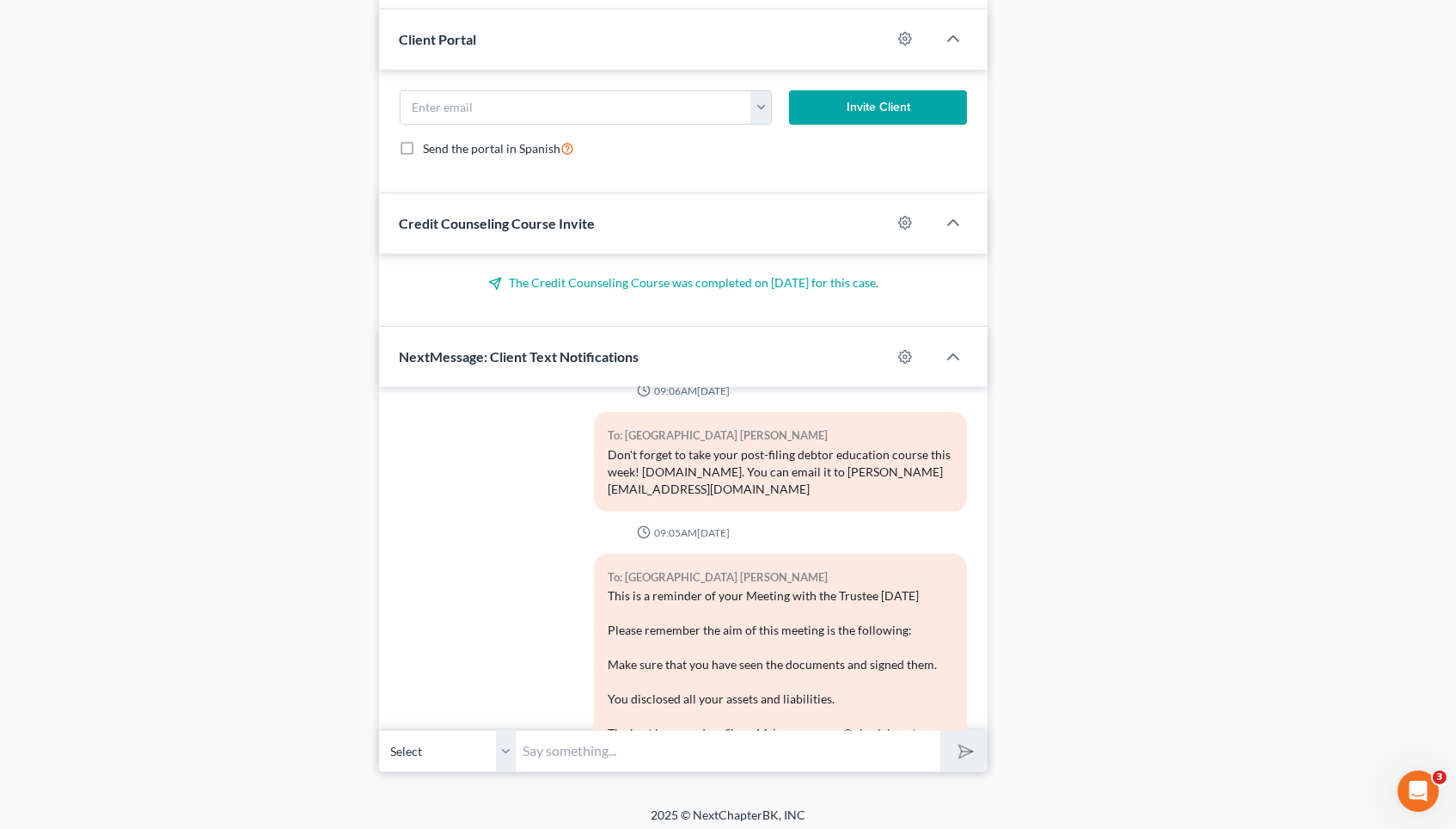
scroll to position [1480, 0]
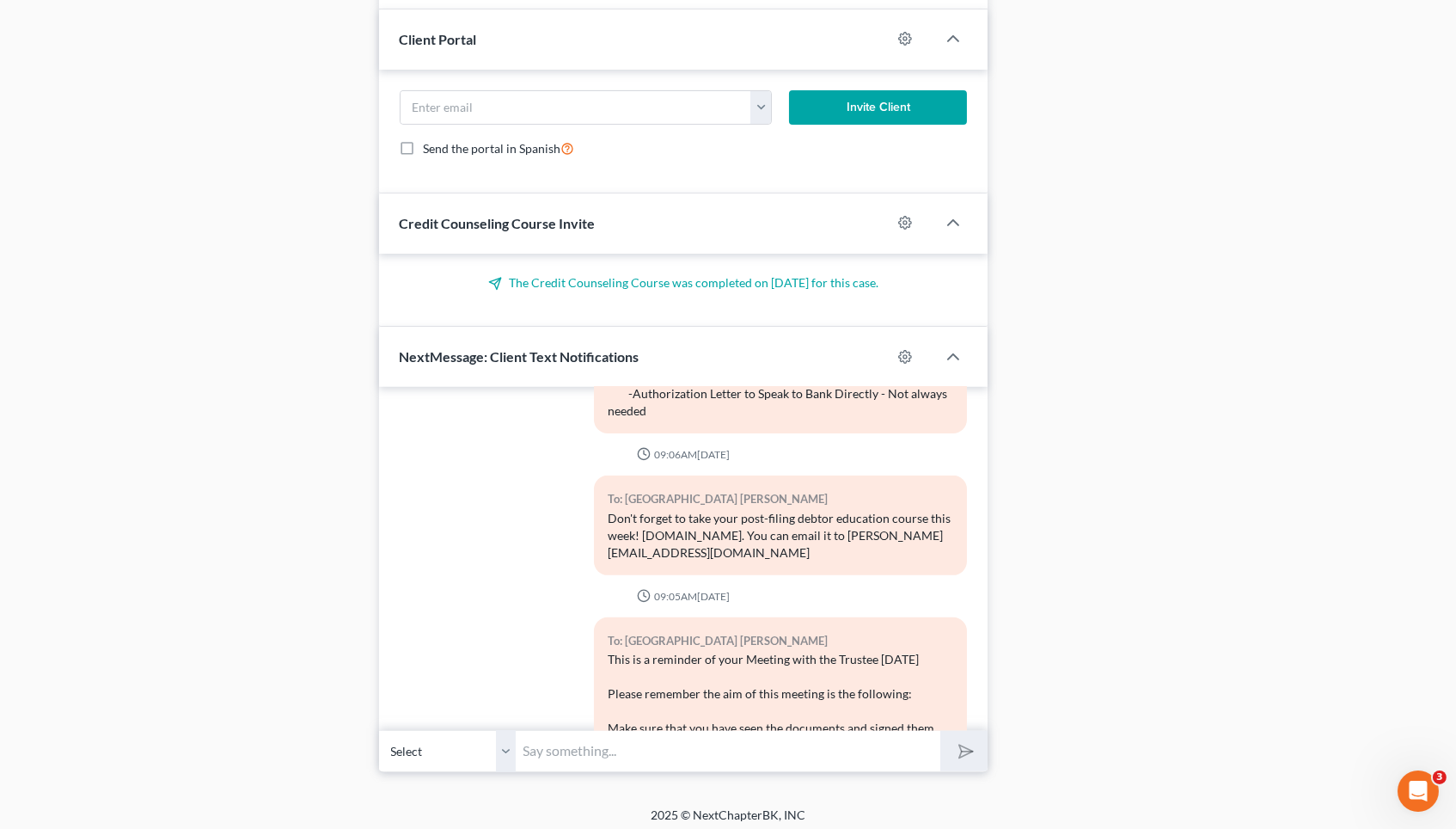
drag, startPoint x: 740, startPoint y: 667, endPoint x: 604, endPoint y: 550, distance: 179.4
copy div "This is a reminder of your Meeting with the Trustee Tomorrow Please remember th…"
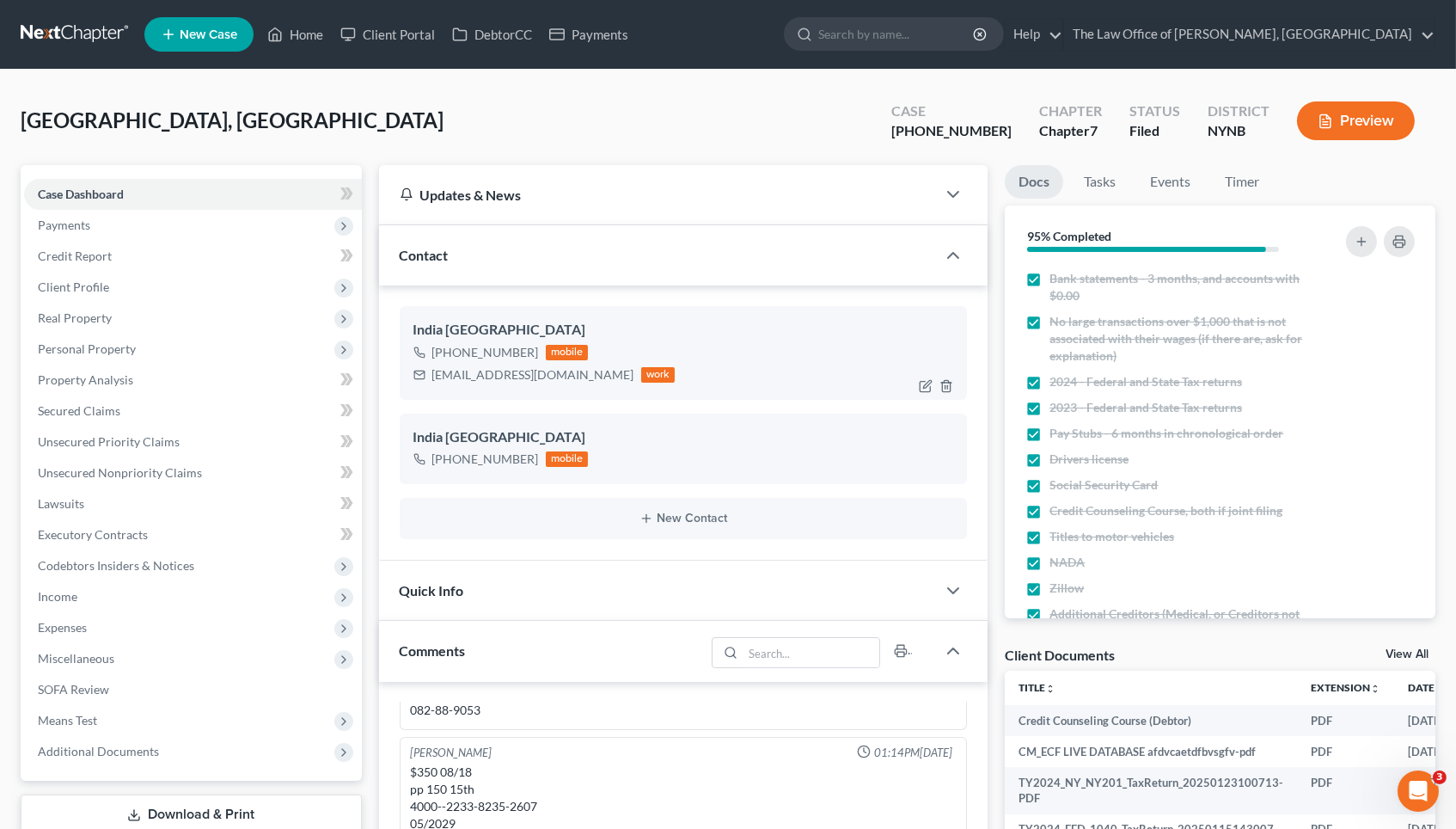
scroll to position [0, 0]
click at [475, 357] on div "+1 (518) 817-0932" at bounding box center [486, 352] width 107 height 17
copy div "+1 (518) 817-0932"
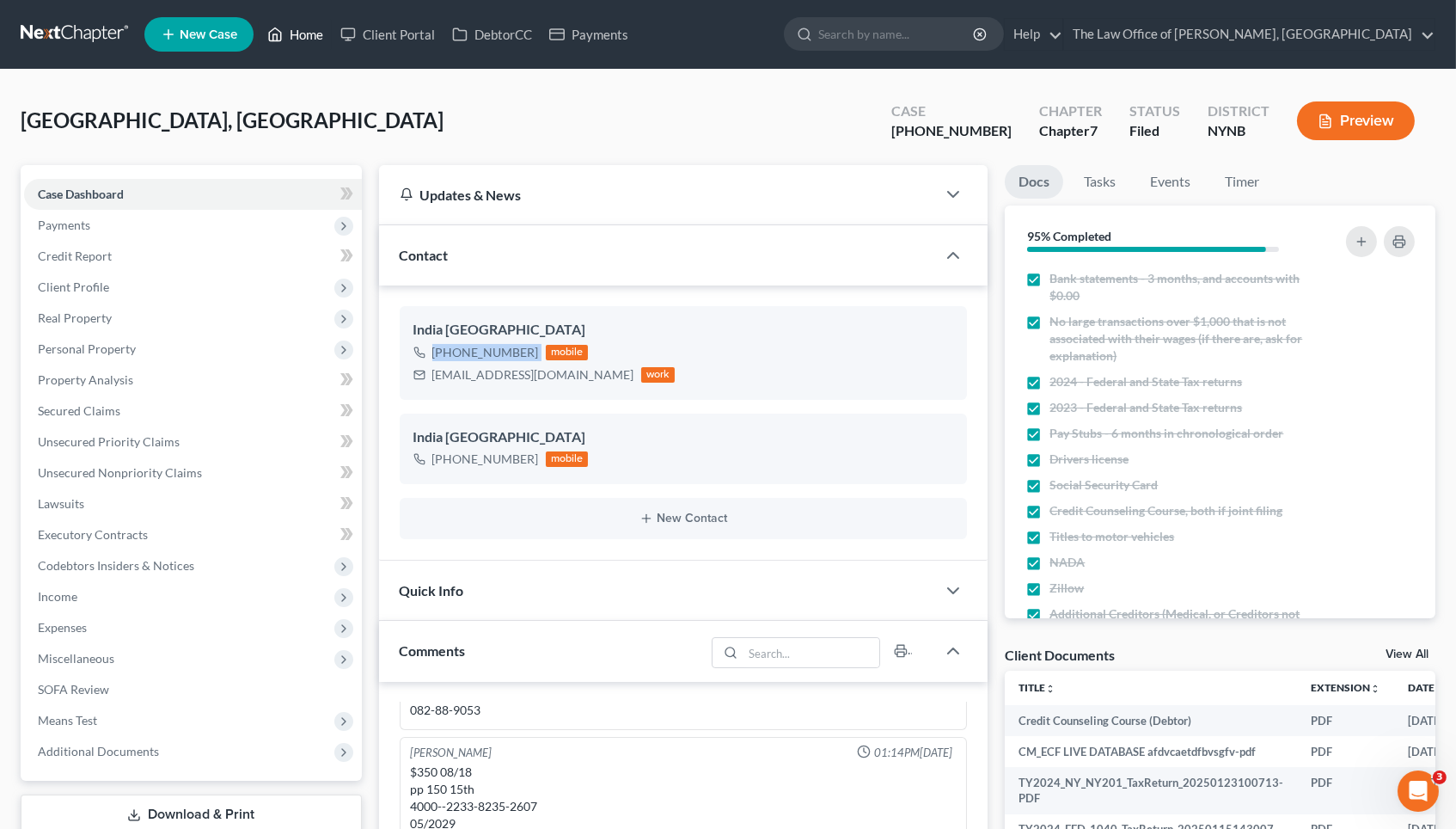
click at [311, 43] on link "Home" at bounding box center [294, 34] width 73 height 31
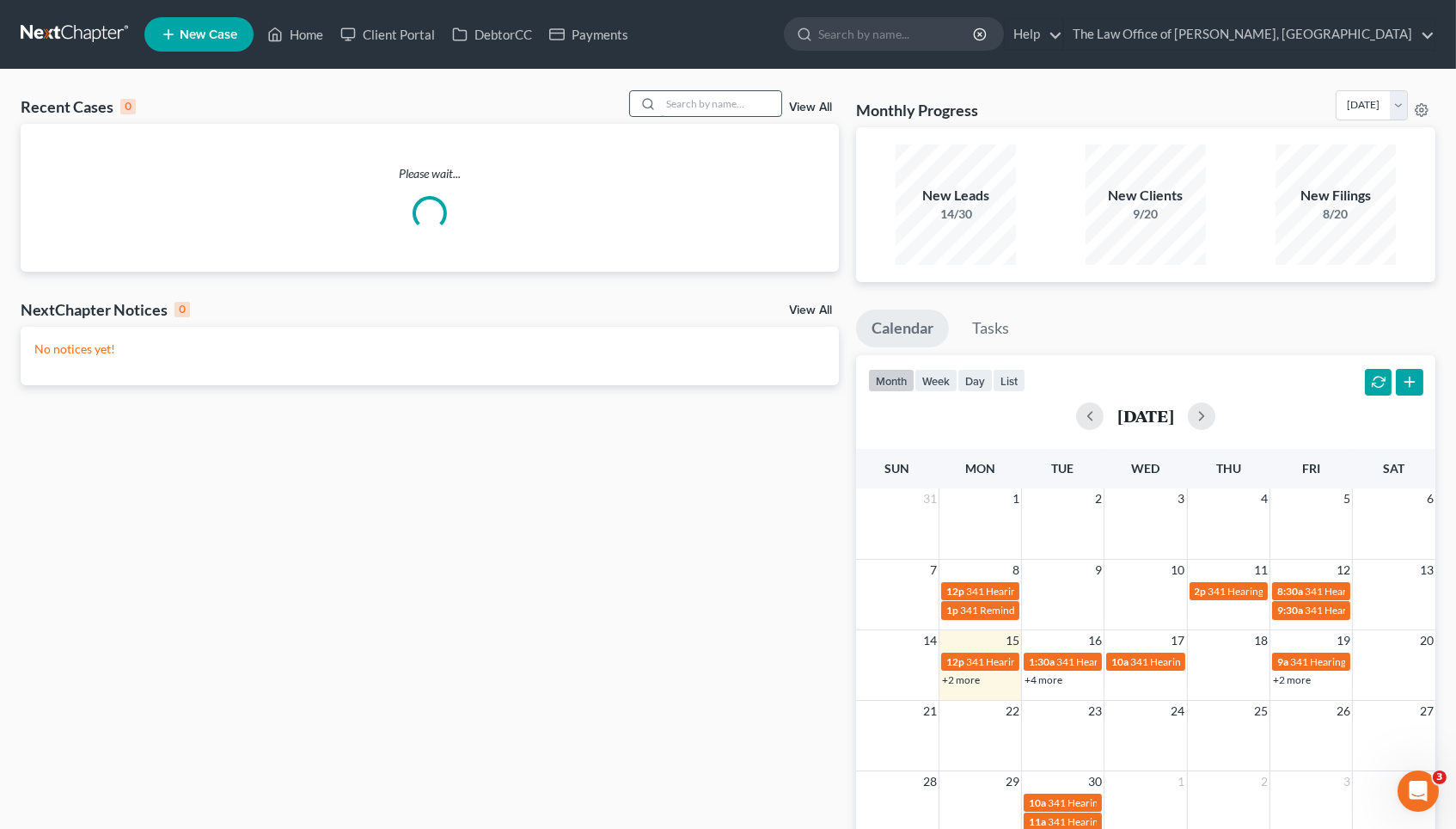
click at [680, 94] on input "search" at bounding box center [721, 103] width 121 height 25
paste input "Harripersaud"
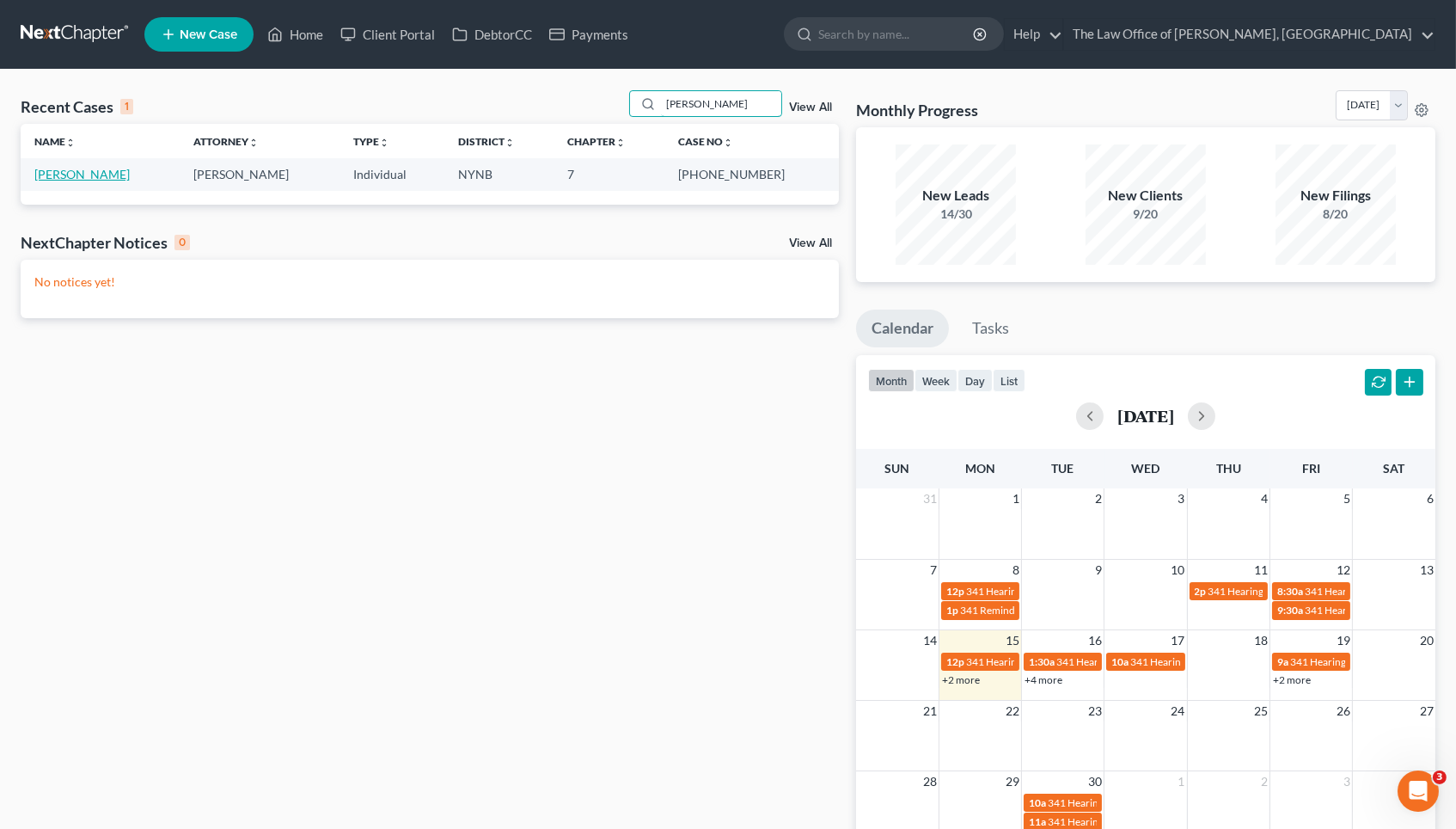
type input "Harripersaud"
click at [120, 175] on link "Harripersaud, Anil" at bounding box center [82, 174] width 96 height 15
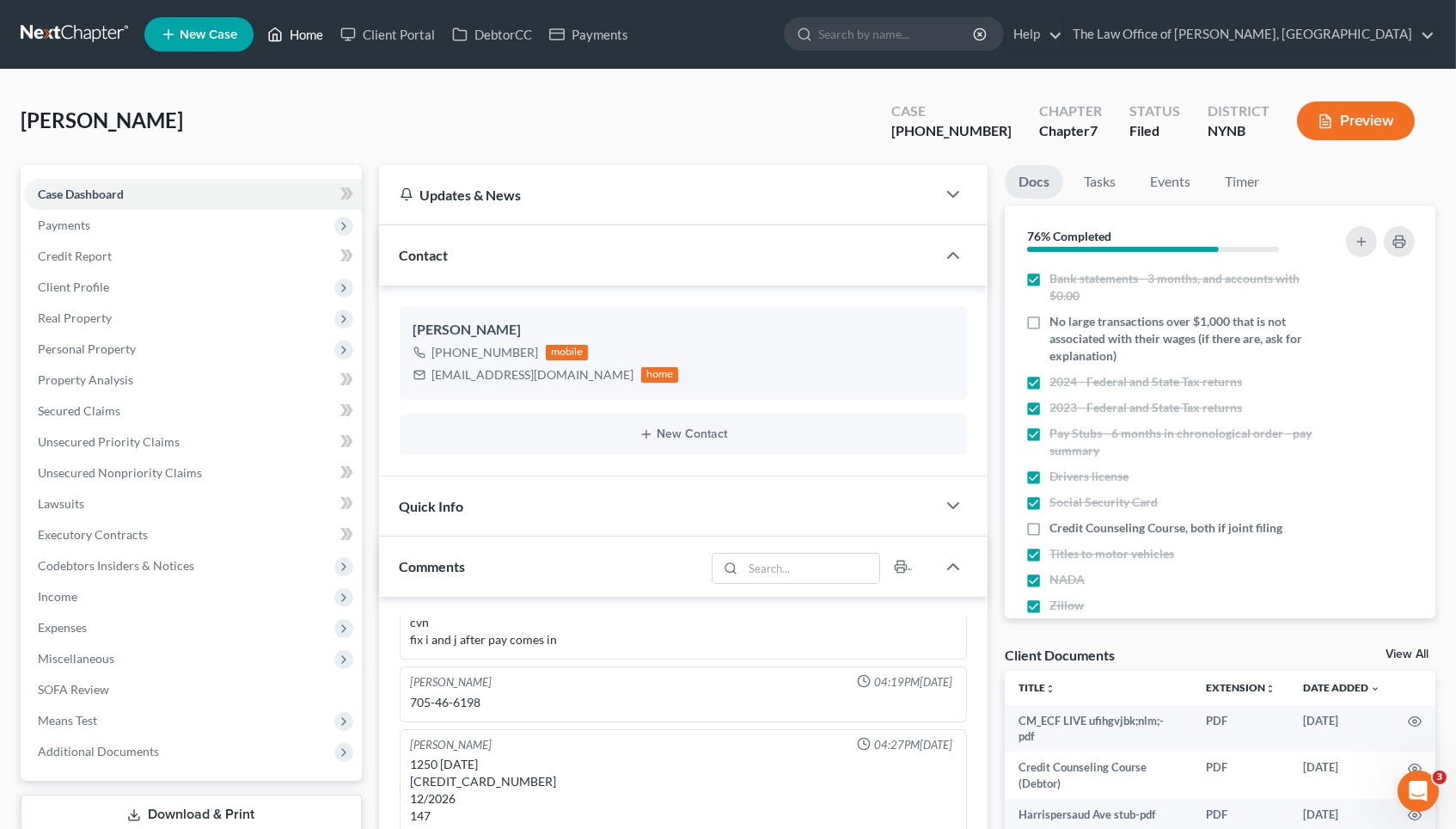
click at [305, 41] on link "Home" at bounding box center [294, 34] width 73 height 31
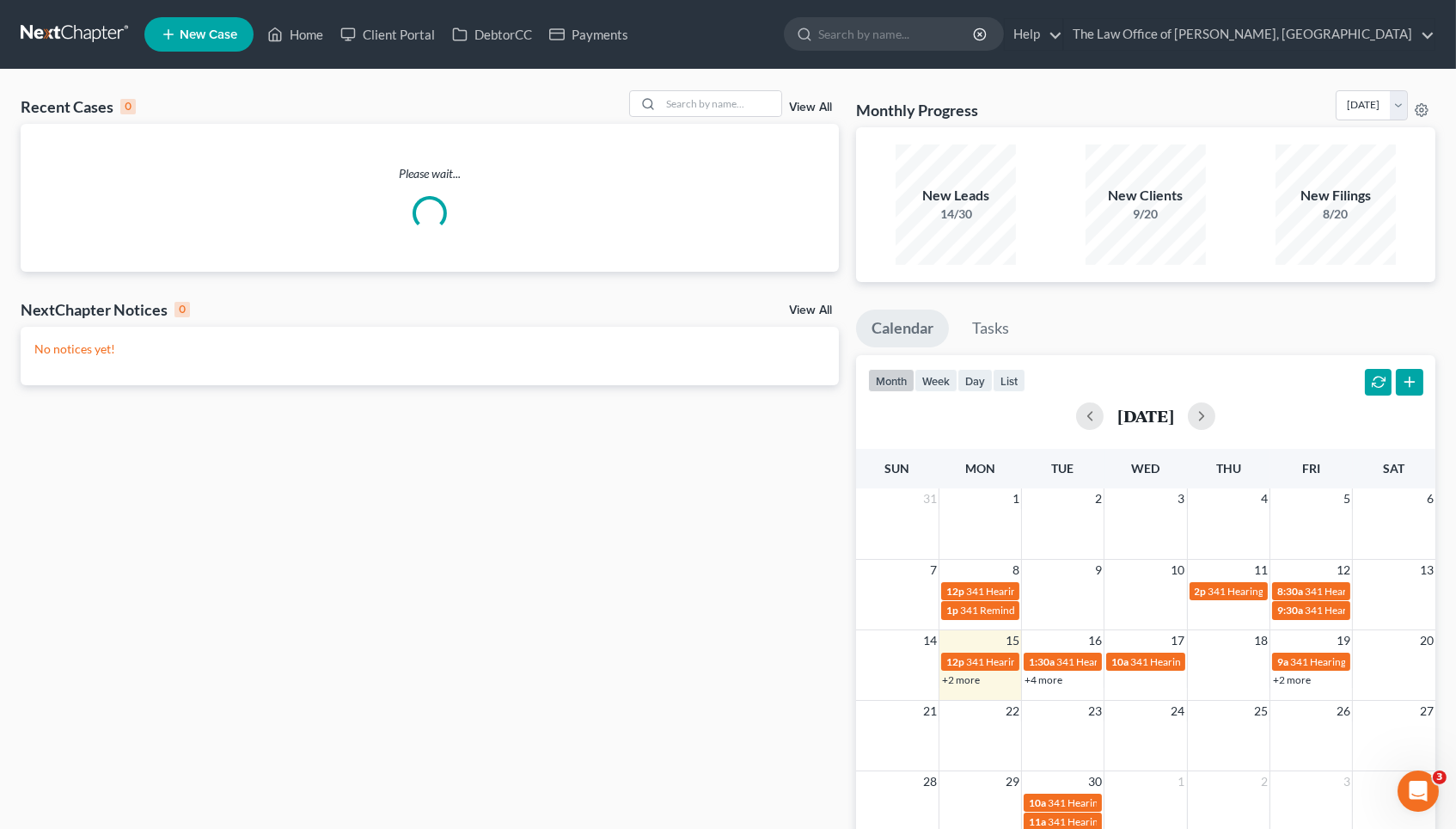
click at [713, 89] on div "Recent Cases 0 View All Please wait... NextChapter Notices 0 View All No notice…" at bounding box center [728, 517] width 1456 height 894
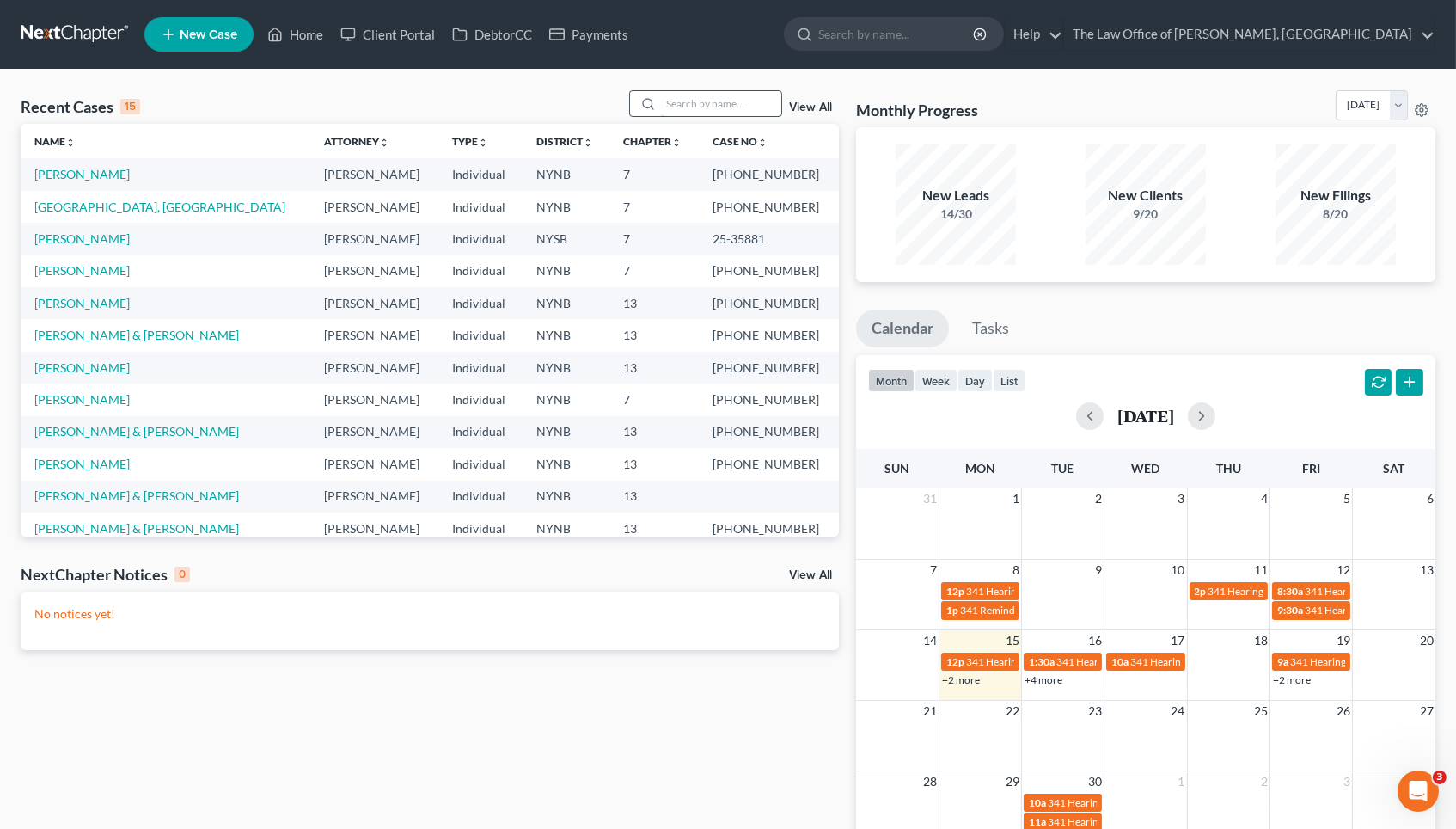
click at [717, 104] on input "search" at bounding box center [721, 103] width 121 height 25
paste input "Fretto"
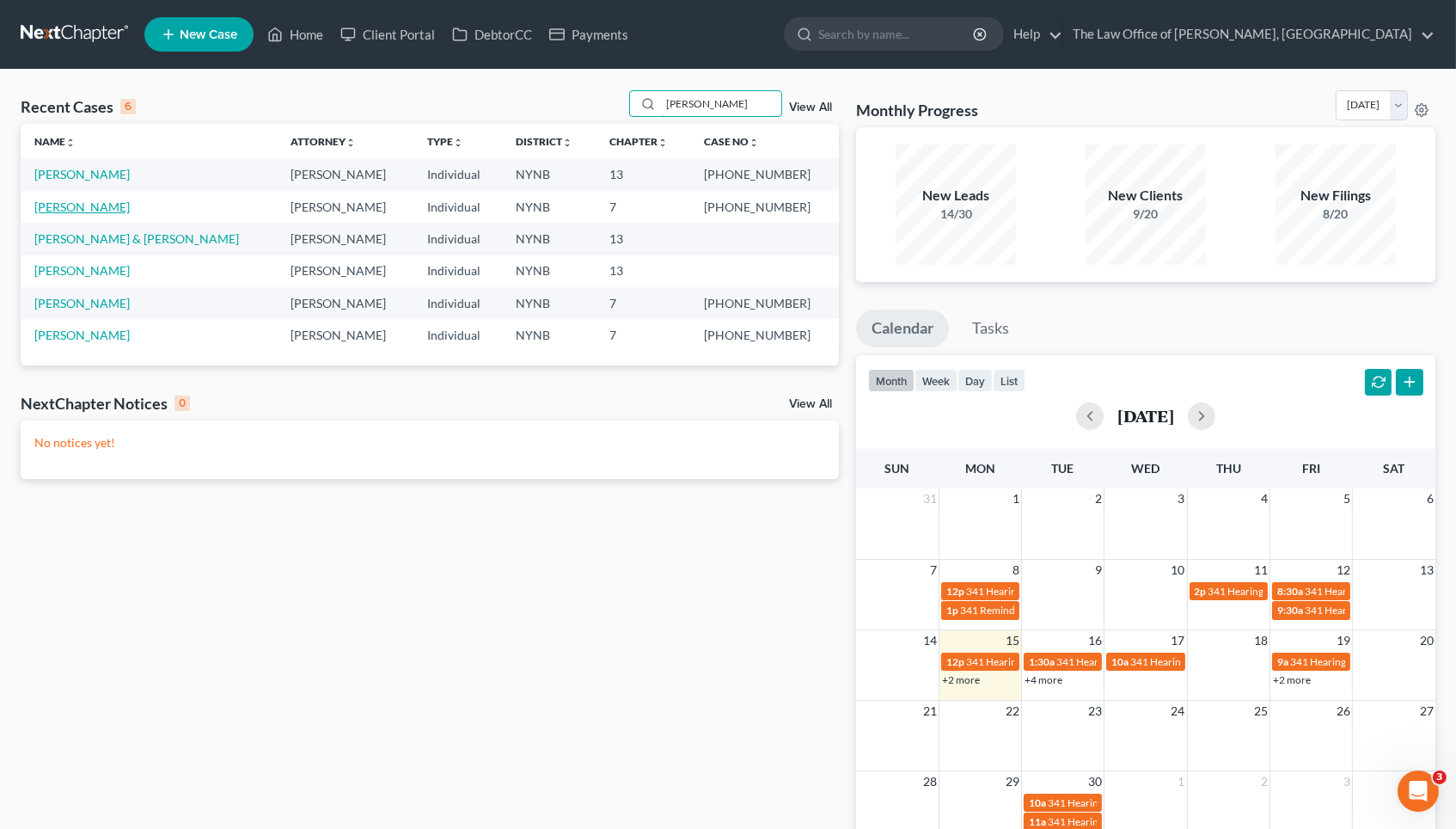
type input "Fretto"
click at [113, 204] on link "Fretto, Christopher" at bounding box center [82, 207] width 96 height 15
click at [107, 204] on link "Fretto, Christopher" at bounding box center [82, 207] width 96 height 15
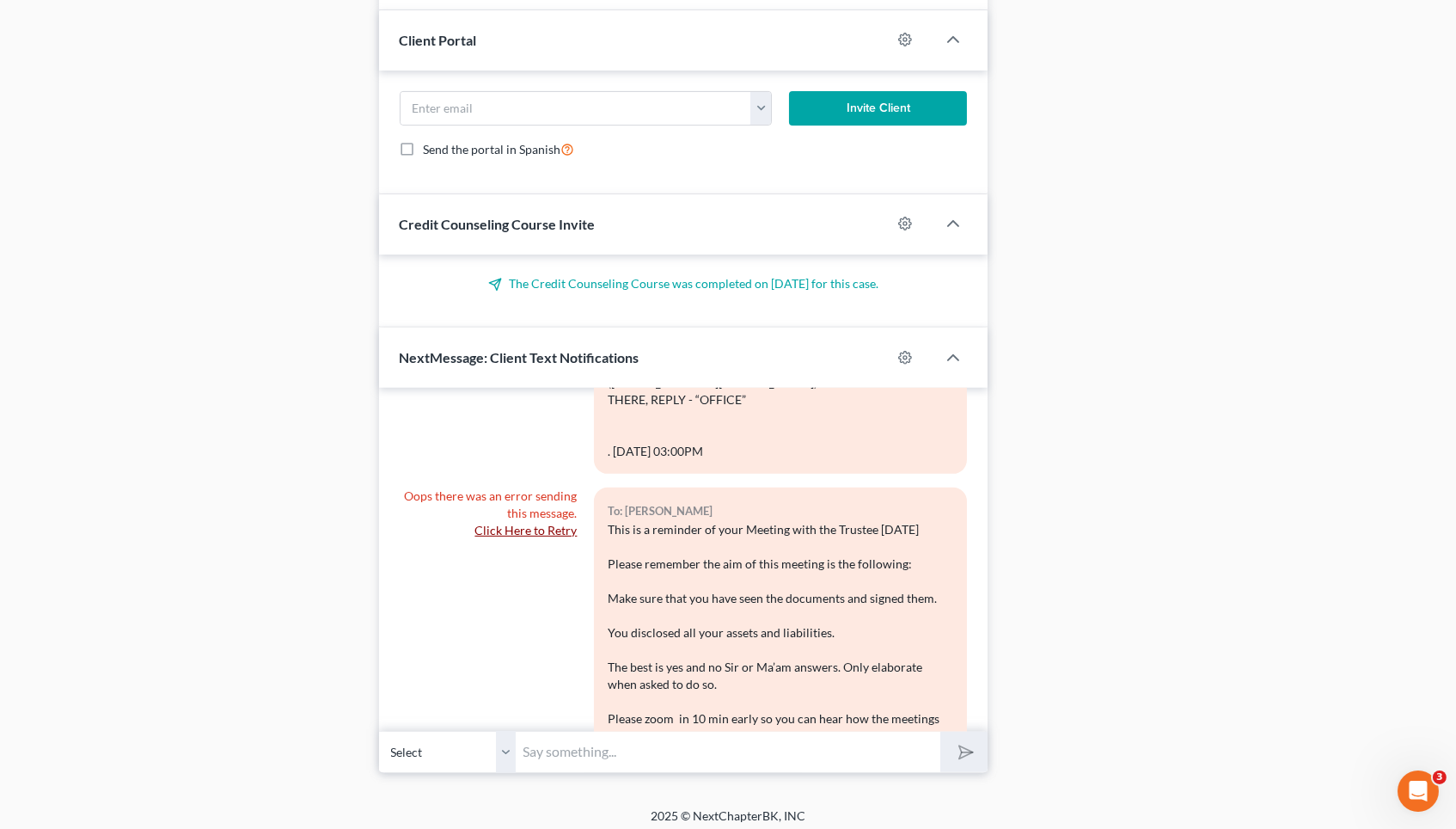
scroll to position [1919, 0]
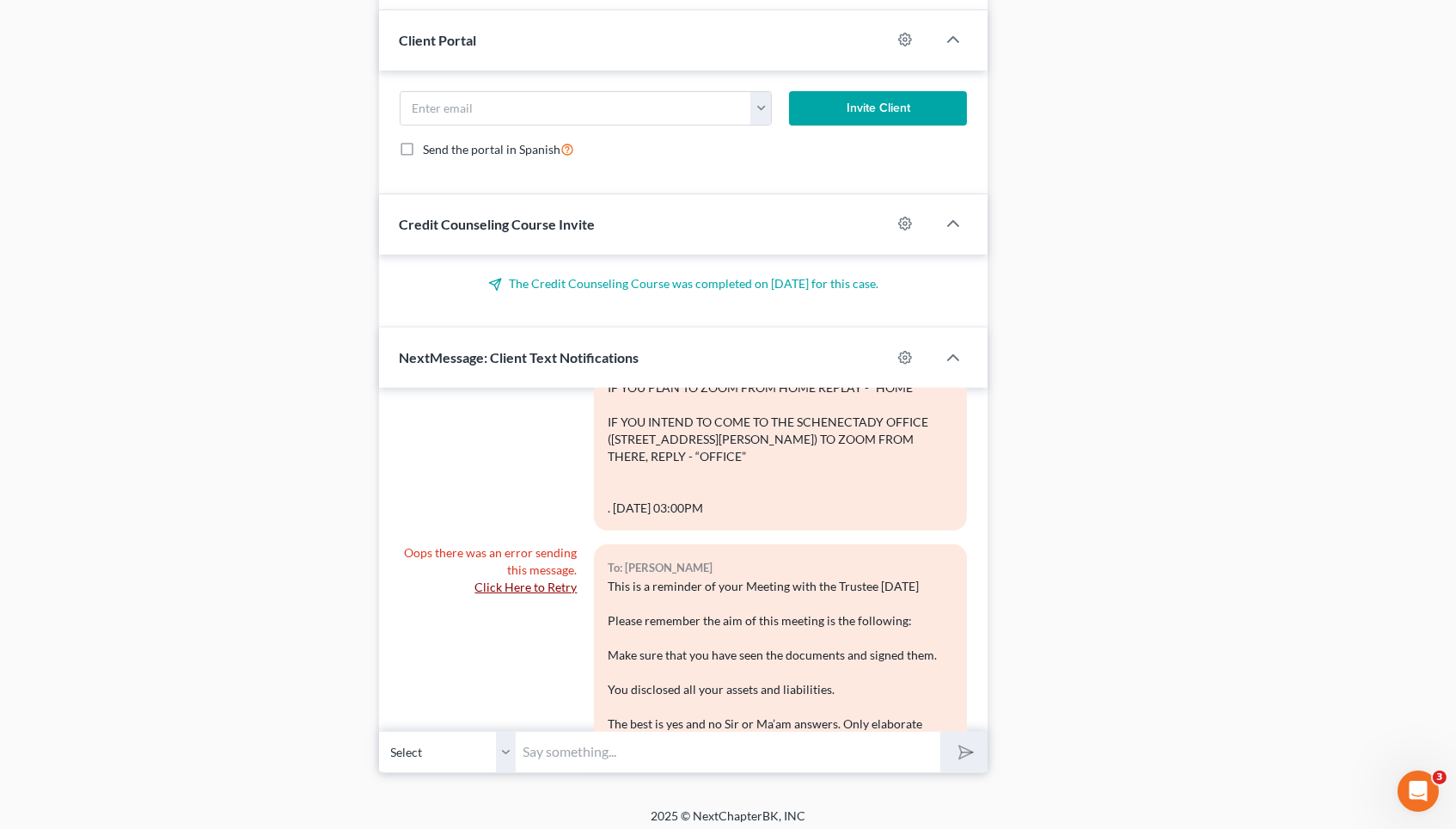
drag, startPoint x: 756, startPoint y: 671, endPoint x: 623, endPoint y: 502, distance: 215.1
click at [623, 578] on div "This is a reminder of your Meeting with the Trustee Tomorrow Please remember th…" at bounding box center [780, 827] width 346 height 499
click at [534, 580] on link "Click Here to Retry" at bounding box center [526, 587] width 103 height 15
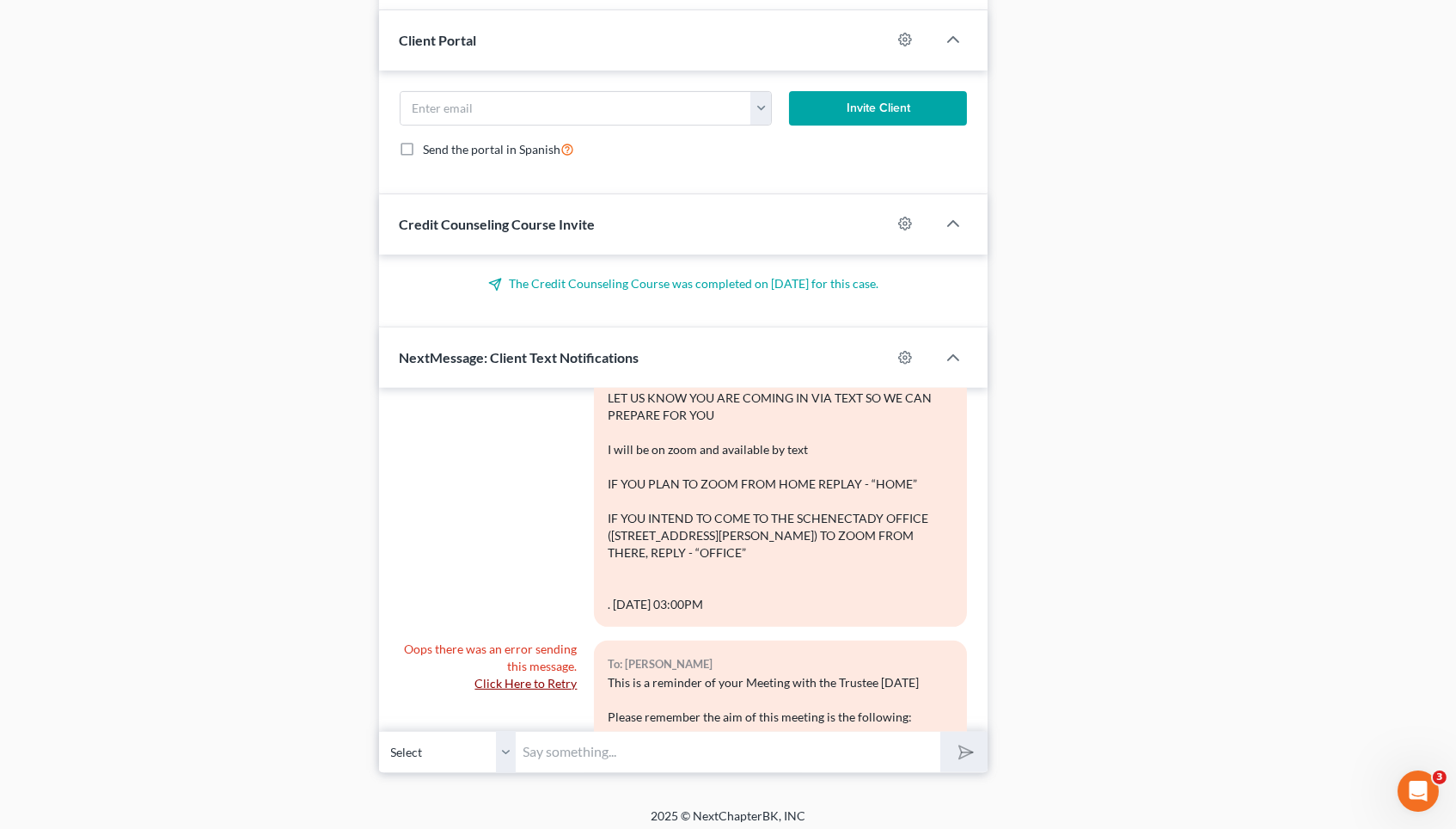
scroll to position [1830, 0]
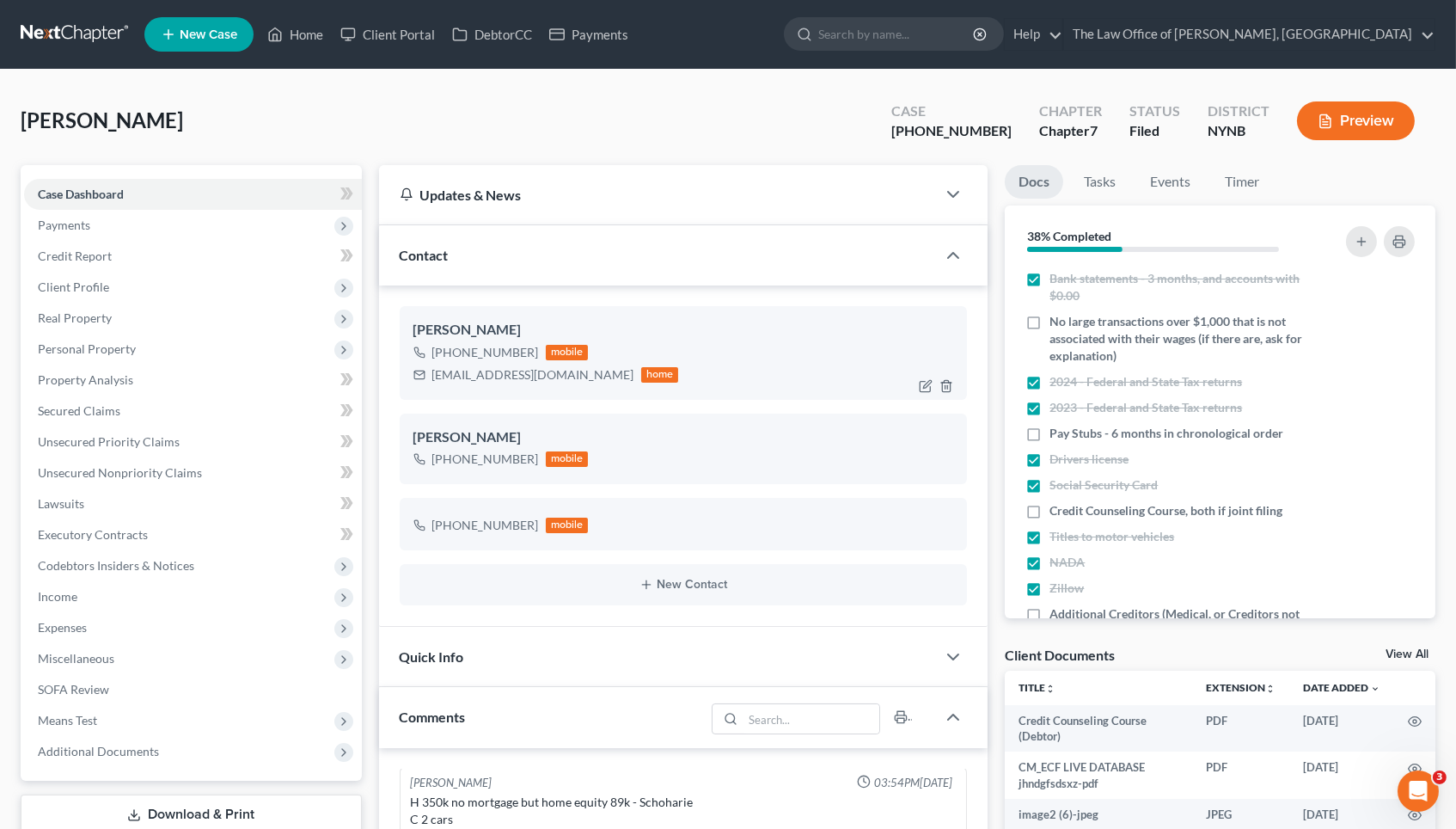
scroll to position [0, 0]
click at [490, 352] on div "+1 (518) 231-0477" at bounding box center [486, 352] width 107 height 17
copy div "+1 (518) 231-0477"
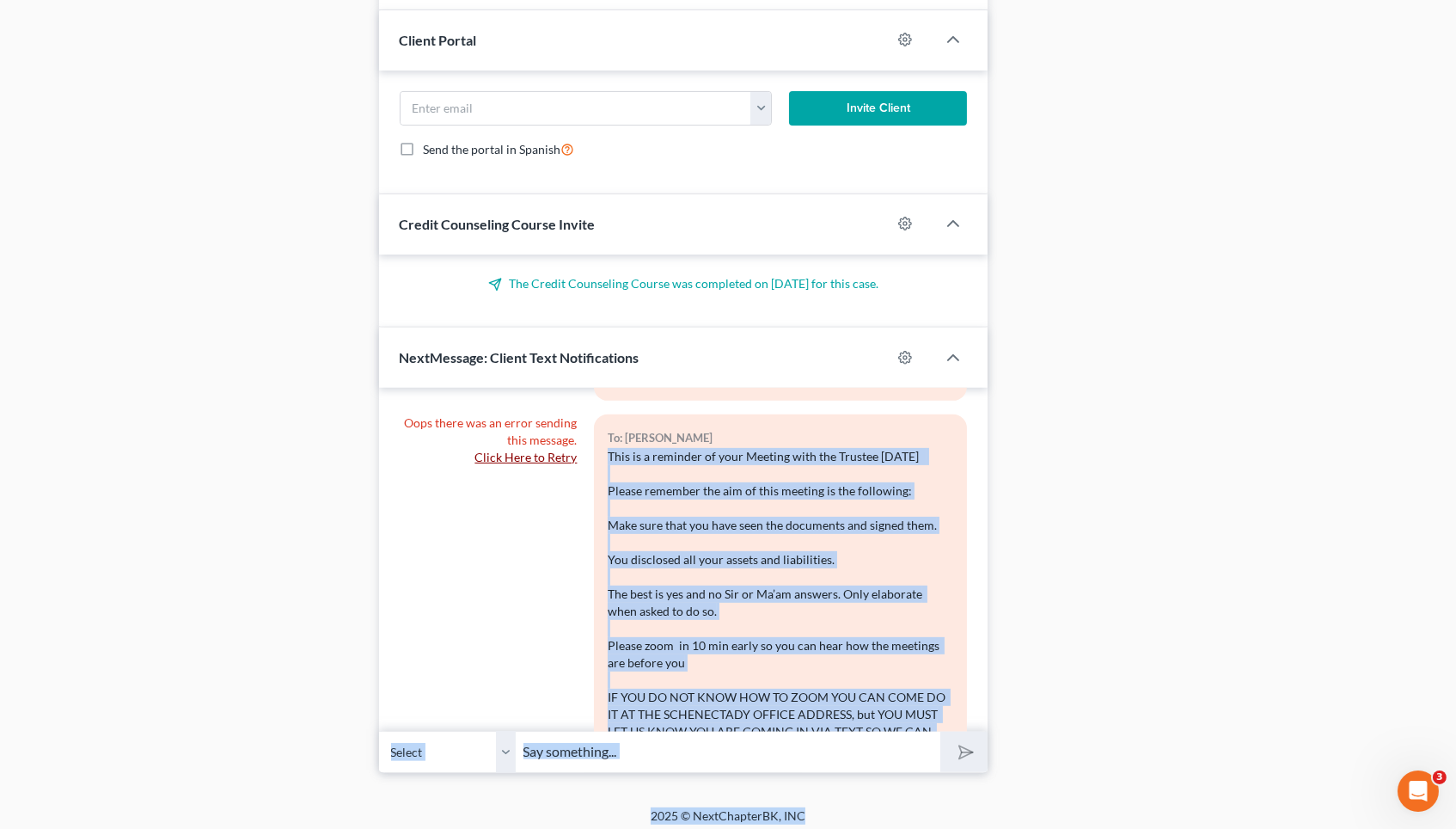
scroll to position [2209, 0]
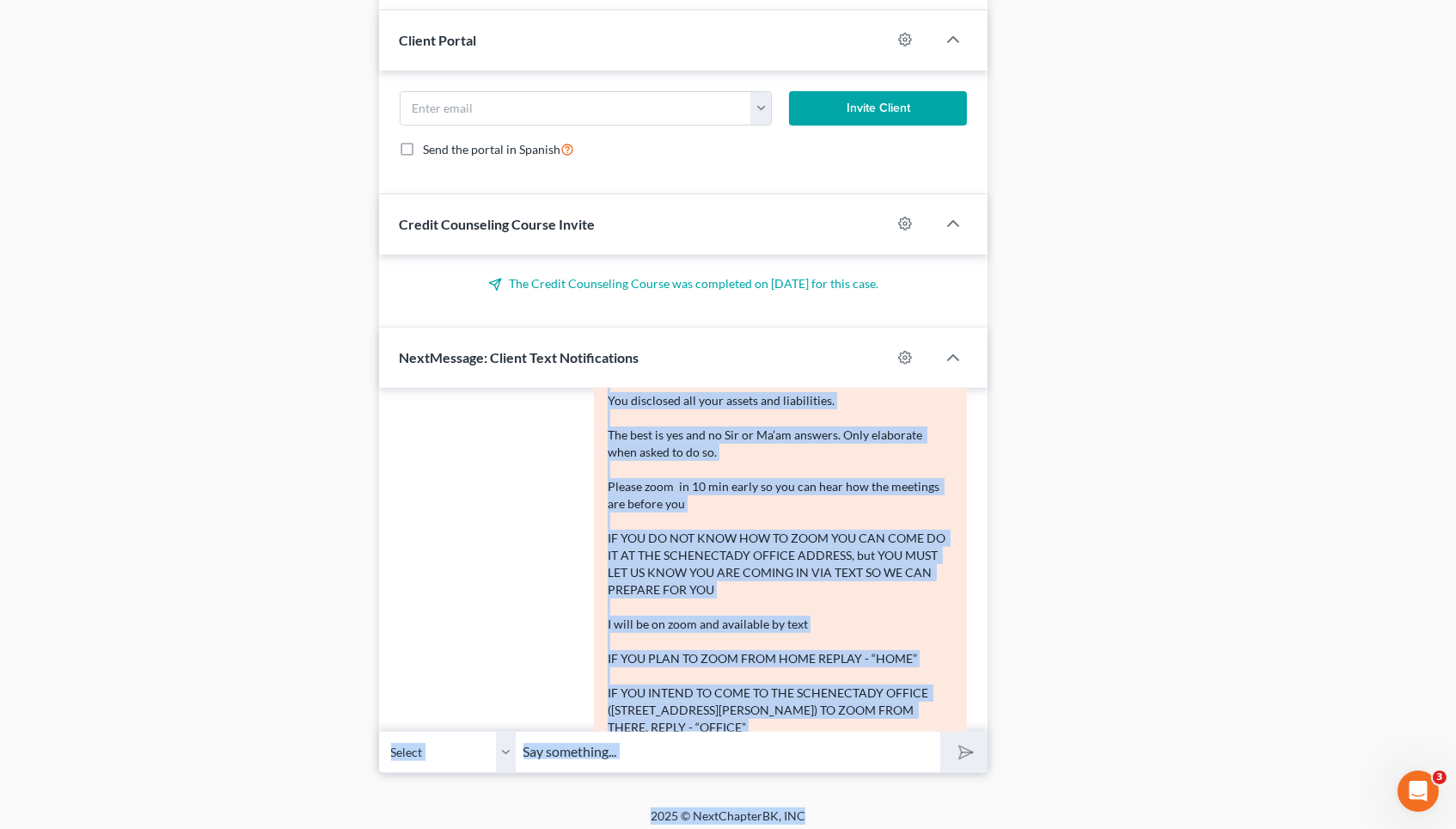
drag, startPoint x: 607, startPoint y: 592, endPoint x: 788, endPoint y: 678, distance: 200.4
click at [788, 678] on div "To: Christopher Fretto This is a reminder of your Meeting with the Trustee Tomo…" at bounding box center [781, 528] width 373 height 546
copy div "This is a reminder of your Meeting with the Trustee Tomorrow Please remember th…"
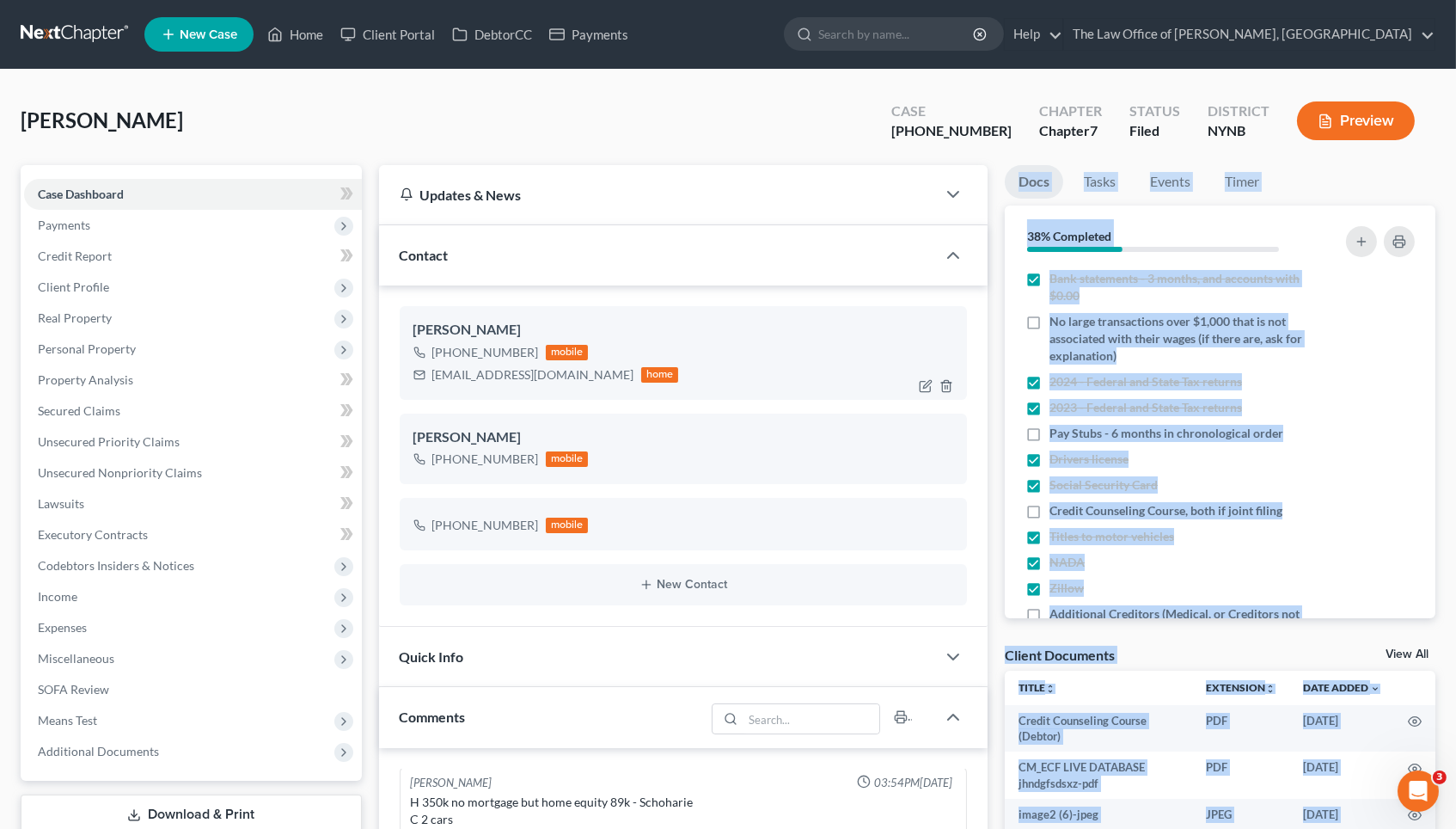
scroll to position [0, 0]
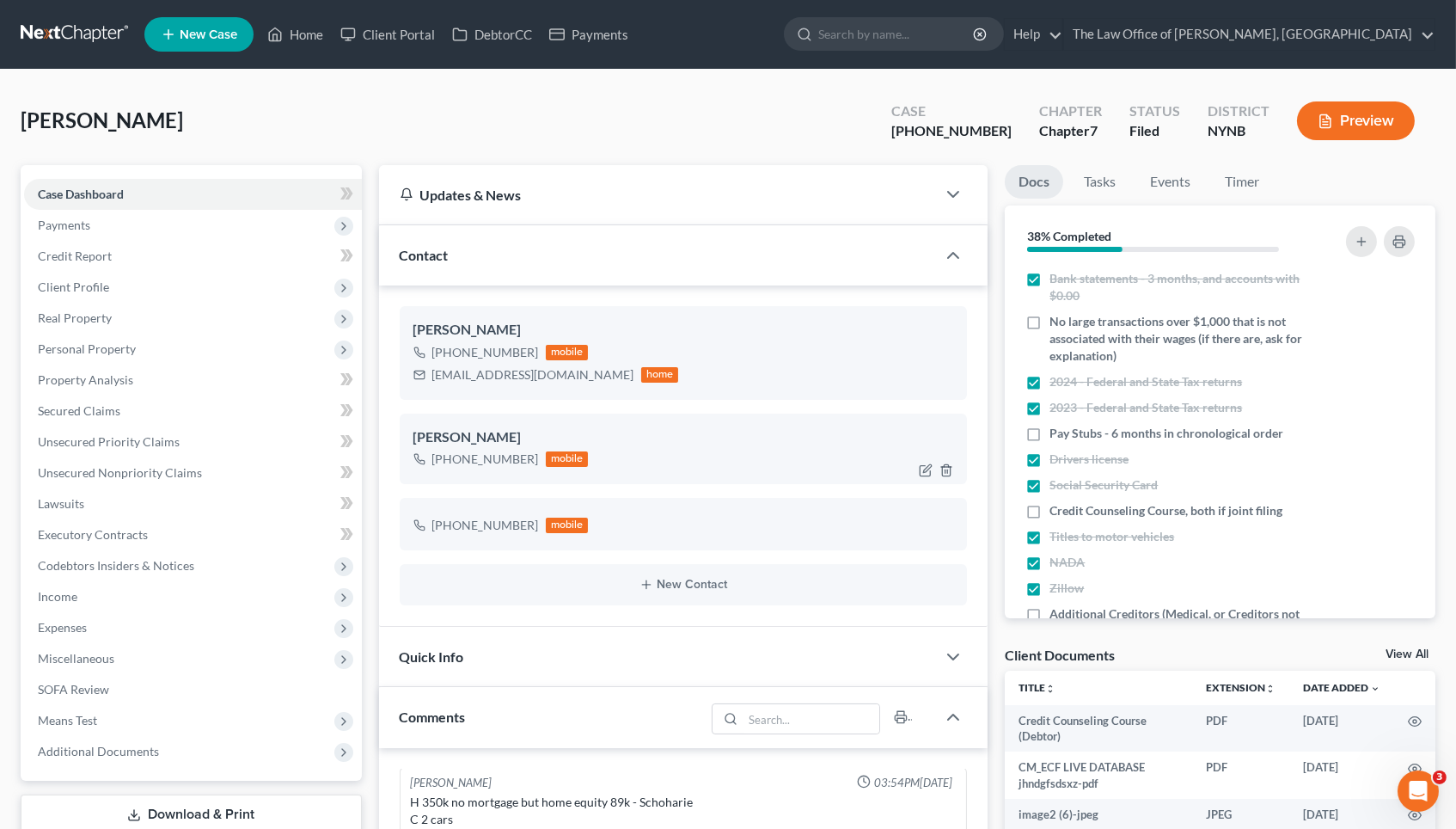
click at [483, 459] on div "+1 (518) 231-3121" at bounding box center [486, 459] width 107 height 17
copy div "+1 (518) 231-3121"
click at [308, 27] on link "Home" at bounding box center [294, 34] width 73 height 31
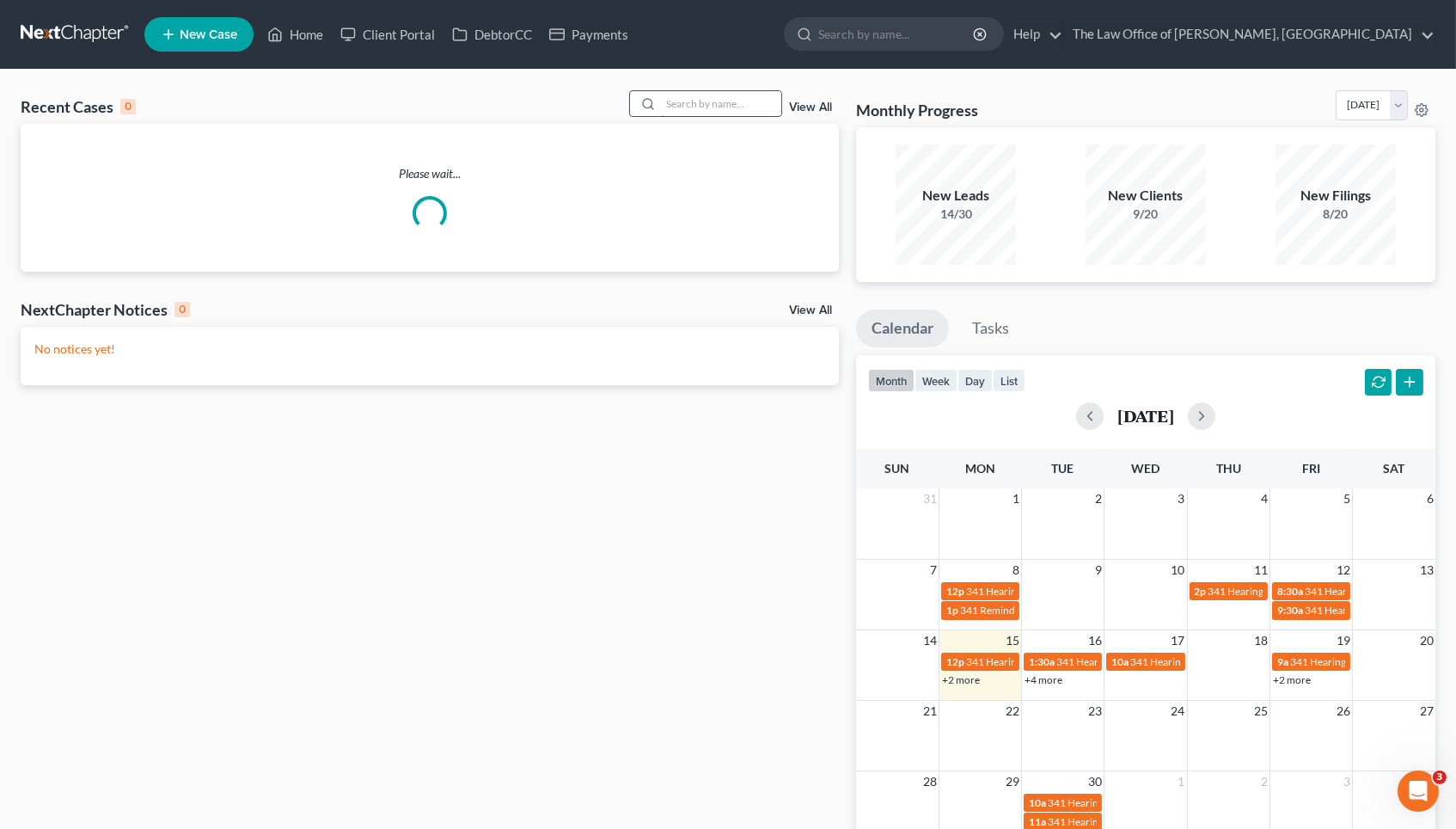
click at [741, 107] on input "search" at bounding box center [721, 103] width 121 height 25
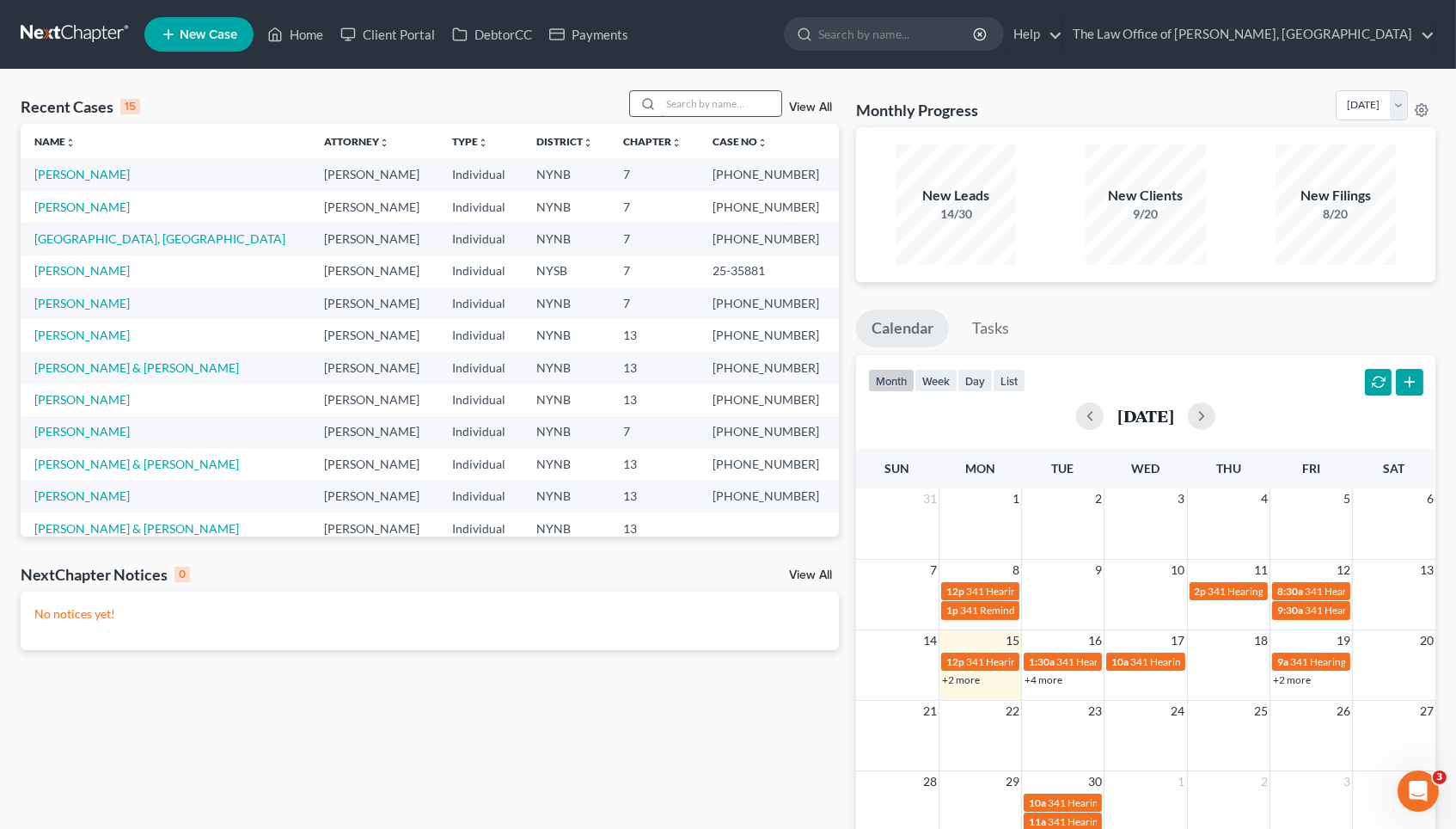
paste input "Abbatiello"
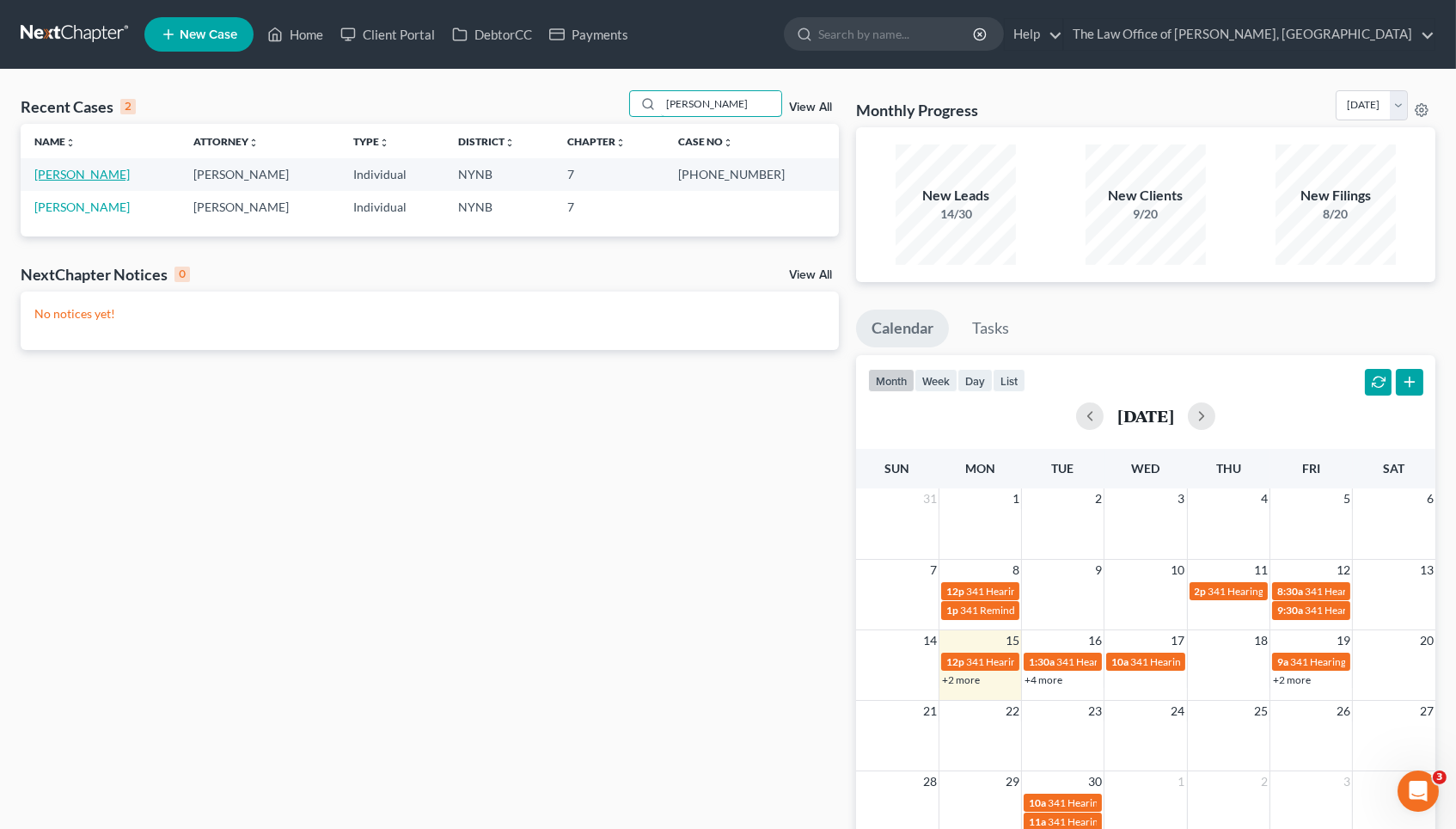
type input "Abbatiello"
click at [91, 176] on link "Abbatiello, Anthony" at bounding box center [82, 174] width 96 height 15
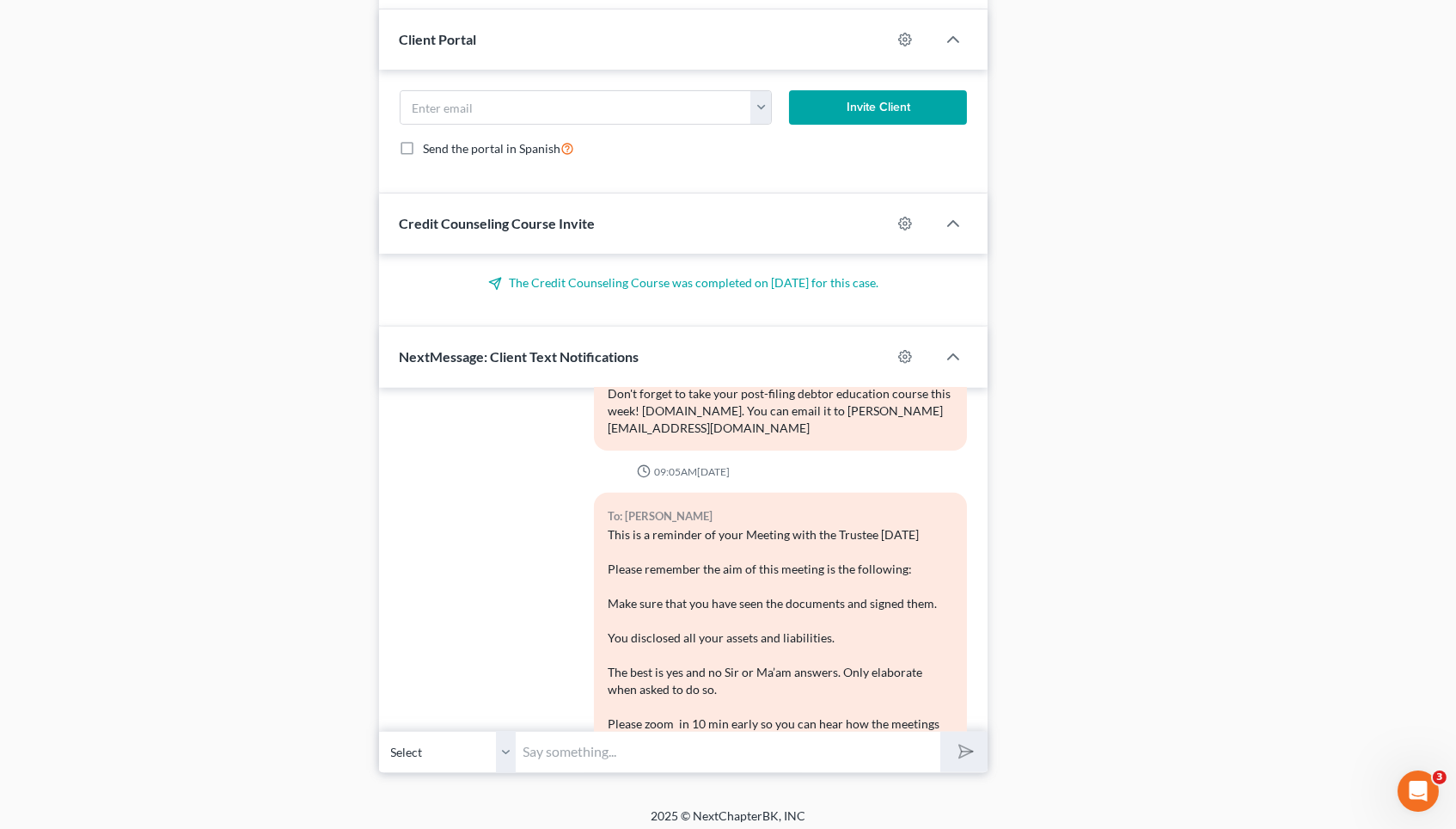
scroll to position [1280, 0]
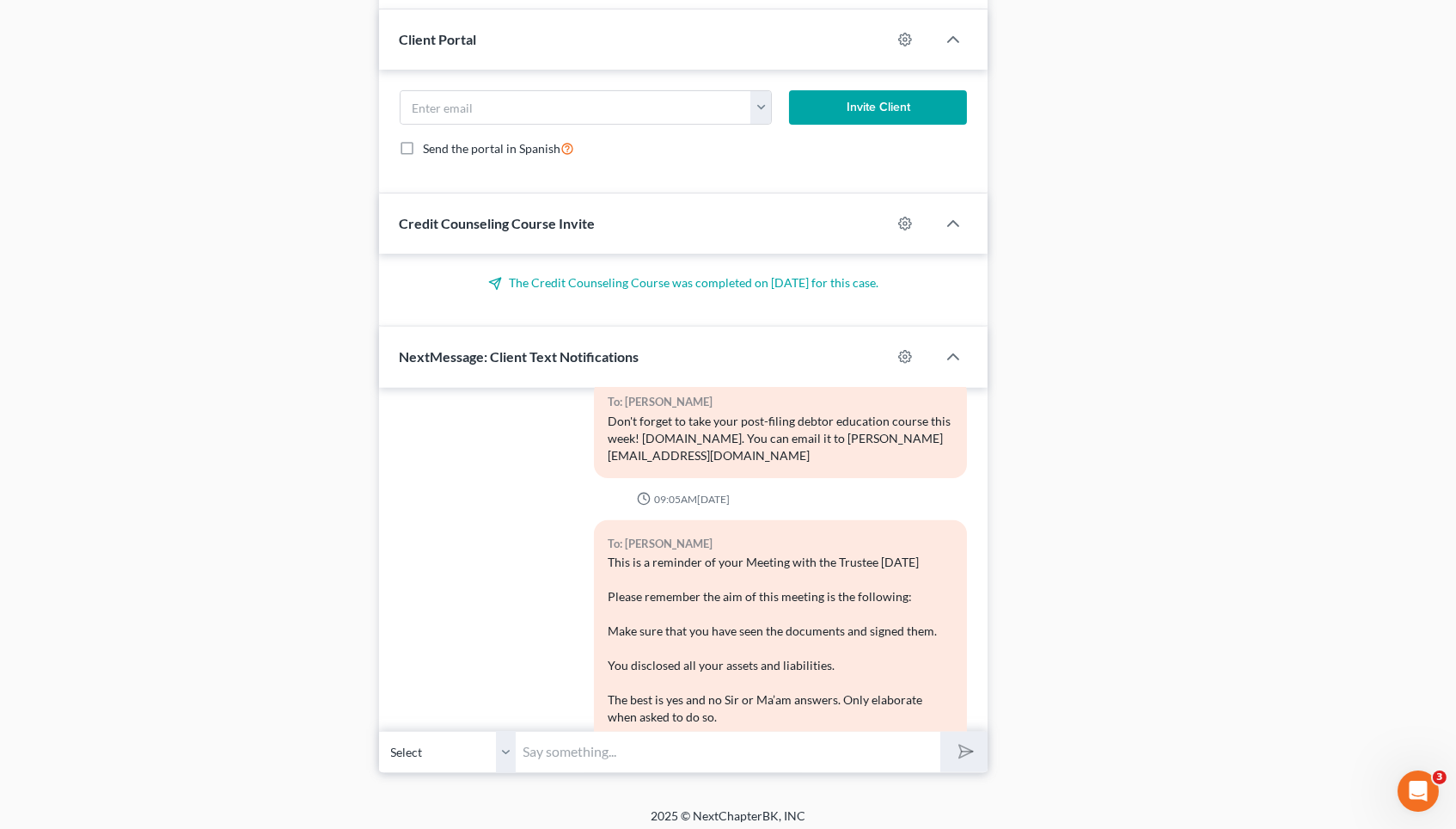
drag, startPoint x: 743, startPoint y: 668, endPoint x: 603, endPoint y: 459, distance: 251.6
click at [603, 521] on div "To: Anthony Abbatiello This is a reminder of your Meeting with the Trustee Tomo…" at bounding box center [781, 793] width 373 height 546
copy div "This is a reminder of your Meeting with the Trustee Tomorrow Please remember th…"
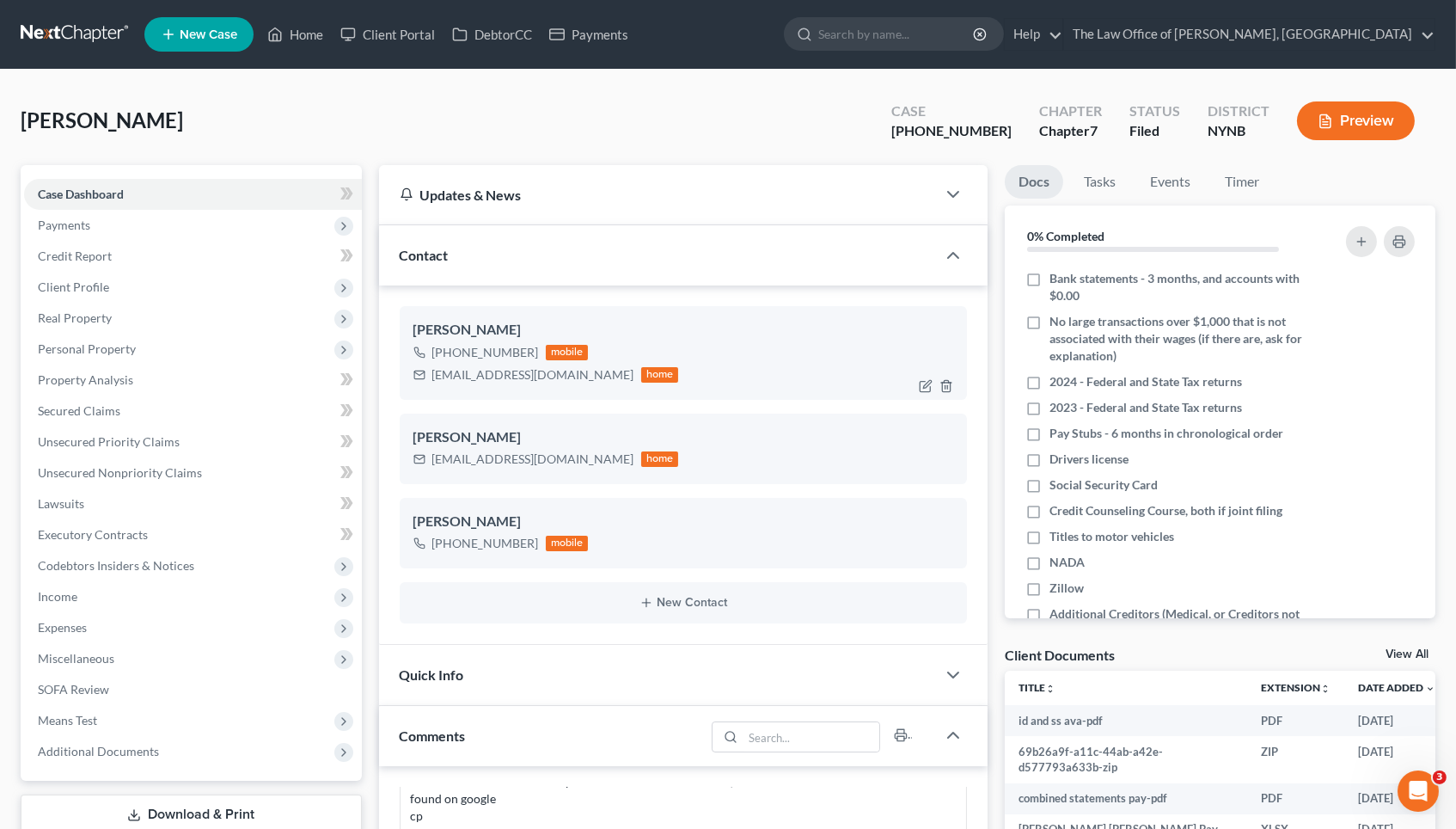
scroll to position [0, 0]
click at [466, 353] on div "+1 (845) 802-4486" at bounding box center [486, 352] width 107 height 17
copy div "+1 (845) 802-4486"
